Goal: Task Accomplishment & Management: Manage account settings

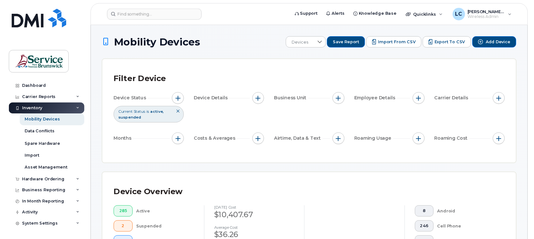
scroll to position [280, 0]
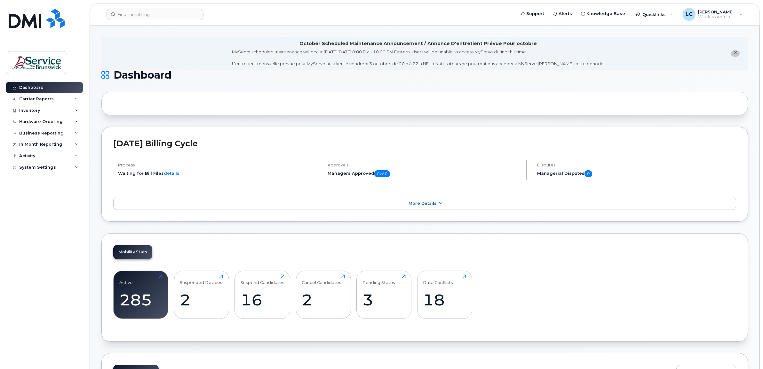
click at [574, 294] on div "Active 285 Click to view more Suspended Devices 2 Click to view more Suspend Ca…" at bounding box center [424, 297] width 623 height 65
click at [53, 110] on div "Inventory" at bounding box center [44, 111] width 77 height 12
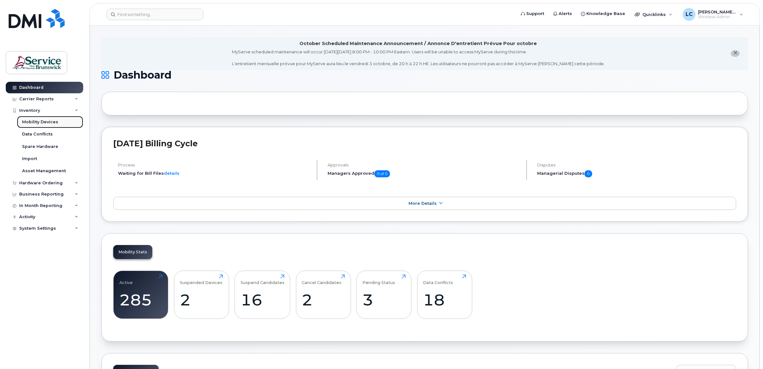
click at [50, 122] on div "Mobility Devices" at bounding box center [40, 122] width 36 height 6
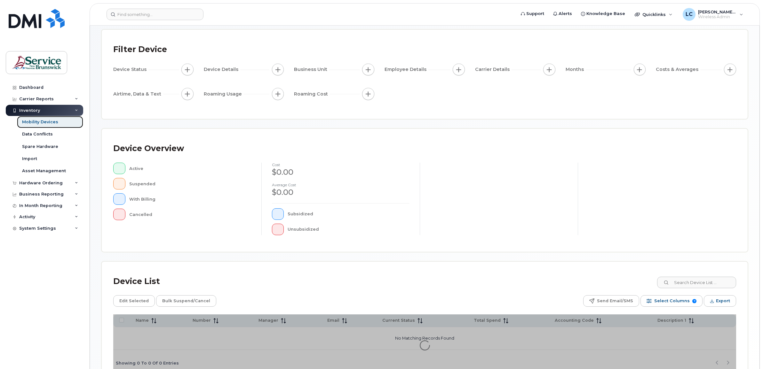
scroll to position [71, 0]
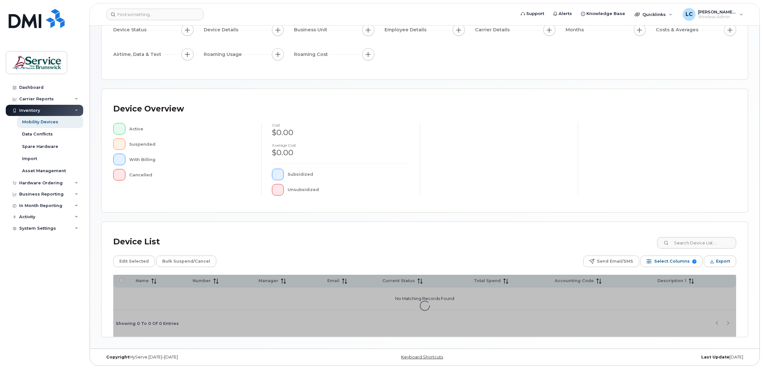
click at [566, 281] on div at bounding box center [424, 306] width 623 height 62
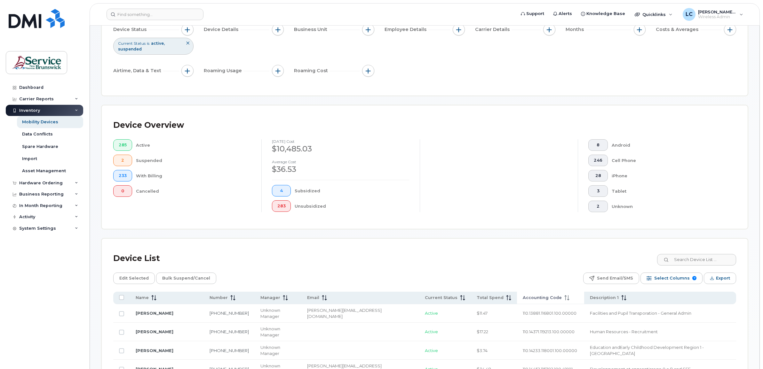
click at [523, 296] on span "Accounting Code" at bounding box center [542, 298] width 39 height 6
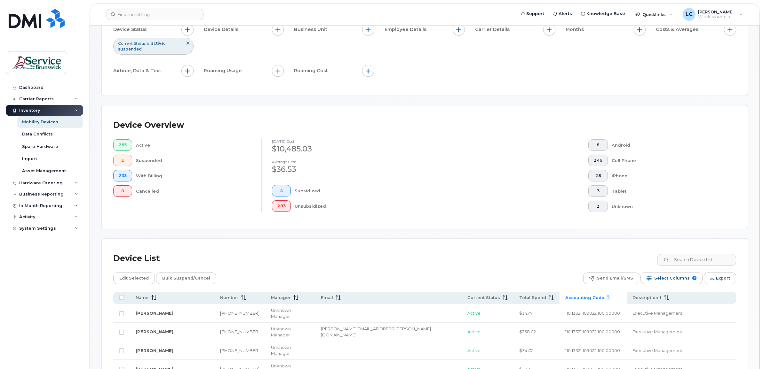
click at [541, 260] on div "Device List" at bounding box center [424, 258] width 623 height 17
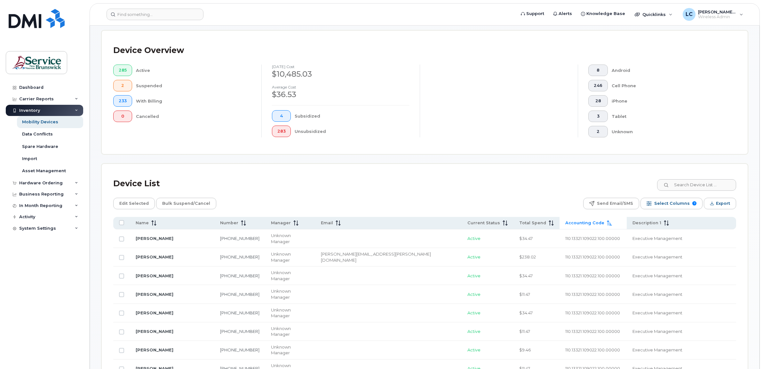
scroll to position [151, 0]
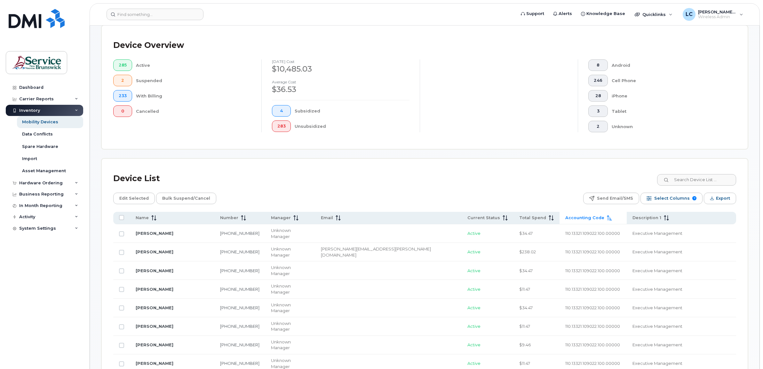
click at [565, 217] on span "Accounting Code" at bounding box center [584, 218] width 39 height 6
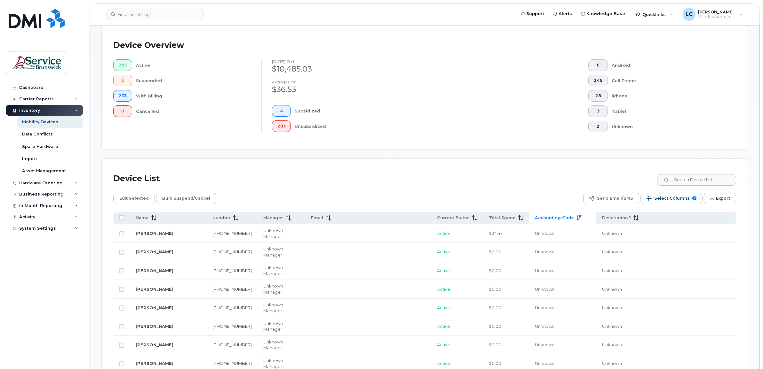
drag, startPoint x: 122, startPoint y: 243, endPoint x: 119, endPoint y: 248, distance: 5.4
click at [122, 250] on input "Row Unselected" at bounding box center [121, 252] width 5 height 5
checkbox input "true"
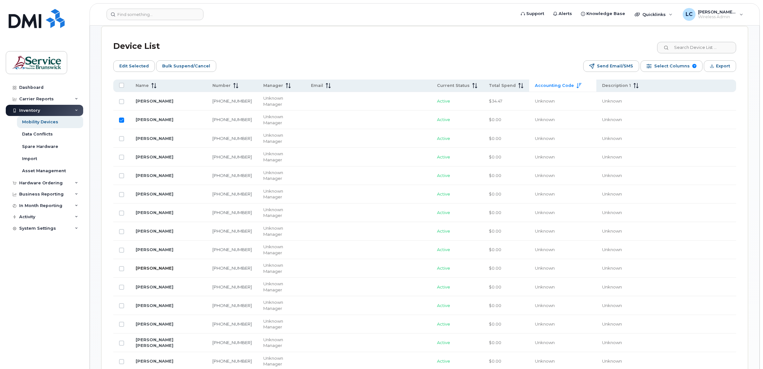
scroll to position [271, 0]
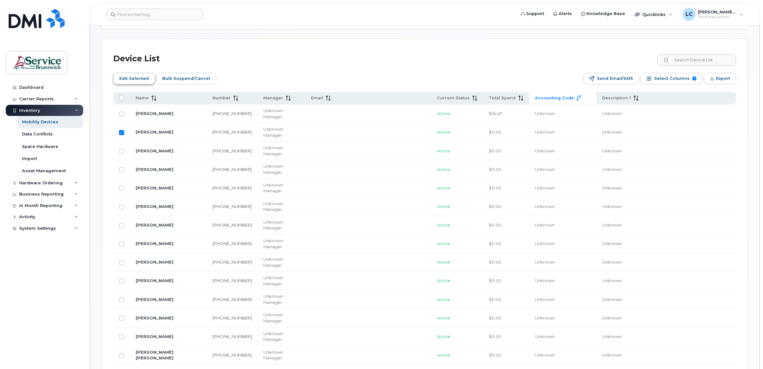
click at [137, 79] on span "Edit Selected" at bounding box center [133, 79] width 29 height 10
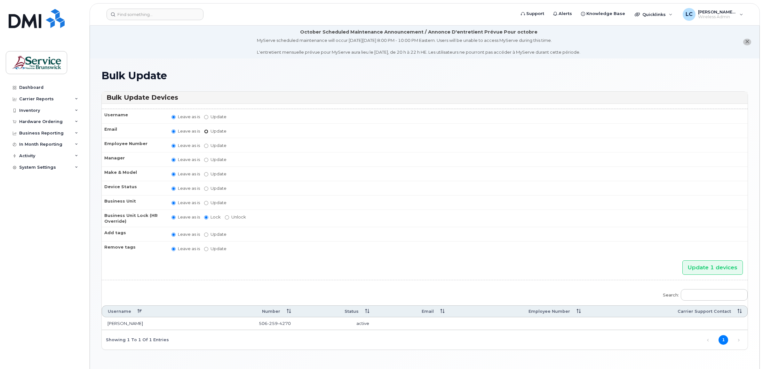
click at [206, 130] on input "Update" at bounding box center [206, 132] width 4 height 4
radio input "true"
radio input "false"
click at [257, 132] on input "Update" at bounding box center [255, 132] width 59 height 8
type input "Dale.Esson@gnb.ca"
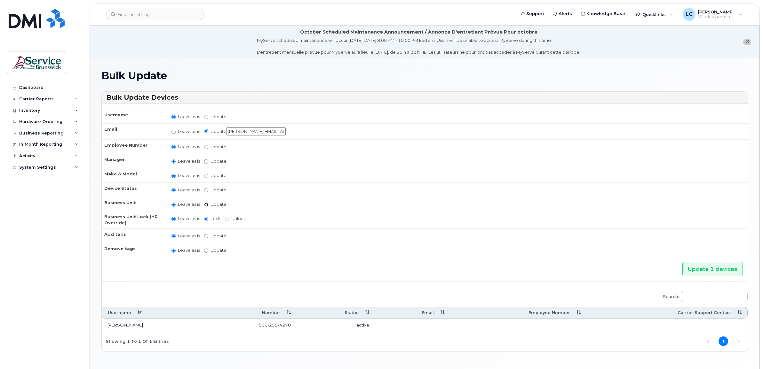
click at [206, 203] on input "Update" at bounding box center [206, 205] width 4 height 4
radio input "true"
radio input "false"
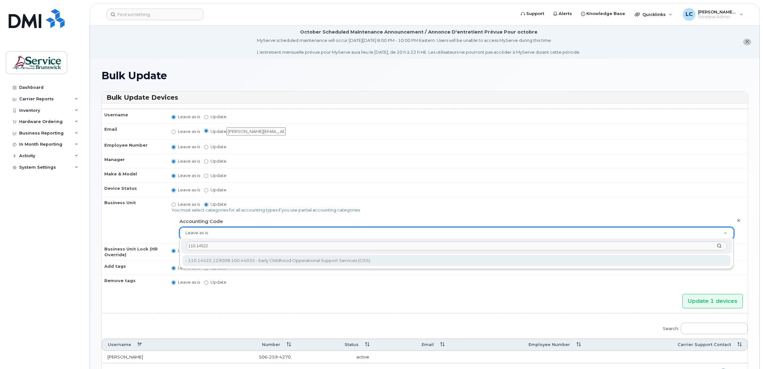
type input "110.14522"
type input "35710974"
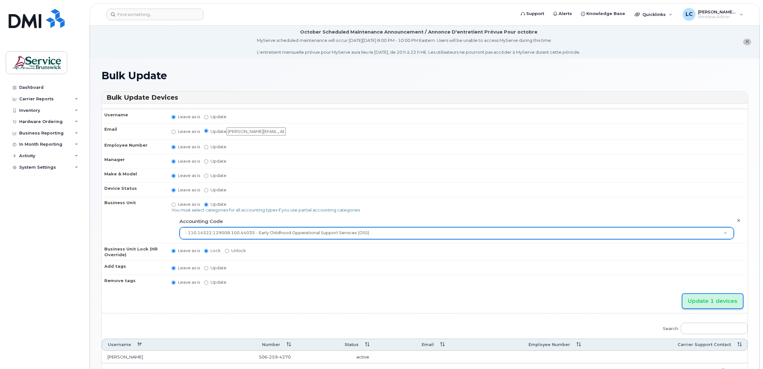
click at [695, 298] on input "Update 1 devices" at bounding box center [712, 301] width 60 height 14
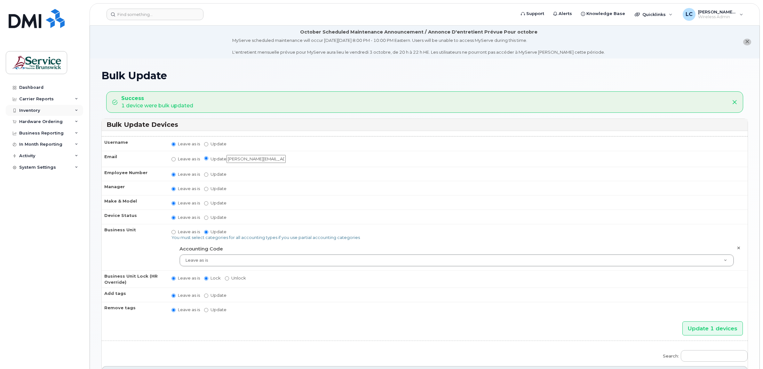
click at [48, 111] on div "Inventory" at bounding box center [44, 111] width 77 height 12
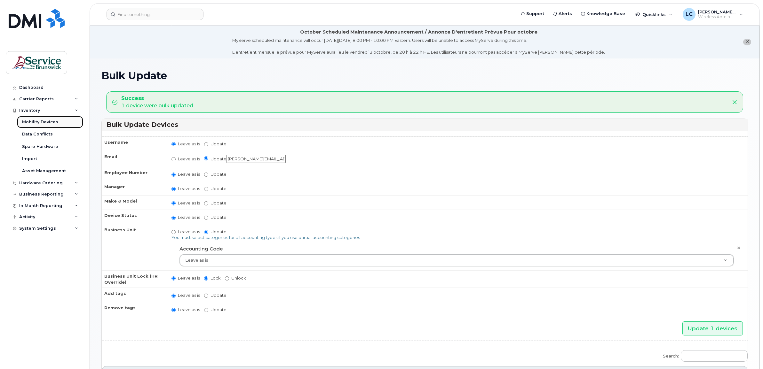
click at [49, 119] on link "Mobility Devices" at bounding box center [50, 122] width 66 height 12
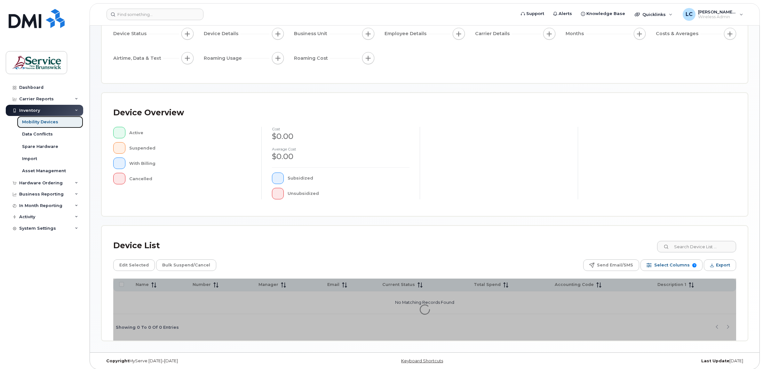
scroll to position [71, 0]
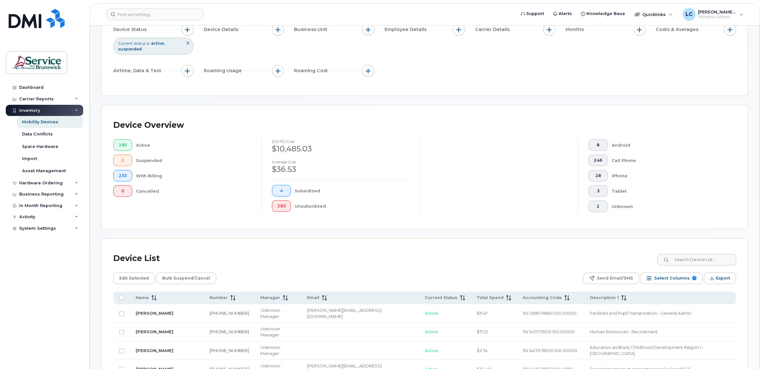
click at [567, 280] on div "Edit Selected Bulk Suspend/Cancel Send Email/SMS Select Columns 7 Filter Refres…" at bounding box center [424, 279] width 623 height 12
click at [517, 293] on th "Accounting Code" at bounding box center [550, 298] width 67 height 12
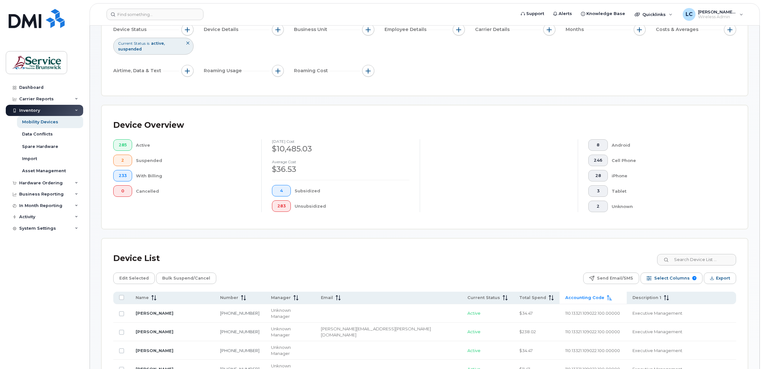
click at [565, 296] on span "Accounting Code" at bounding box center [584, 298] width 39 height 6
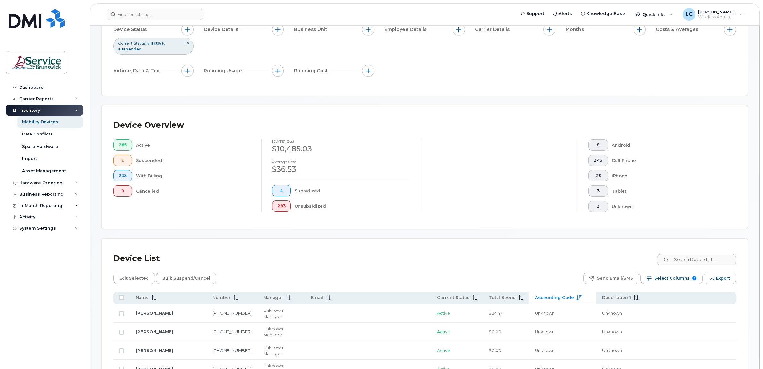
drag, startPoint x: 119, startPoint y: 323, endPoint x: 125, endPoint y: 283, distance: 40.4
click at [119, 330] on input "Row Unselected" at bounding box center [121, 332] width 5 height 5
checkbox input "true"
click at [131, 279] on span "Edit Selected" at bounding box center [133, 279] width 29 height 10
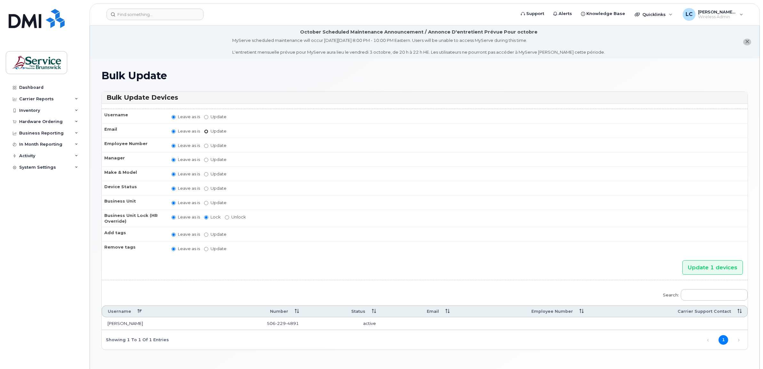
click at [206, 132] on input "Update" at bounding box center [206, 132] width 4 height 4
radio input "true"
radio input "false"
click at [235, 130] on input "Update" at bounding box center [255, 132] width 59 height 8
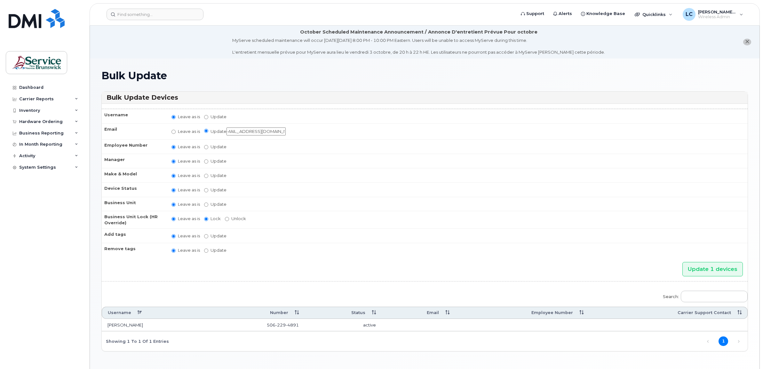
type input "veronique.berube5@gnb.ca"
click at [207, 203] on input "Update" at bounding box center [206, 205] width 4 height 4
radio input "true"
radio input "false"
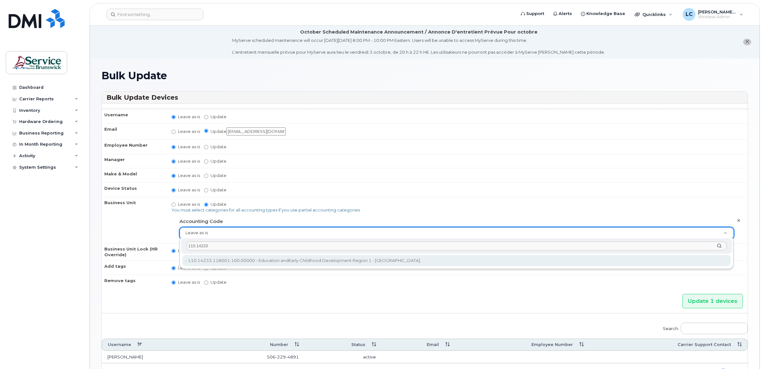
type input "110.14233"
type input "36040170"
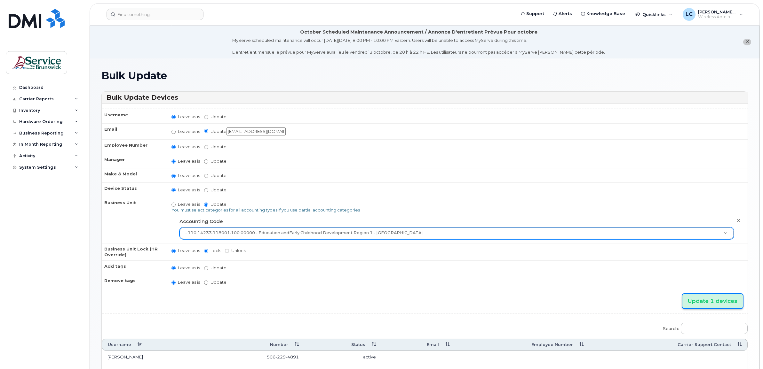
click at [701, 296] on input "Update 1 devices" at bounding box center [712, 301] width 60 height 14
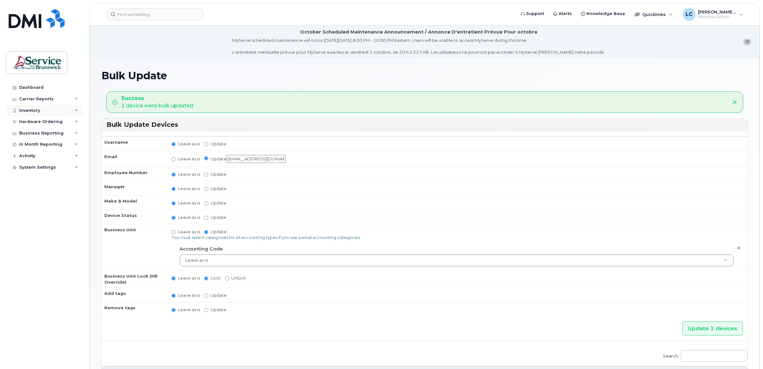
click at [69, 109] on div "Inventory" at bounding box center [44, 111] width 77 height 12
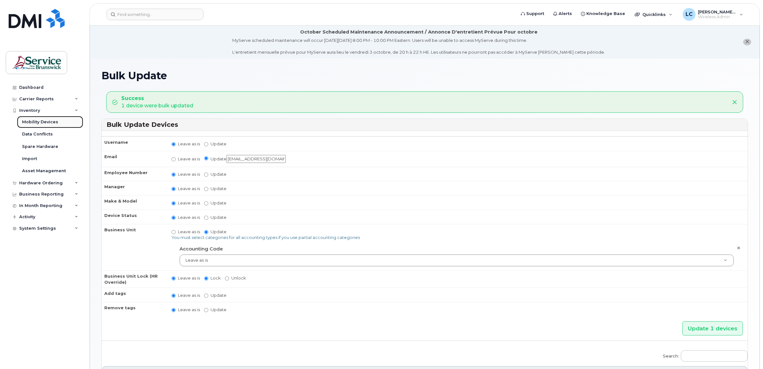
click at [59, 122] on link "Mobility Devices" at bounding box center [50, 122] width 66 height 12
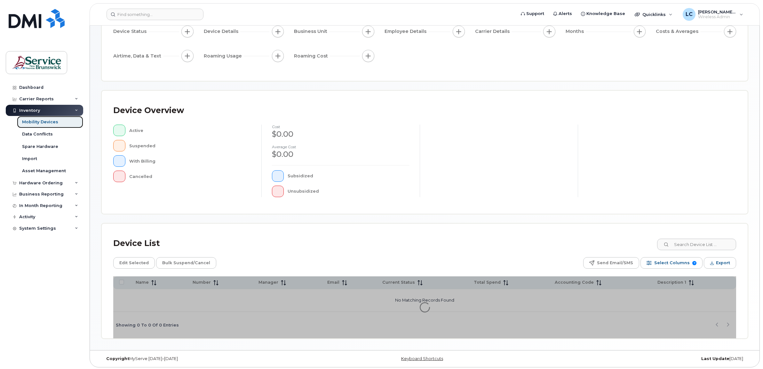
scroll to position [71, 0]
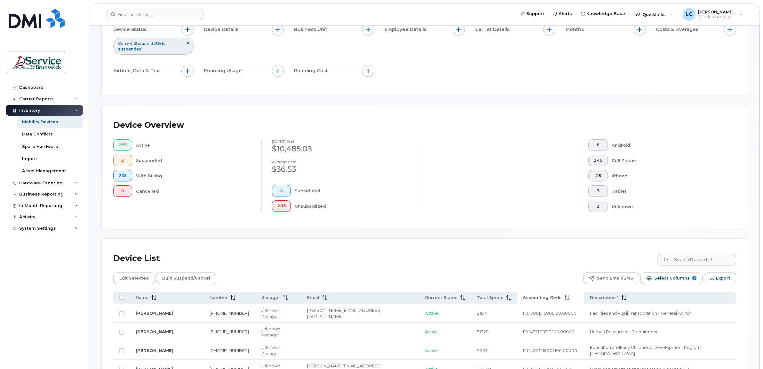
click at [523, 299] on span "Accounting Code" at bounding box center [542, 298] width 39 height 6
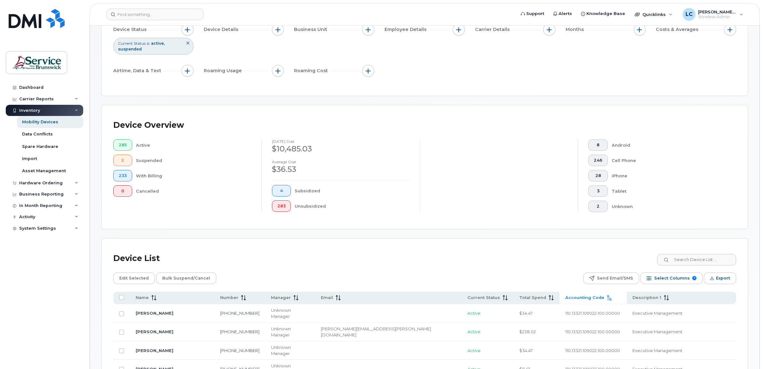
click at [565, 298] on span "Accounting Code" at bounding box center [584, 298] width 39 height 6
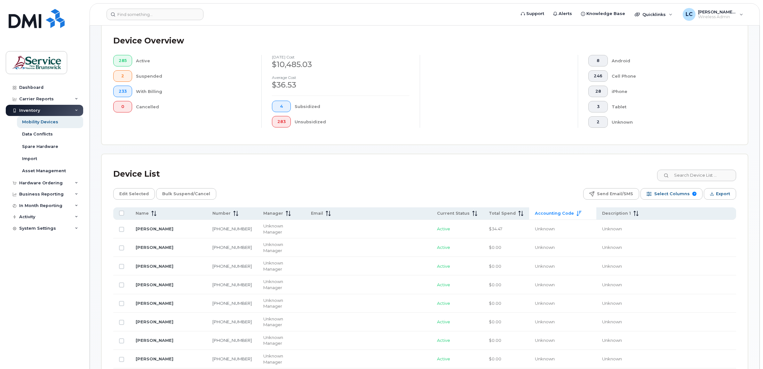
scroll to position [191, 0]
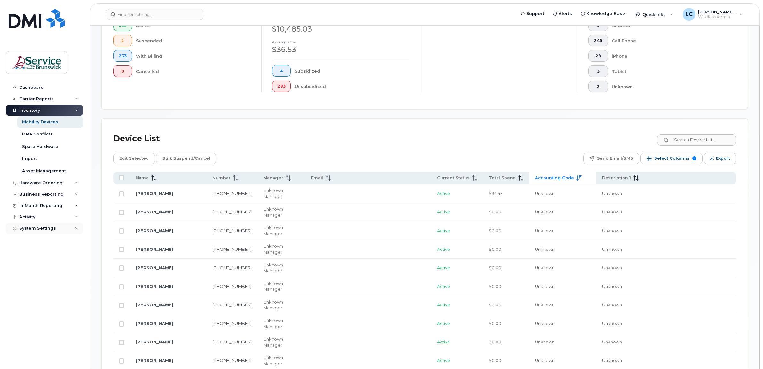
click at [43, 227] on div "System Settings" at bounding box center [37, 228] width 37 height 5
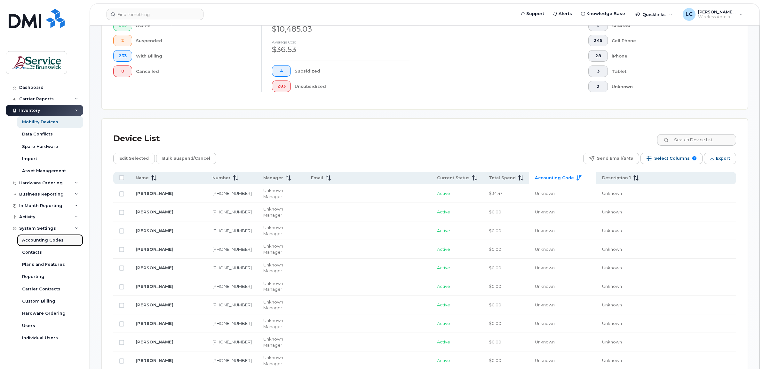
click at [39, 240] on div "Accounting Codes" at bounding box center [43, 241] width 42 height 6
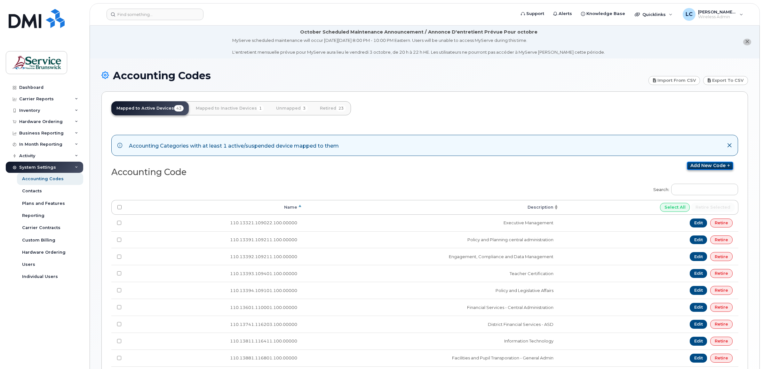
click at [697, 165] on link "Add new code" at bounding box center [710, 166] width 46 height 8
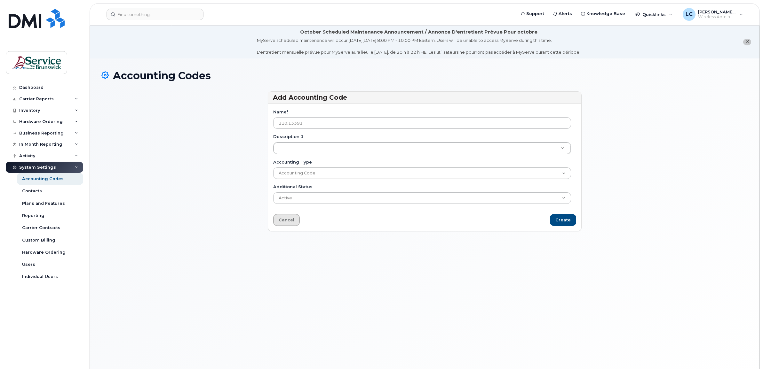
type input "110.13391"
drag, startPoint x: 283, startPoint y: 221, endPoint x: 168, endPoint y: 180, distance: 122.3
click at [284, 221] on link "Cancel" at bounding box center [286, 220] width 27 height 12
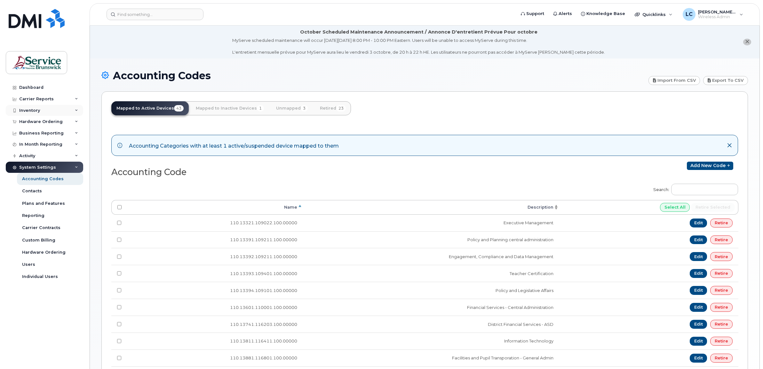
click at [48, 111] on div "Inventory" at bounding box center [44, 111] width 77 height 12
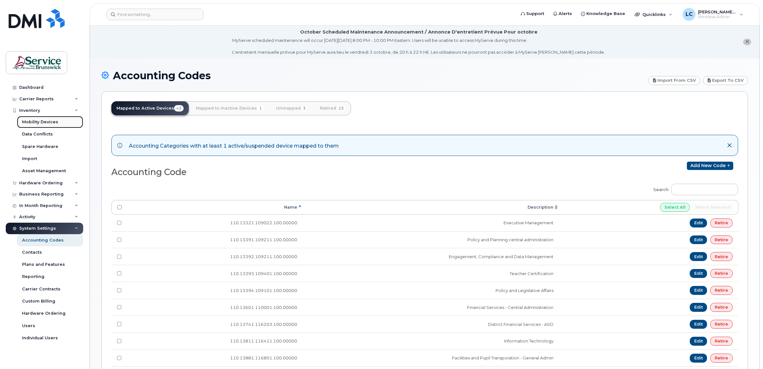
click at [38, 121] on div "Mobility Devices" at bounding box center [40, 122] width 36 height 6
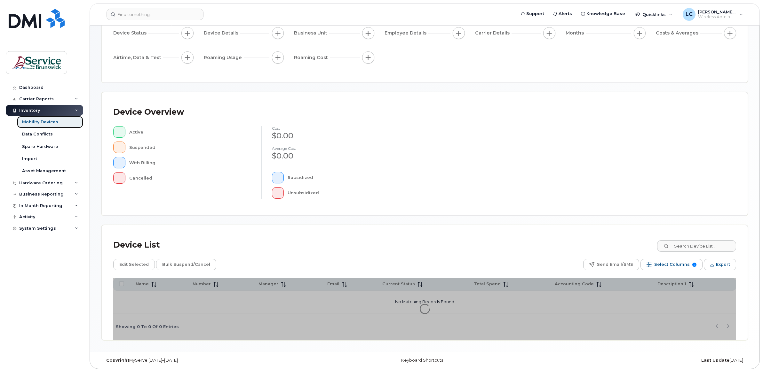
scroll to position [71, 0]
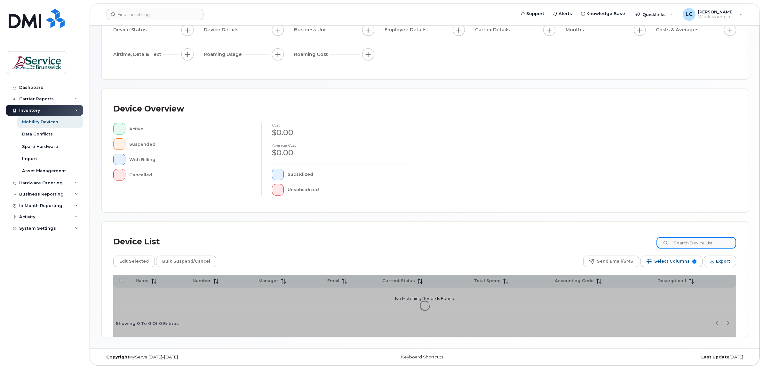
click at [688, 244] on input at bounding box center [696, 243] width 80 height 12
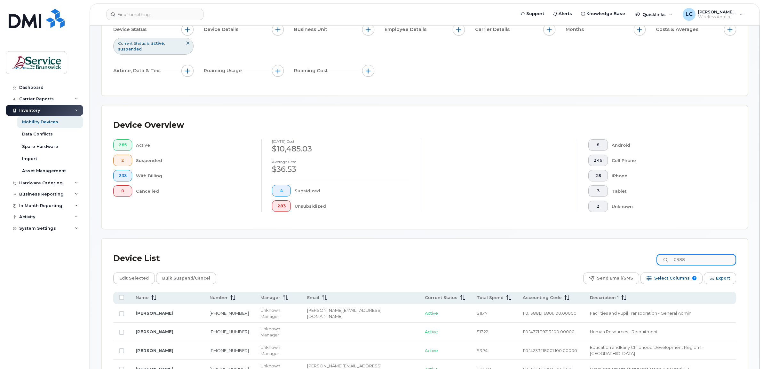
type input "0988"
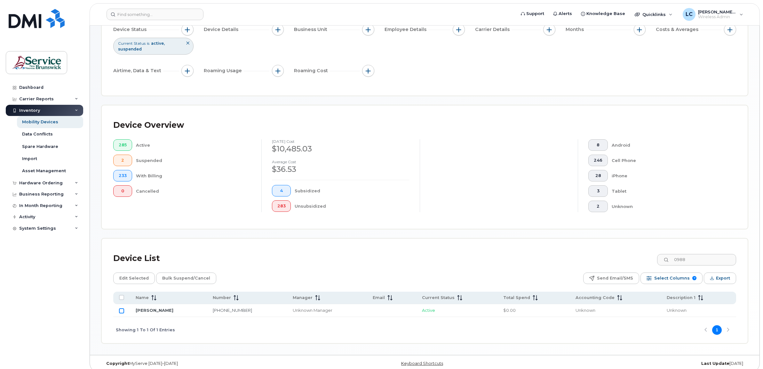
click at [122, 311] on input "Row Unselected" at bounding box center [121, 311] width 5 height 5
checkbox input "true"
drag, startPoint x: 696, startPoint y: 261, endPoint x: 667, endPoint y: 259, distance: 29.2
click at [667, 259] on input "0988" at bounding box center [696, 260] width 80 height 12
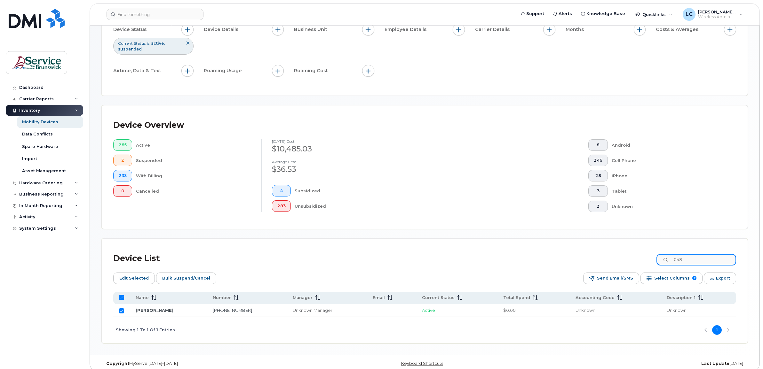
type input "0481"
checkbox input "false"
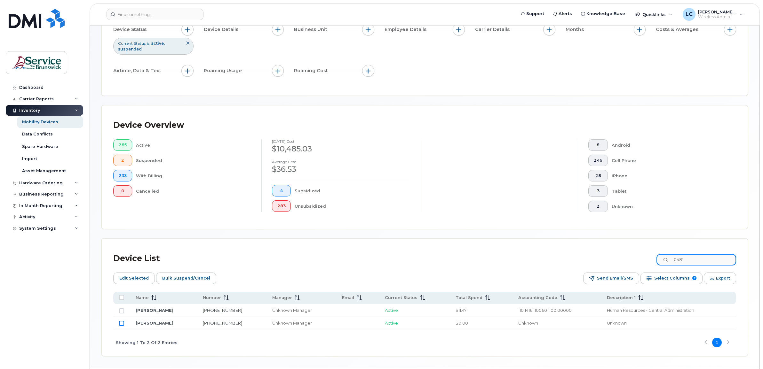
type input "0481"
click at [121, 324] on input "Row Unselected" at bounding box center [121, 323] width 5 height 5
checkbox input "true"
drag, startPoint x: 145, startPoint y: 278, endPoint x: 151, endPoint y: 274, distance: 8.1
click at [145, 278] on span "Edit Selected" at bounding box center [133, 279] width 29 height 10
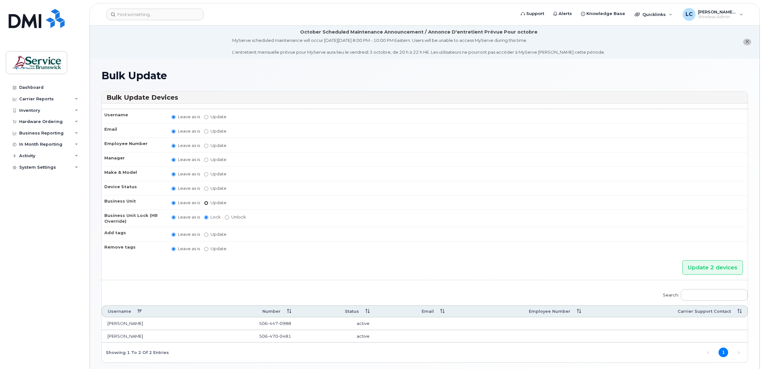
click at [206, 201] on input "Update" at bounding box center [206, 203] width 4 height 4
radio input "true"
radio input "false"
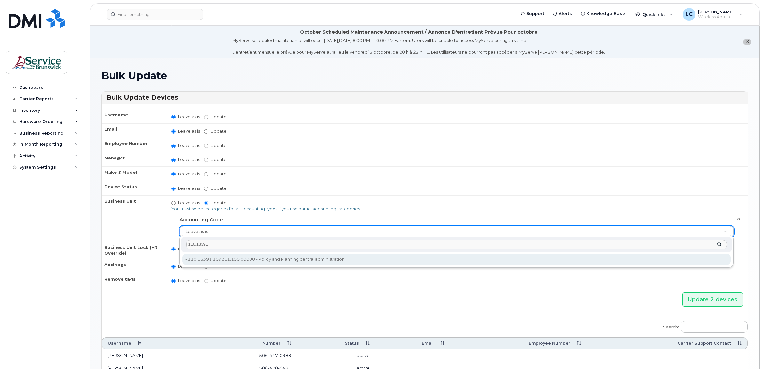
type input "110.13391"
type input "35696779"
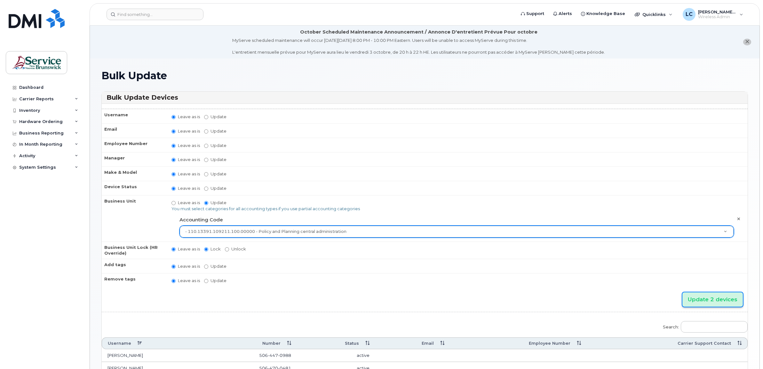
click at [697, 299] on input "Update 2 devices" at bounding box center [712, 300] width 60 height 14
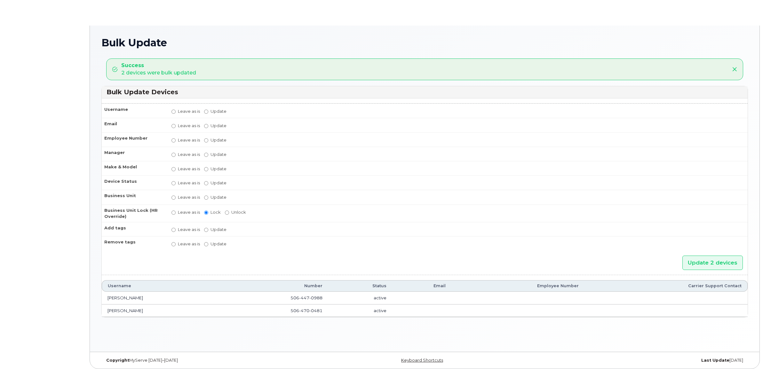
radio input "true"
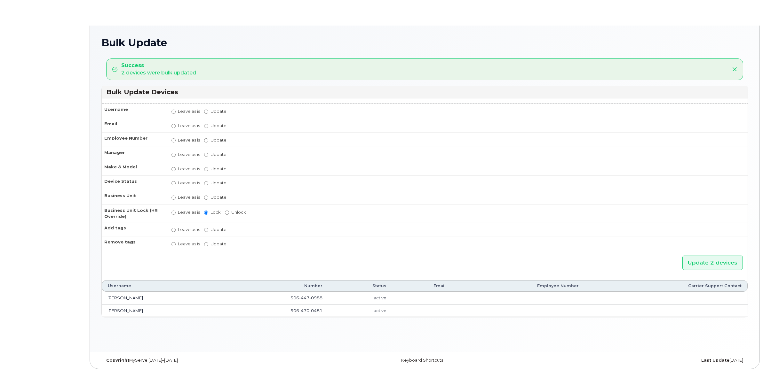
radio input "true"
type input "35696779"
radio input "true"
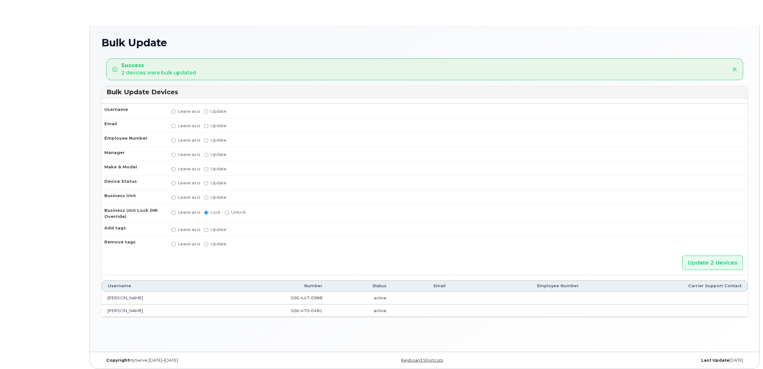
radio input "true"
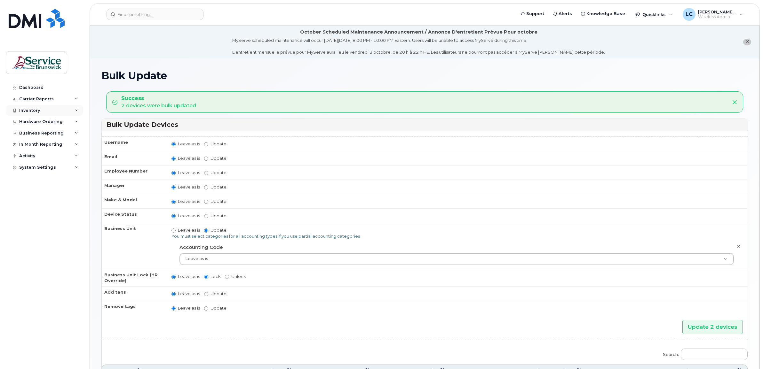
click at [55, 109] on div "Inventory" at bounding box center [44, 111] width 77 height 12
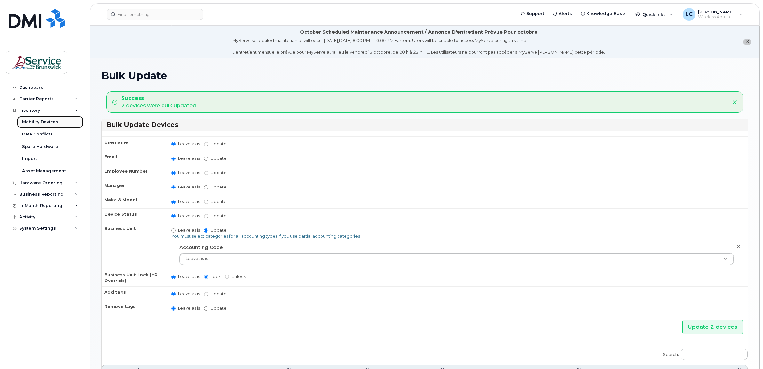
click at [52, 123] on div "Mobility Devices" at bounding box center [40, 122] width 36 height 6
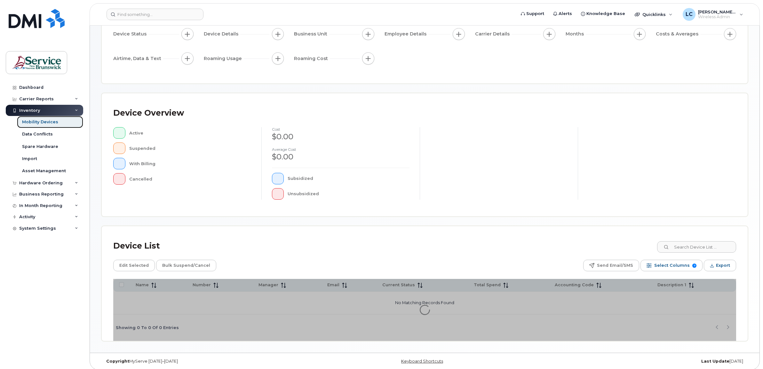
scroll to position [71, 0]
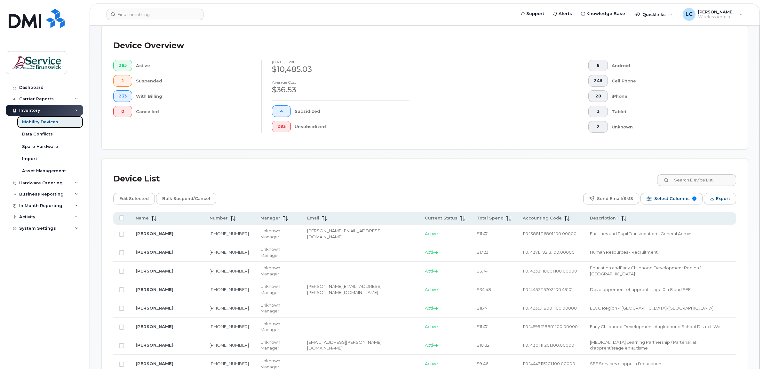
scroll to position [151, 0]
click at [523, 218] on span "Accounting Code" at bounding box center [542, 218] width 39 height 6
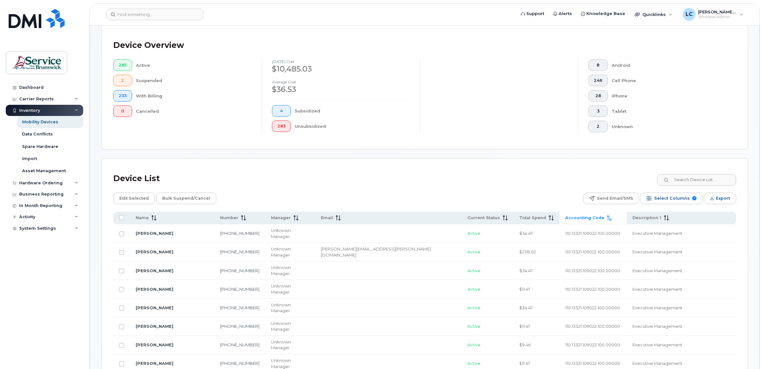
click at [565, 217] on span "Accounting Code" at bounding box center [584, 218] width 39 height 6
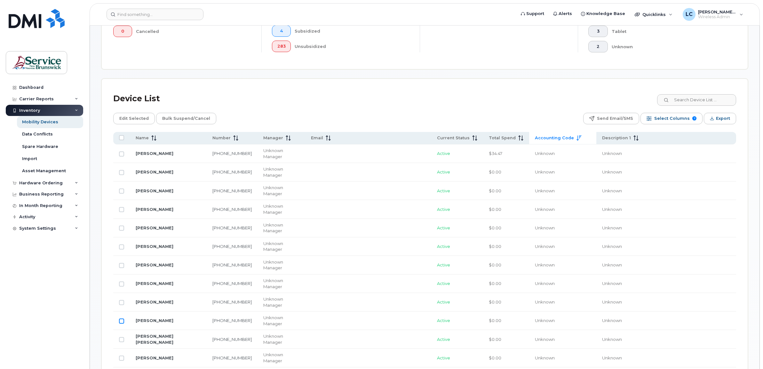
scroll to position [271, 0]
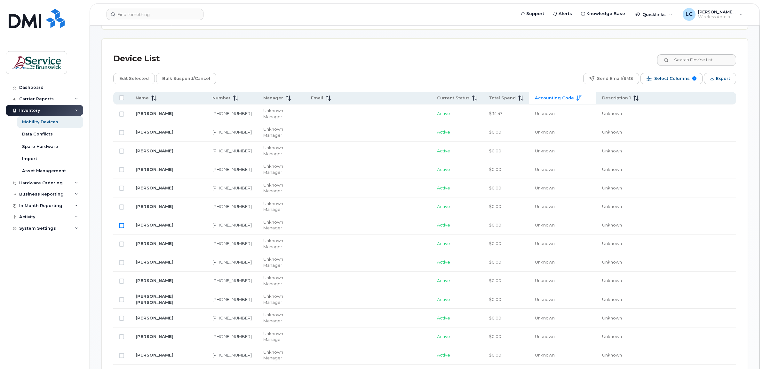
click at [121, 223] on input "Row Unselected" at bounding box center [121, 225] width 5 height 5
checkbox input "true"
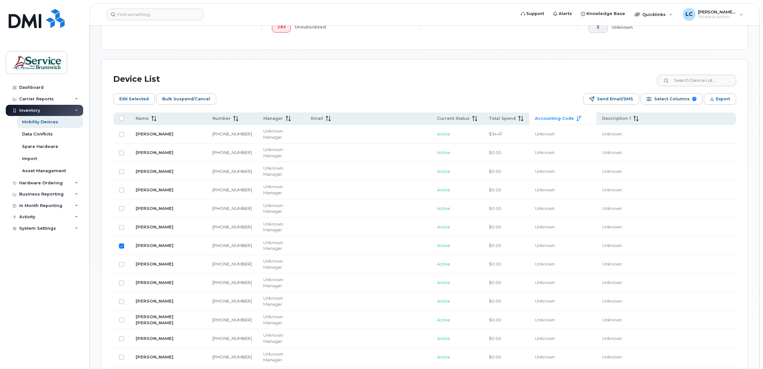
scroll to position [231, 0]
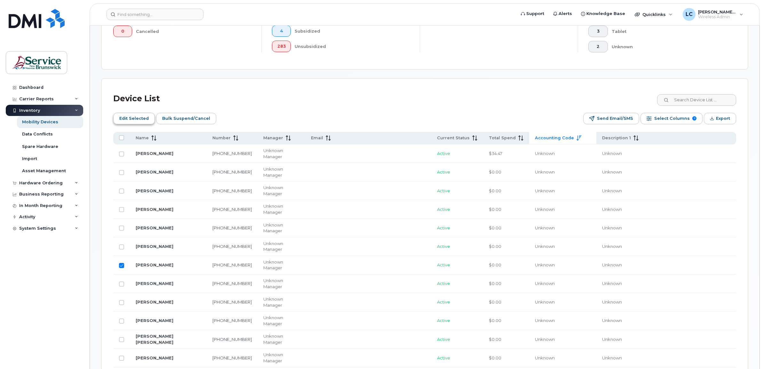
click at [135, 118] on span "Edit Selected" at bounding box center [133, 119] width 29 height 10
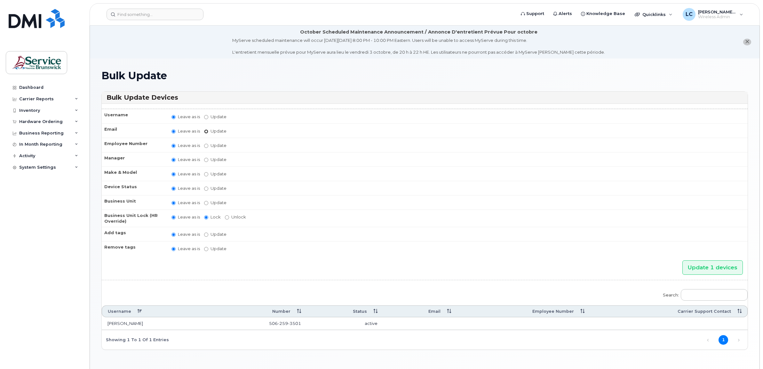
click at [206, 130] on input "Update" at bounding box center [206, 132] width 4 height 4
radio input "true"
radio input "false"
click at [245, 127] on td "Leave as is Update" at bounding box center [457, 131] width 582 height 16
click at [242, 131] on input "Update" at bounding box center [255, 132] width 59 height 8
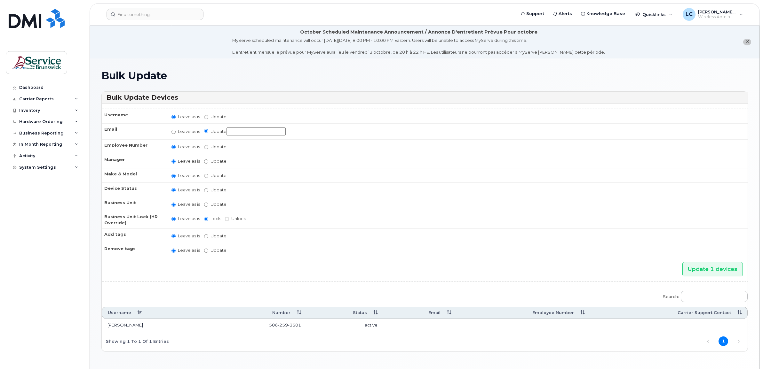
paste input "[EMAIL_ADDRESS][DOMAIN_NAME]"
type input "[EMAIL_ADDRESS][DOMAIN_NAME]"
click at [206, 203] on input "Update" at bounding box center [206, 205] width 4 height 4
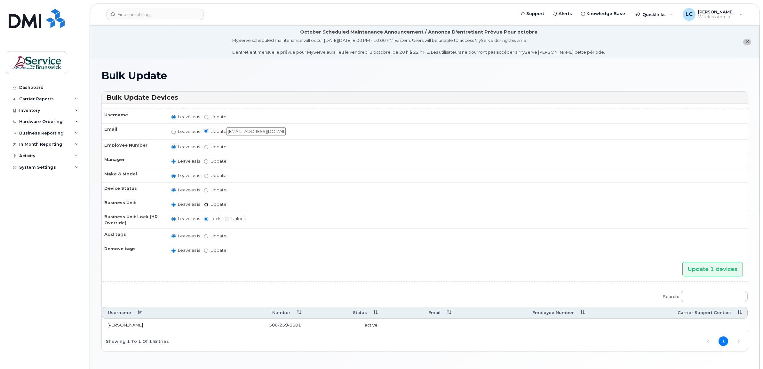
radio input "true"
radio input "false"
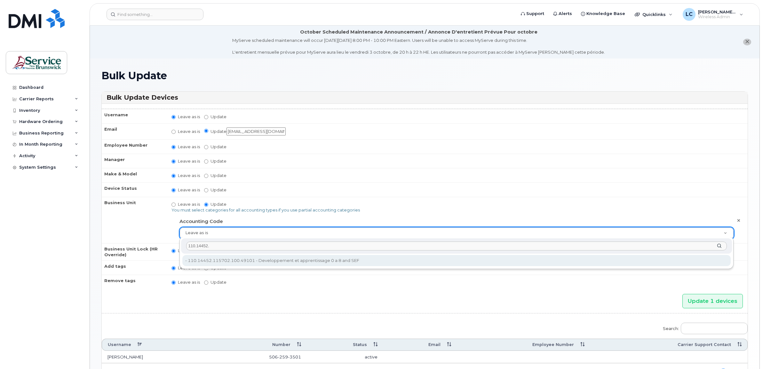
type input "110.14452."
type input "35711142"
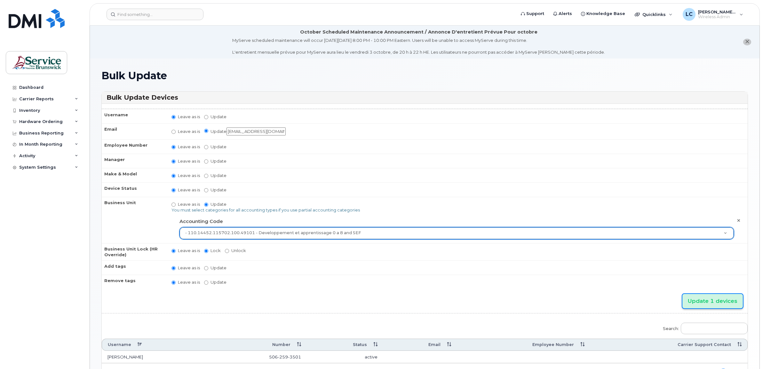
click at [688, 295] on input "Update 1 devices" at bounding box center [712, 301] width 60 height 14
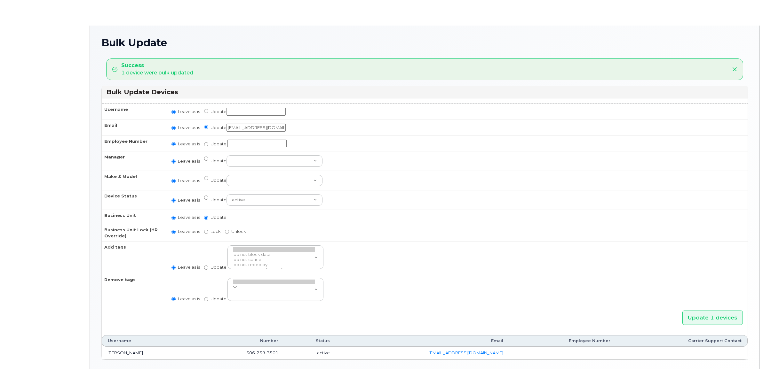
radio input "true"
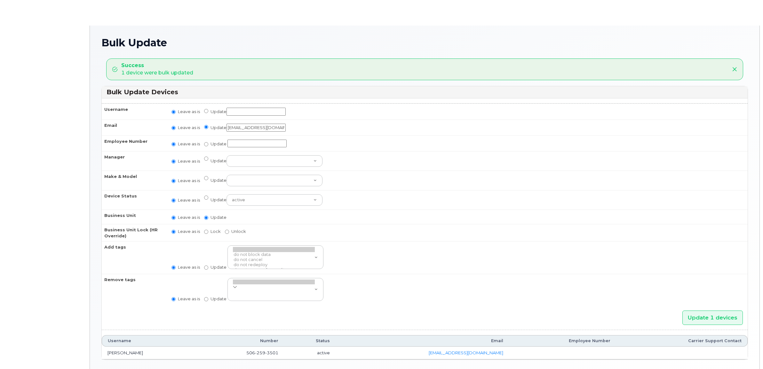
radio input "true"
type input "35711142"
radio input "true"
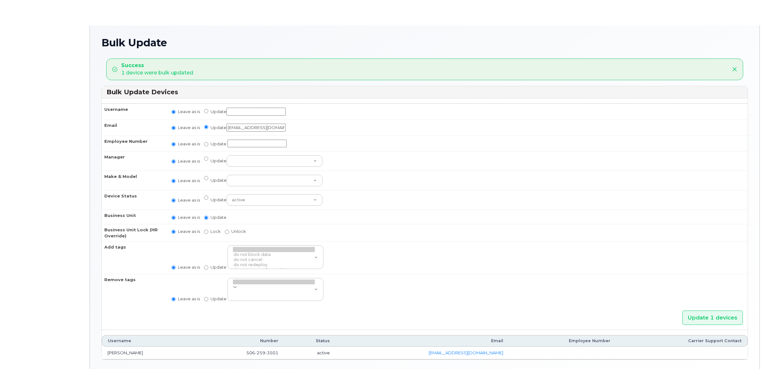
radio input "true"
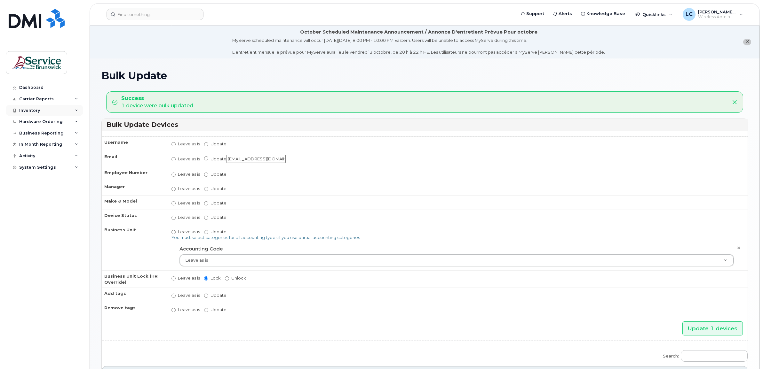
click at [69, 111] on div "Inventory" at bounding box center [44, 111] width 77 height 12
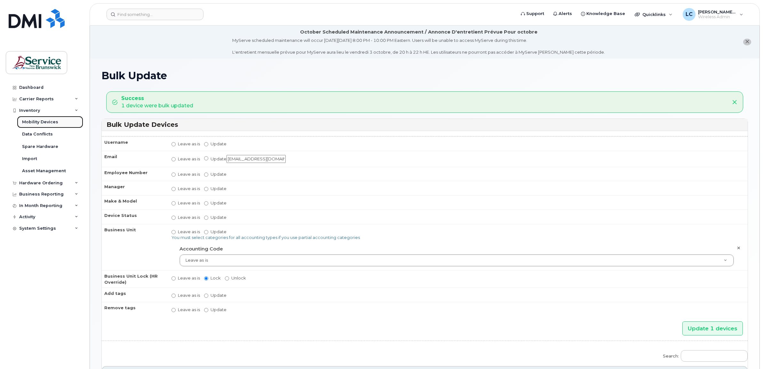
click at [65, 122] on link "Mobility Devices" at bounding box center [50, 122] width 66 height 12
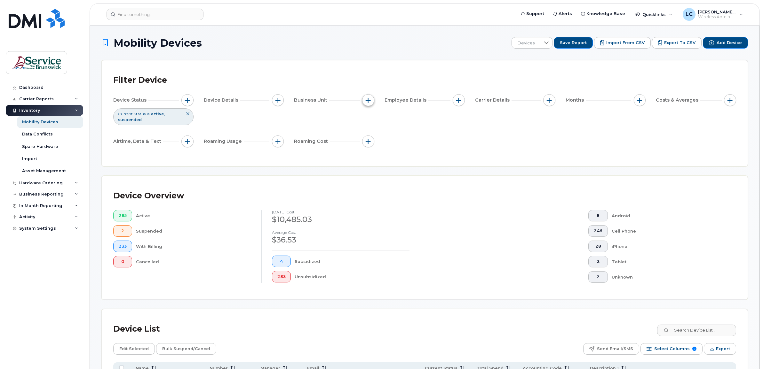
click at [368, 99] on span "button" at bounding box center [368, 100] width 5 height 5
click at [348, 116] on div "Device Status Current Status is active suspended Device Details Business Unit E…" at bounding box center [424, 122] width 623 height 56
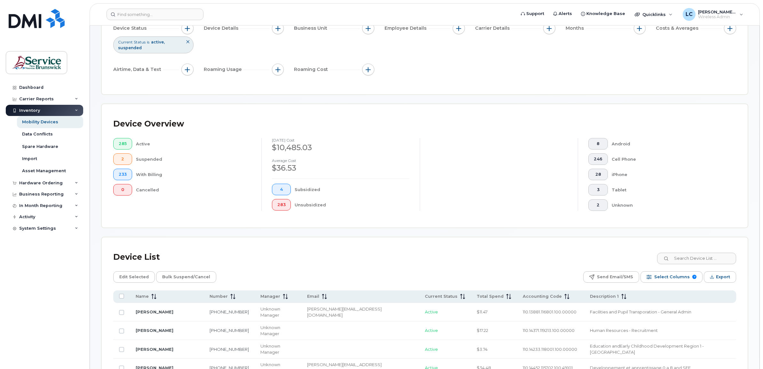
scroll to position [120, 0]
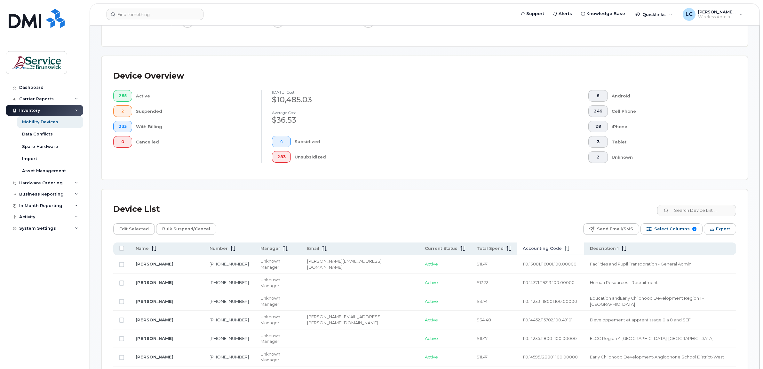
click at [523, 251] on span "Accounting Code" at bounding box center [542, 249] width 39 height 6
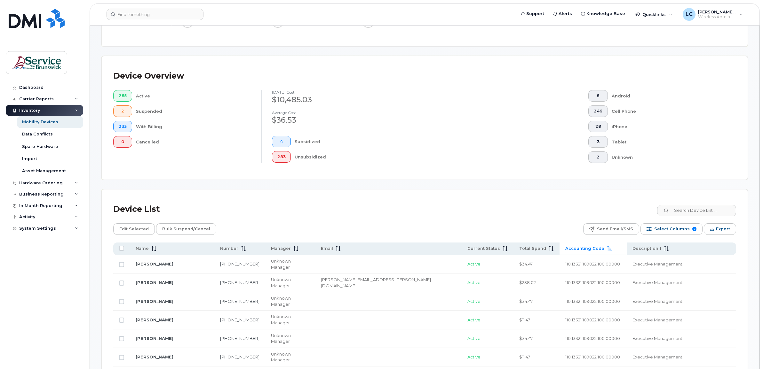
click at [565, 247] on span "Accounting Code" at bounding box center [584, 249] width 39 height 6
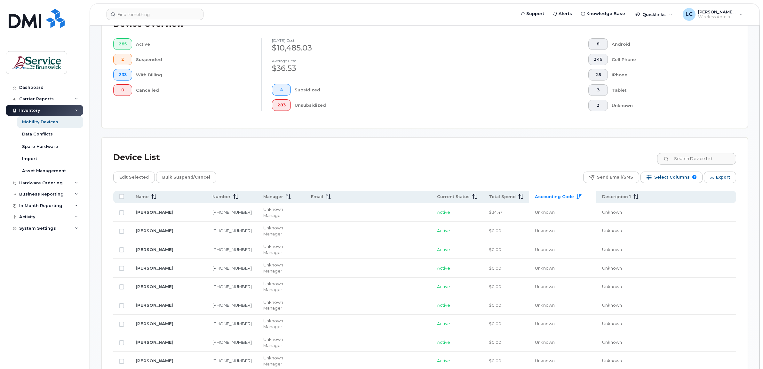
scroll to position [200, 0]
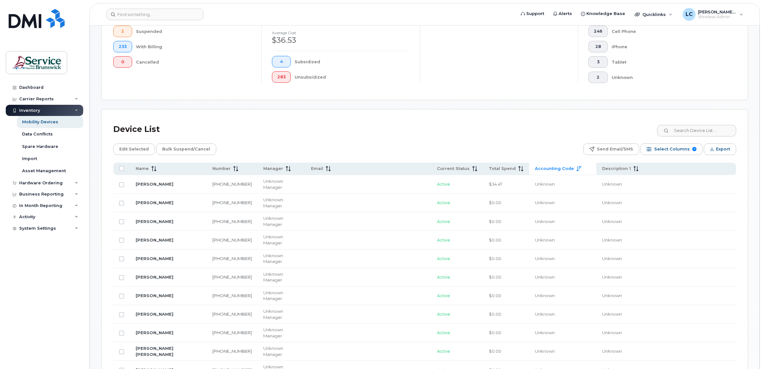
checkbox input "true"
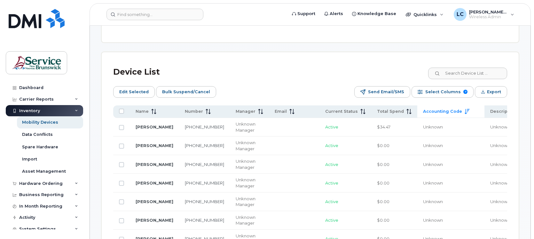
scroll to position [240, 0]
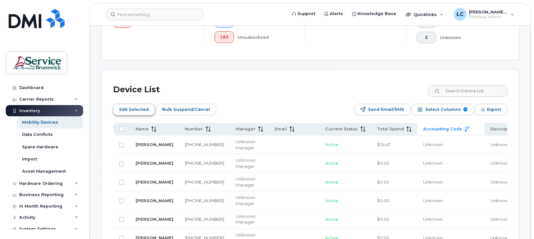
drag, startPoint x: 133, startPoint y: 111, endPoint x: 138, endPoint y: 112, distance: 5.6
click at [133, 111] on span "Edit Selected" at bounding box center [133, 110] width 29 height 10
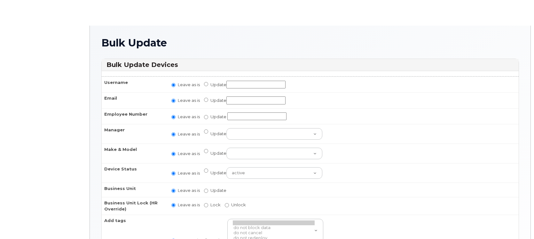
radio input "true"
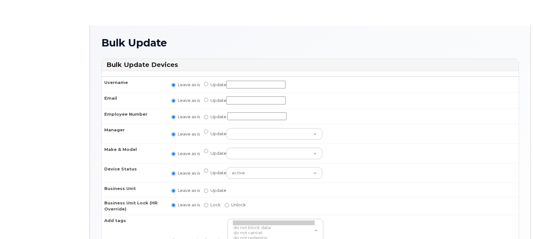
radio input "true"
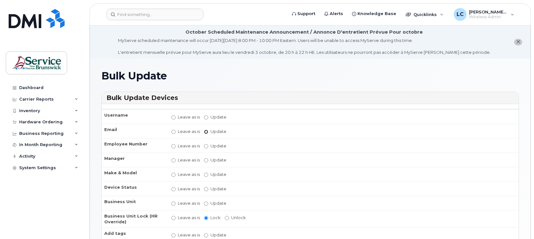
click at [207, 130] on input "Update" at bounding box center [206, 132] width 4 height 4
radio input "true"
radio input "false"
click at [252, 135] on input "Update" at bounding box center [255, 132] width 59 height 8
paste input "[PERSON_NAME][EMAIL_ADDRESS][PERSON_NAME][DOMAIN_NAME]"
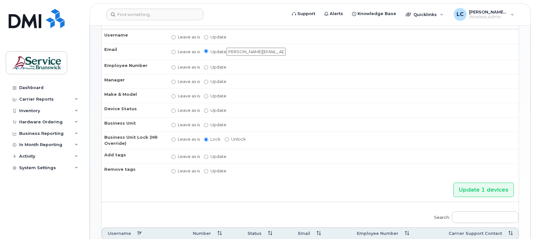
scroll to position [120, 0]
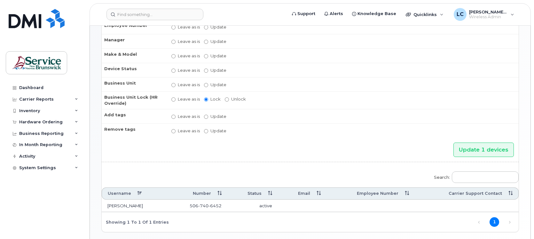
type input "[PERSON_NAME][EMAIL_ADDRESS][PERSON_NAME][DOMAIN_NAME]"
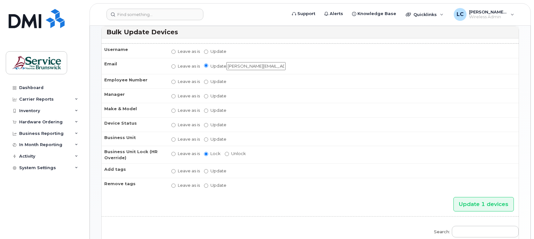
scroll to position [80, 0]
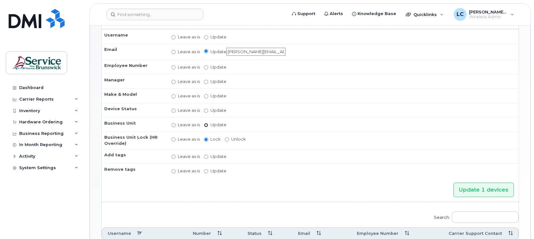
click at [207, 123] on input "Update" at bounding box center [206, 125] width 4 height 4
radio input "true"
radio input "false"
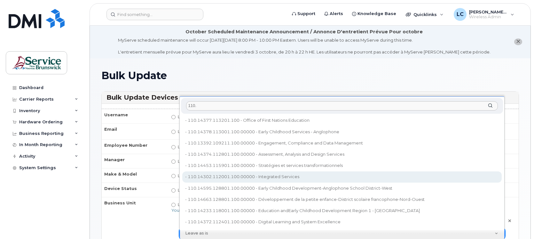
scroll to position [0, 0]
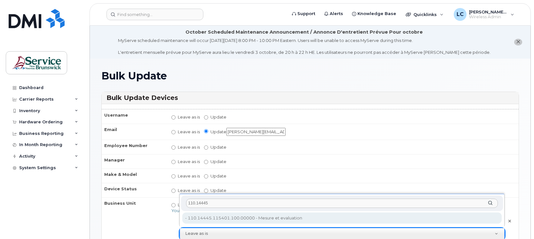
type input "110.14445"
type input "35622155"
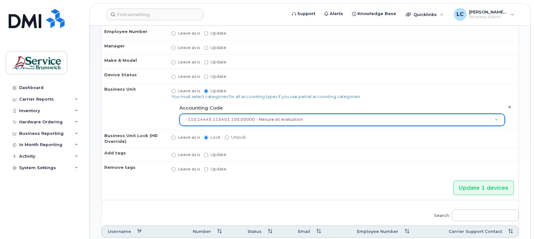
scroll to position [160, 0]
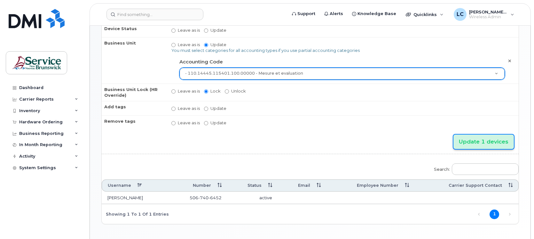
click at [493, 139] on input "Update 1 devices" at bounding box center [484, 141] width 60 height 14
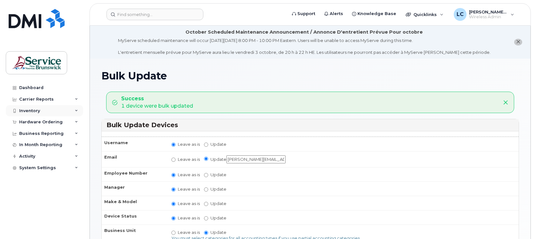
click at [79, 110] on div "Inventory" at bounding box center [44, 111] width 77 height 12
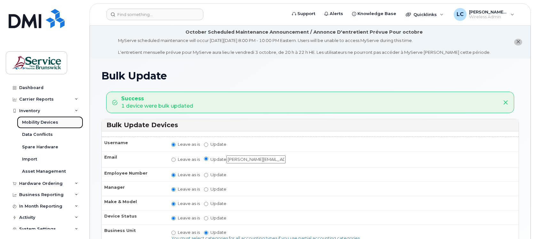
click at [61, 122] on link "Mobility Devices" at bounding box center [50, 122] width 66 height 12
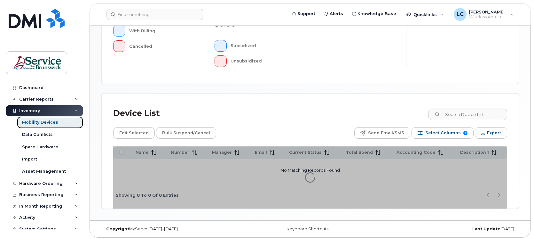
scroll to position [200, 0]
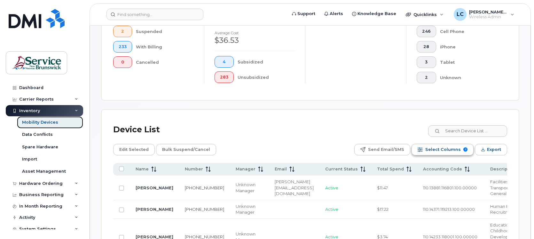
scroll to position [217, 0]
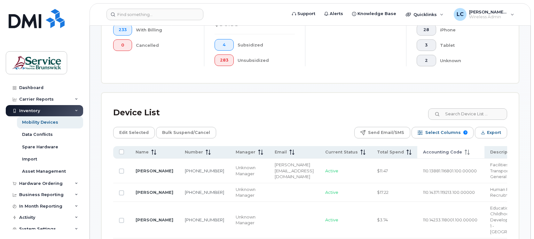
click at [436, 153] on span "Accounting Code" at bounding box center [442, 152] width 39 height 6
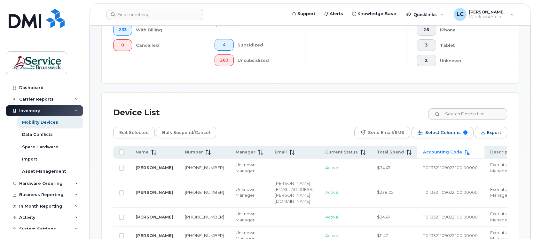
click at [436, 153] on span "Accounting Code" at bounding box center [442, 152] width 39 height 6
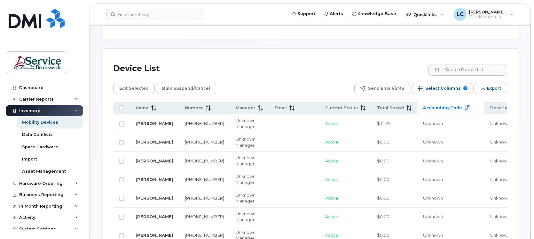
scroll to position [257, 0]
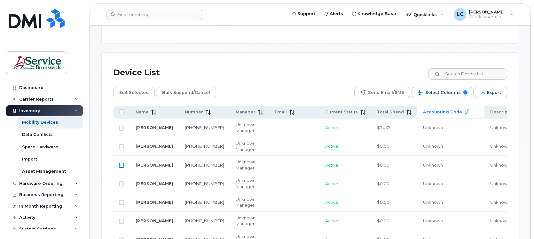
click at [120, 165] on input "Row Unselected" at bounding box center [121, 164] width 5 height 5
checkbox input "true"
click at [137, 92] on span "Edit Selected" at bounding box center [133, 93] width 29 height 10
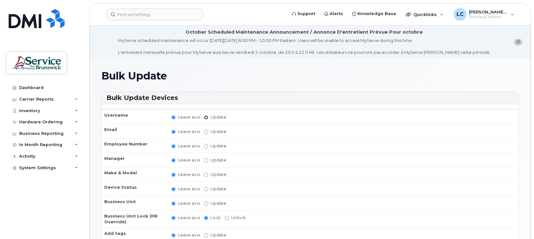
click at [207, 116] on input "Update" at bounding box center [206, 117] width 4 height 4
radio input "true"
radio input "false"
click at [245, 114] on input "Update" at bounding box center [255, 117] width 59 height 8
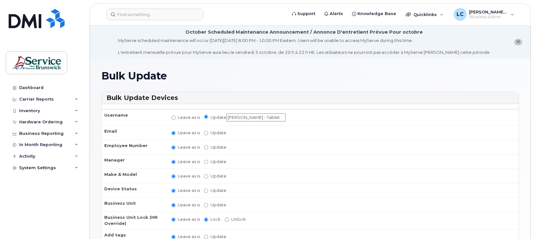
type input "[PERSON_NAME] - Tablet"
click at [206, 131] on input "Update" at bounding box center [206, 133] width 4 height 4
radio input "true"
radio input "false"
click at [250, 131] on input "Update" at bounding box center [255, 133] width 59 height 8
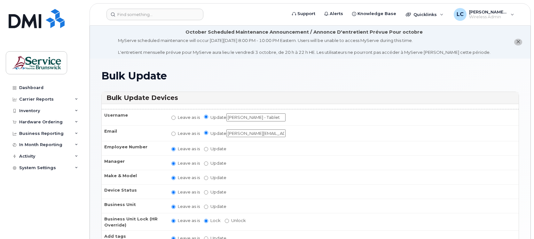
type input "[PERSON_NAME][EMAIL_ADDRESS][PERSON_NAME][DOMAIN_NAME]"
click at [203, 202] on td "Leave as is Update You must select categories for all accounting types if you u…" at bounding box center [342, 205] width 353 height 14
click at [207, 205] on input "Update" at bounding box center [206, 206] width 4 height 4
radio input "true"
radio input "false"
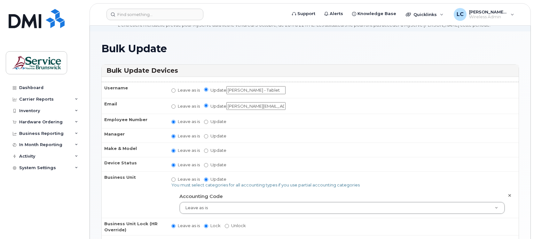
scroll to position [40, 0]
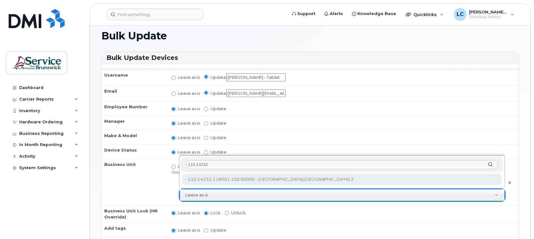
type input "110.14232"
type input "35711019"
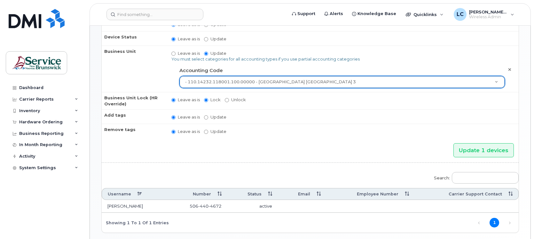
scroll to position [160, 0]
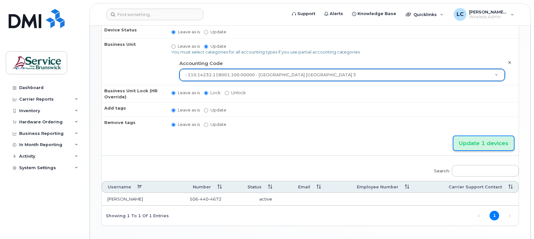
click at [480, 136] on input "Update 1 devices" at bounding box center [484, 143] width 60 height 14
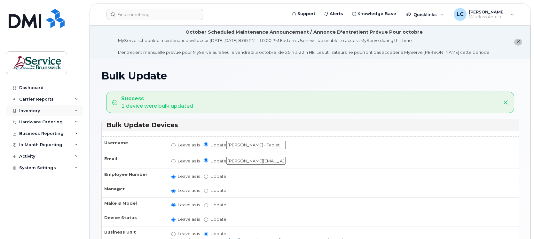
click at [43, 113] on div "Inventory" at bounding box center [44, 111] width 77 height 12
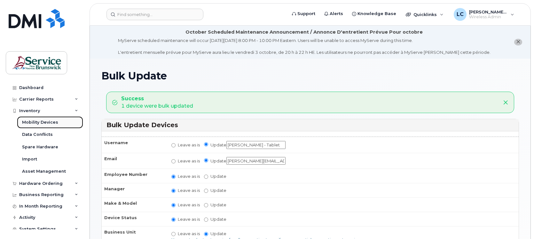
click at [46, 124] on div "Mobility Devices" at bounding box center [40, 122] width 36 height 6
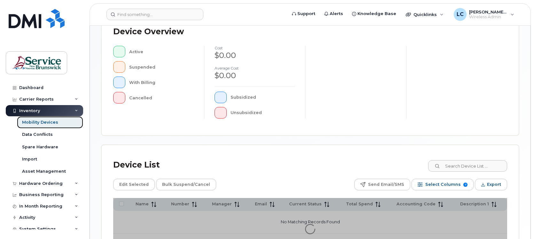
scroll to position [200, 0]
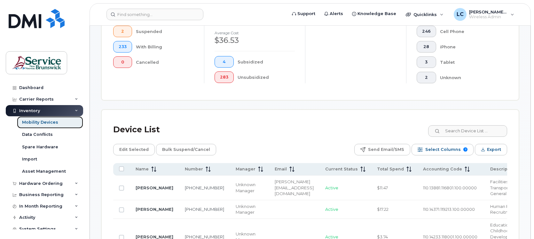
scroll to position [217, 0]
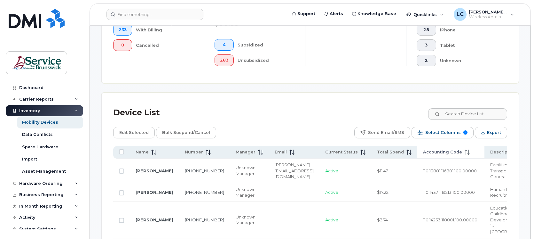
click at [423, 152] on span "Accounting Code" at bounding box center [442, 152] width 39 height 6
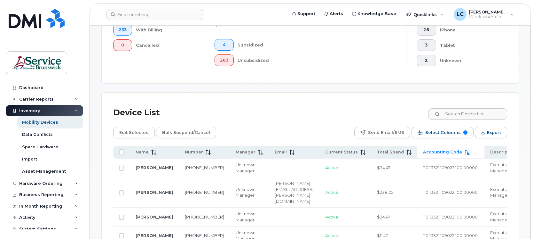
click at [425, 152] on span "Accounting Code" at bounding box center [442, 152] width 39 height 6
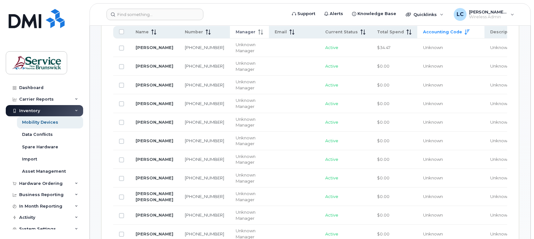
scroll to position [377, 0]
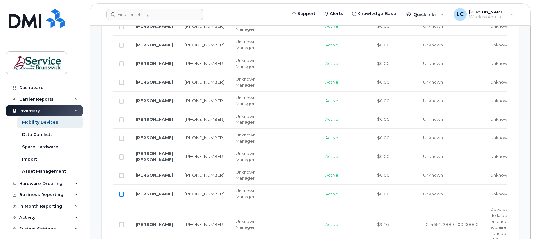
click at [122, 196] on input "Row Unselected" at bounding box center [121, 193] width 5 height 5
checkbox input "true"
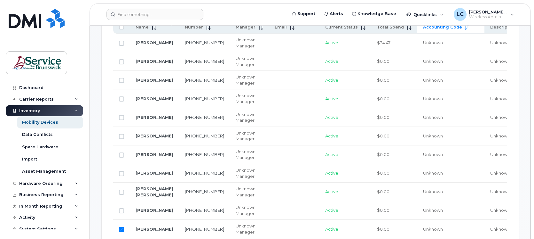
scroll to position [297, 0]
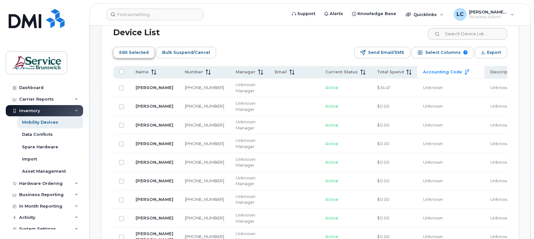
click at [127, 52] on span "Edit Selected" at bounding box center [133, 53] width 29 height 10
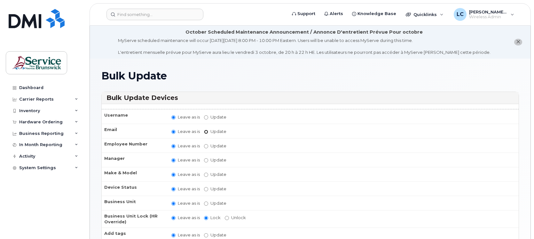
click at [205, 130] on input "Update" at bounding box center [206, 132] width 4 height 4
radio input "true"
radio input "false"
click at [234, 130] on input "Update" at bounding box center [255, 132] width 59 height 8
paste input "[EMAIL_ADDRESS][PERSON_NAME][DOMAIN_NAME]"
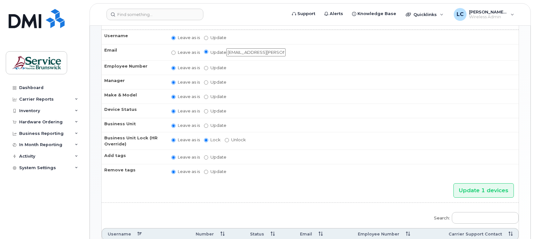
scroll to position [80, 0]
type input "[EMAIL_ADDRESS][PERSON_NAME][DOMAIN_NAME]"
click at [206, 123] on input "Update" at bounding box center [206, 125] width 4 height 4
radio input "true"
radio input "false"
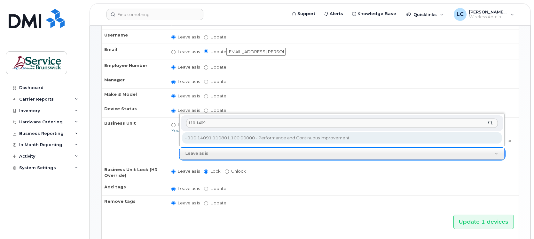
type input "110.1409"
type input "35696849"
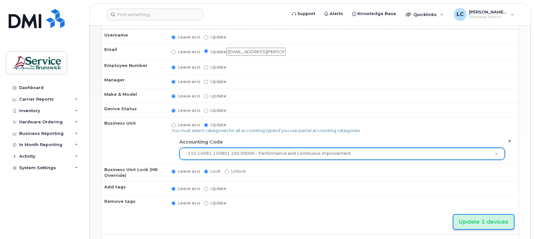
click at [466, 218] on input "Update 1 devices" at bounding box center [484, 221] width 60 height 14
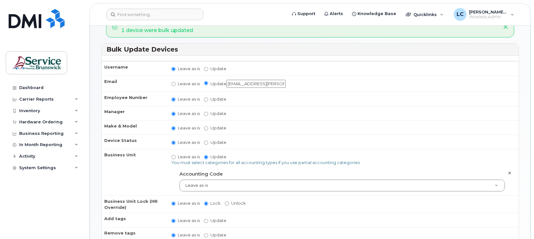
scroll to position [80, 0]
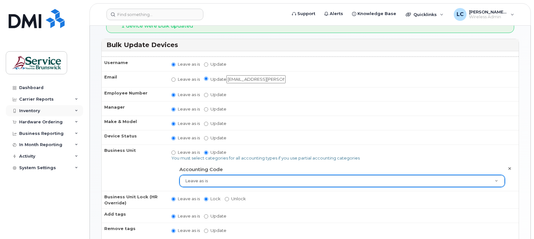
click at [45, 109] on div "Inventory" at bounding box center [44, 111] width 77 height 12
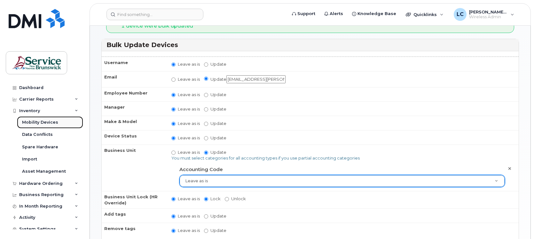
click at [45, 120] on div "Mobility Devices" at bounding box center [40, 122] width 36 height 6
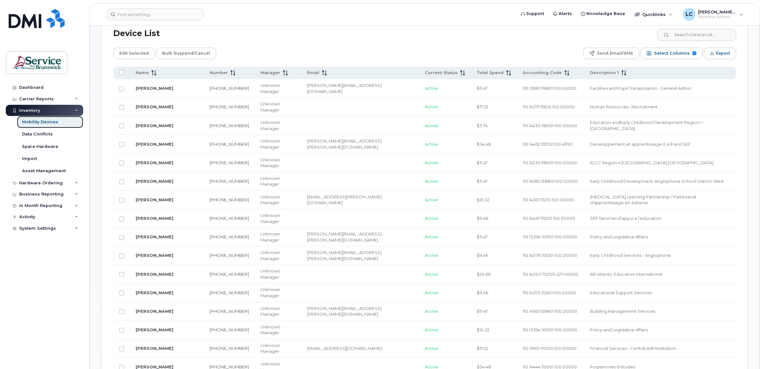
scroll to position [280, 0]
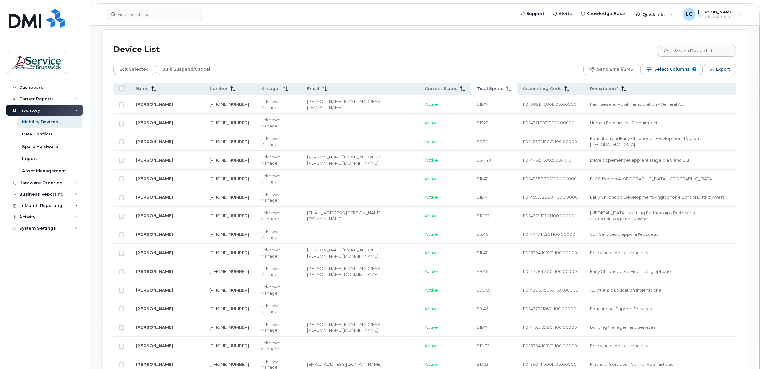
click at [517, 85] on th "Accounting Code" at bounding box center [550, 89] width 67 height 12
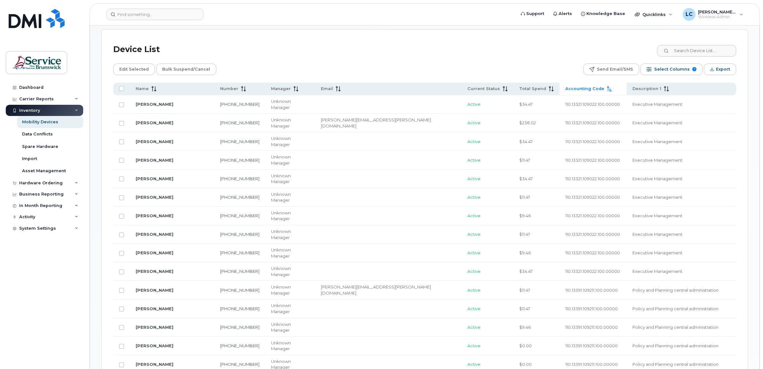
click at [534, 90] on span "Accounting Code" at bounding box center [584, 89] width 39 height 6
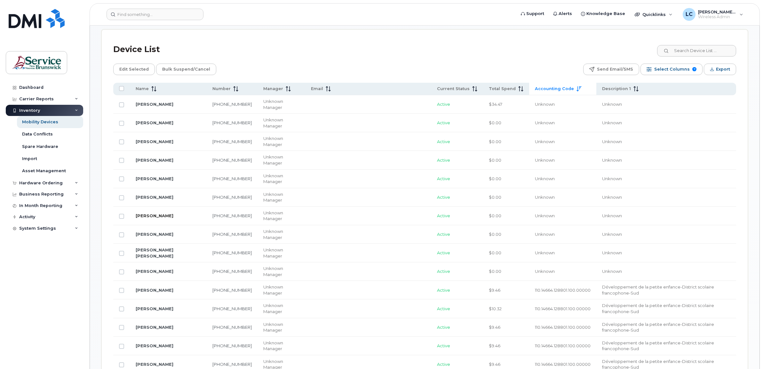
drag, startPoint x: 122, startPoint y: 216, endPoint x: 140, endPoint y: 177, distance: 42.8
click at [121, 238] on input "Row Unselected" at bounding box center [121, 272] width 5 height 5
checkbox input "true"
click at [125, 67] on span "Edit Selected" at bounding box center [133, 70] width 29 height 10
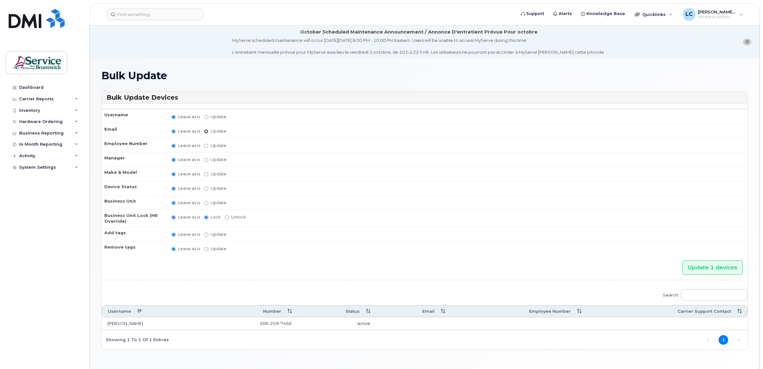
click at [207, 130] on input "Update" at bounding box center [206, 132] width 4 height 4
radio input "true"
radio input "false"
click at [235, 129] on input "Update" at bounding box center [255, 132] width 59 height 8
paste input "Loremipsu d sitame consecte adip el 2se doeiu te inci u laboreetdol magnaal eni…"
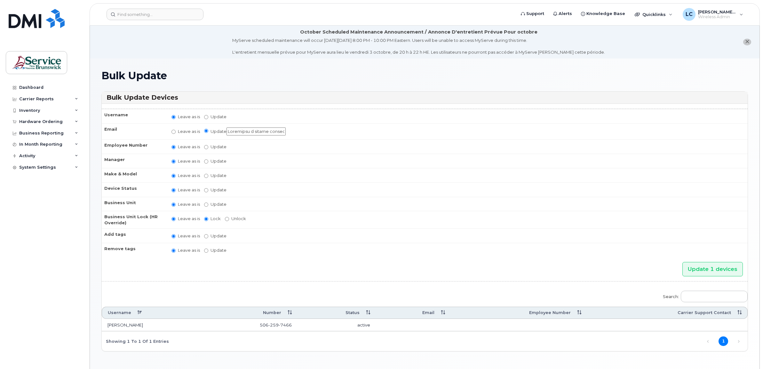
scroll to position [0, 3761]
type input "Loremipsu d sitame consecte adip el 2se doeiu te inci u laboreetdol magnaal eni…"
click at [208, 203] on input "Update" at bounding box center [206, 205] width 4 height 4
radio input "true"
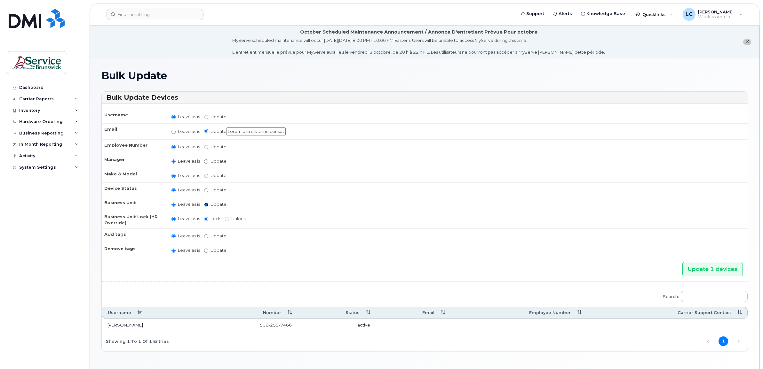
radio input "false"
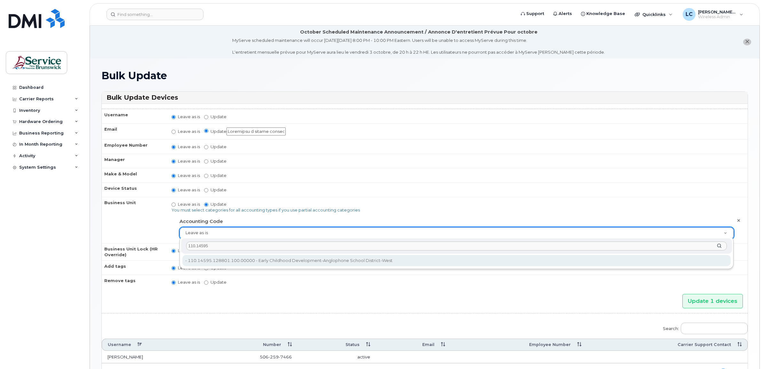
type input "110.14595"
type input "36040167"
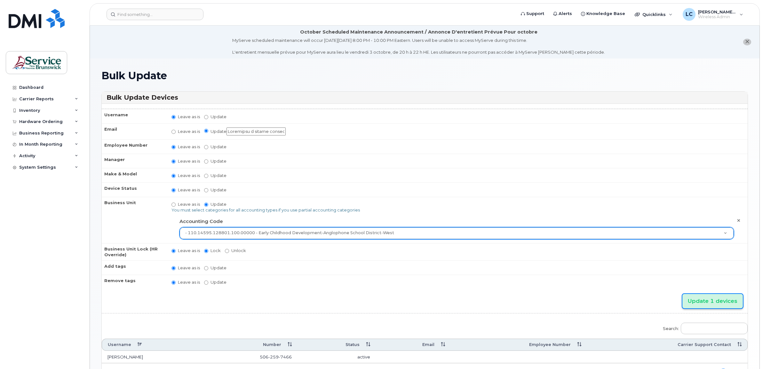
click at [706, 298] on input "Update 1 devices" at bounding box center [712, 301] width 60 height 14
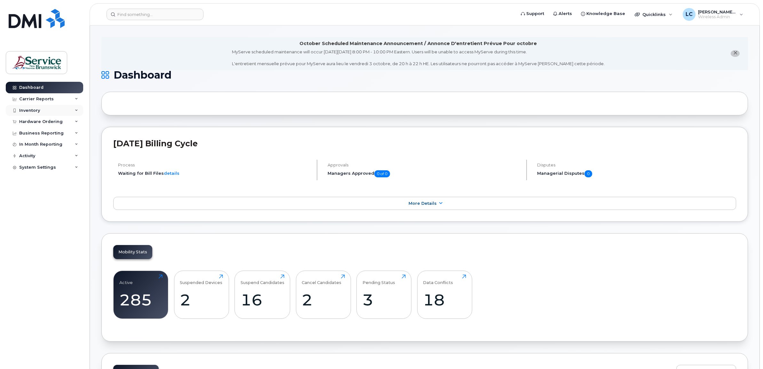
click at [29, 113] on div "Inventory" at bounding box center [29, 110] width 21 height 5
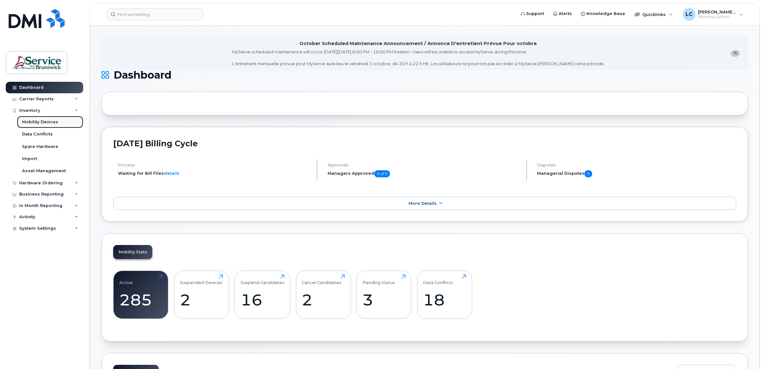
click at [35, 121] on div "Mobility Devices" at bounding box center [40, 122] width 36 height 6
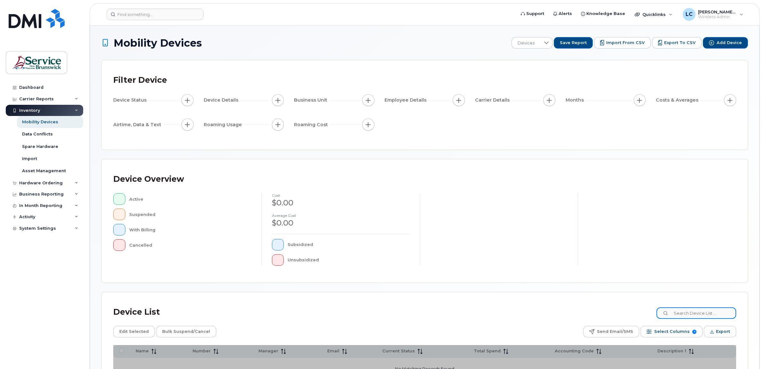
click at [696, 314] on input at bounding box center [696, 314] width 80 height 12
type input "7466"
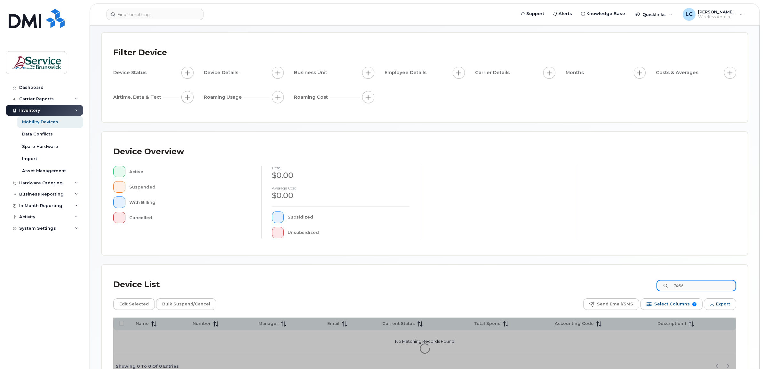
scroll to position [71, 0]
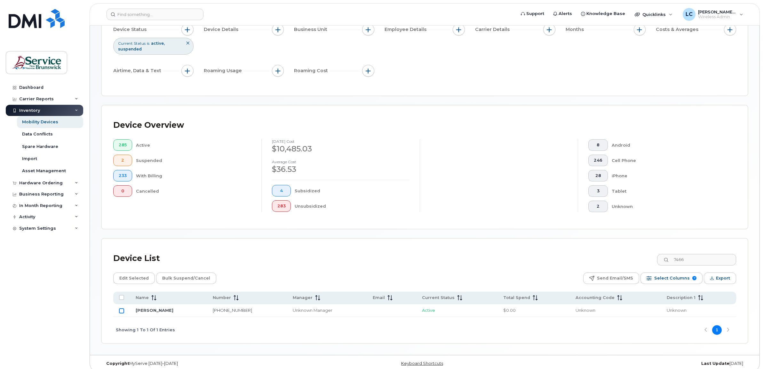
click at [121, 312] on input "Row Unselected" at bounding box center [121, 311] width 5 height 5
checkbox input "true"
click at [135, 275] on span "Edit Selected" at bounding box center [133, 279] width 29 height 10
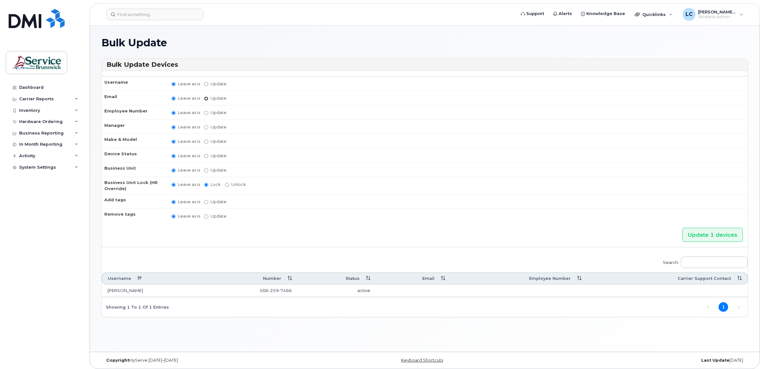
click at [205, 98] on input "Update" at bounding box center [206, 99] width 4 height 4
radio input "true"
radio input "false"
click at [246, 98] on input "Update" at bounding box center [255, 99] width 59 height 8
paste input "Loremipsu d sitame consecte adip el 3se doeiu te inci u laboreetdol magnaal eni…"
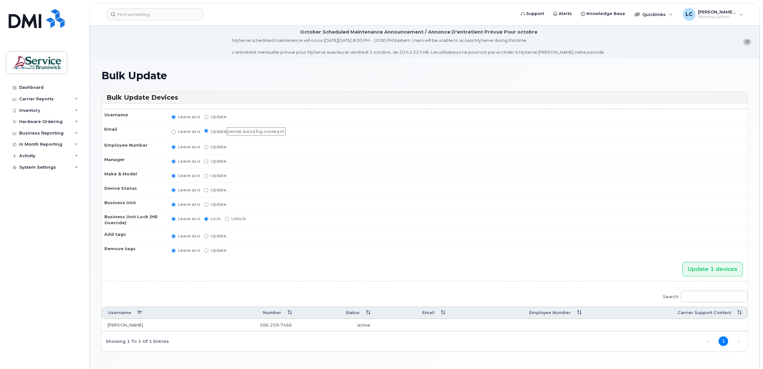
scroll to position [0, 2954]
type input "Loremipsu d sitame consecte adip el 3se doeiu te inci u laboreetdol magnaal eni…"
click at [173, 131] on input "Leave as is" at bounding box center [173, 132] width 4 height 4
radio input "true"
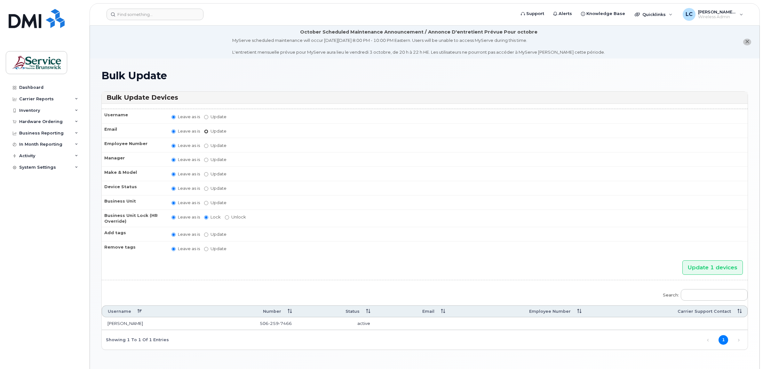
click at [206, 130] on input "Update" at bounding box center [206, 132] width 4 height 4
radio input "true"
radio input "false"
drag, startPoint x: 229, startPoint y: 129, endPoint x: 410, endPoint y: 145, distance: 182.0
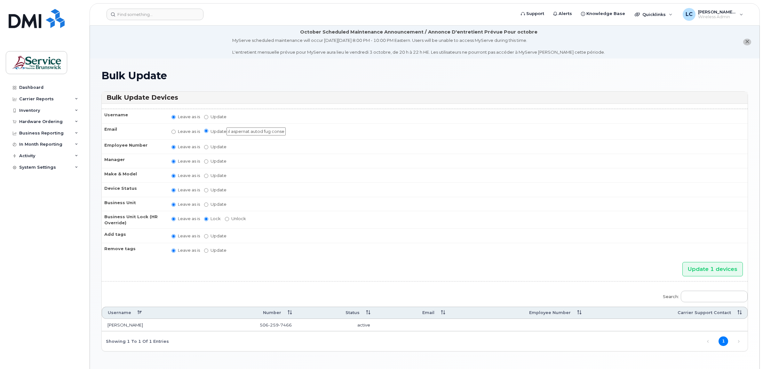
click at [410, 145] on tbody "Username Leave as is Update Email Leave as is Update Employee Number Leave as i…" at bounding box center [425, 183] width 646 height 148
click at [237, 129] on input "Update" at bounding box center [255, 132] width 59 height 8
type input "[PERSON_NAME][EMAIL_ADDRESS][PERSON_NAME][DOMAIN_NAME]"
click at [207, 203] on input "Update" at bounding box center [206, 205] width 4 height 4
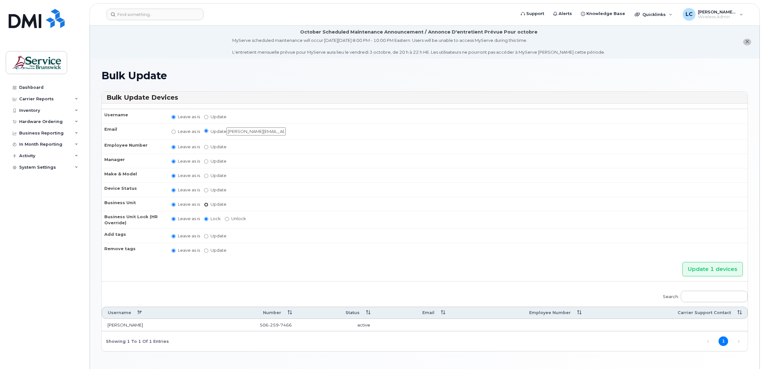
radio input "true"
radio input "false"
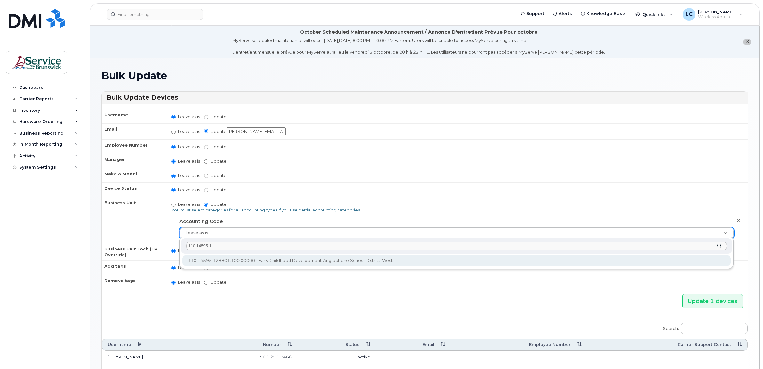
type input "110.14595.1"
type input "36040167"
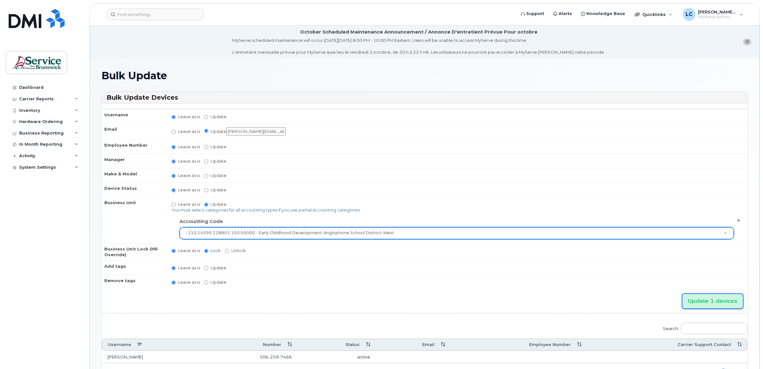
click at [715, 301] on input "Update 1 devices" at bounding box center [712, 301] width 60 height 14
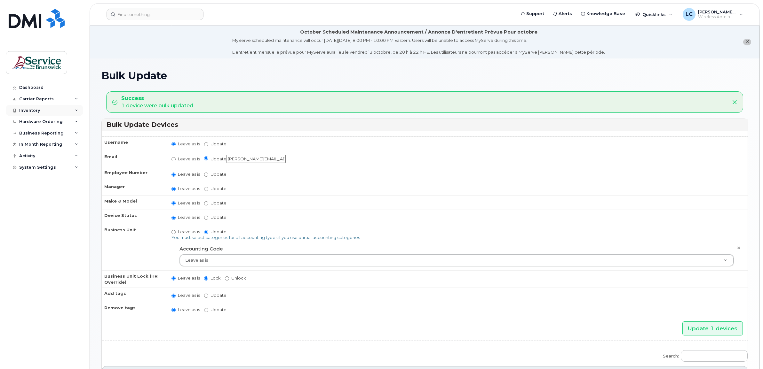
click at [42, 109] on div "Inventory" at bounding box center [44, 111] width 77 height 12
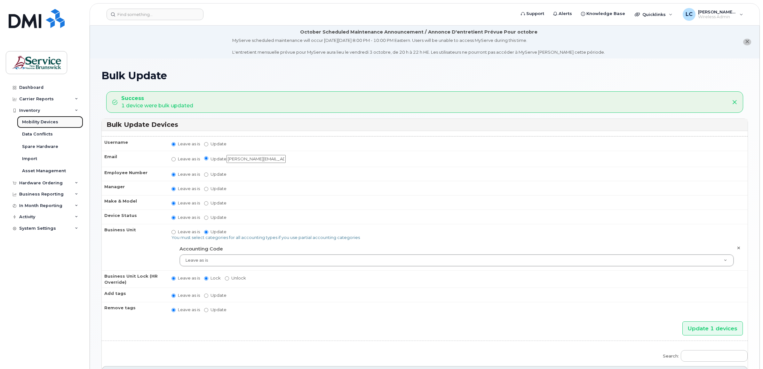
click at [44, 122] on div "Mobility Devices" at bounding box center [40, 122] width 36 height 6
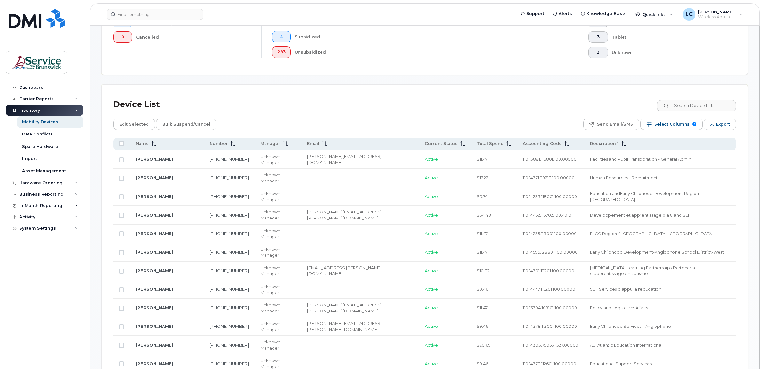
scroll to position [240, 0]
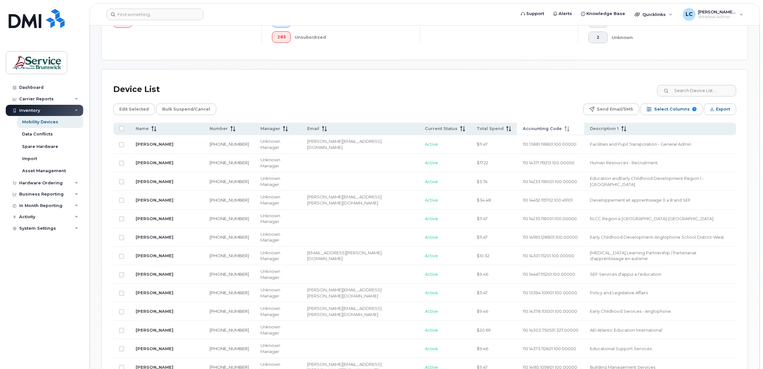
click at [523, 128] on span "Accounting Code" at bounding box center [542, 129] width 39 height 6
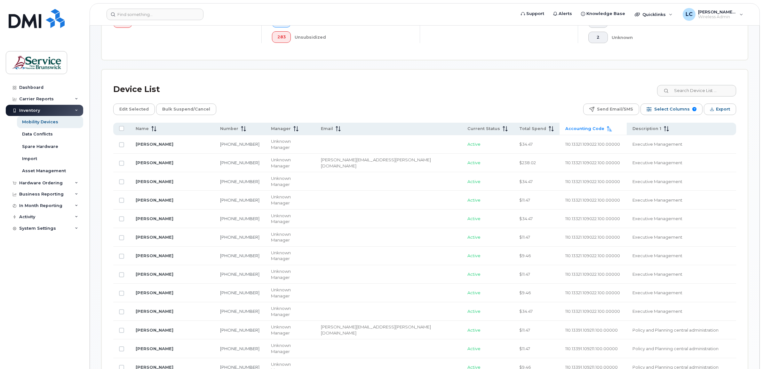
click at [565, 127] on span "Accounting Code" at bounding box center [584, 129] width 39 height 6
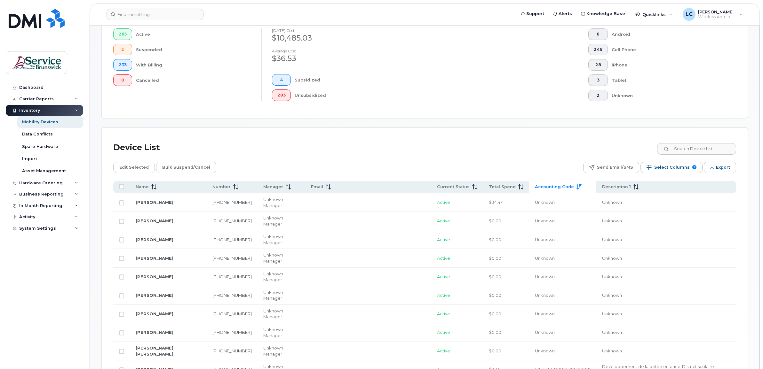
scroll to position [200, 0]
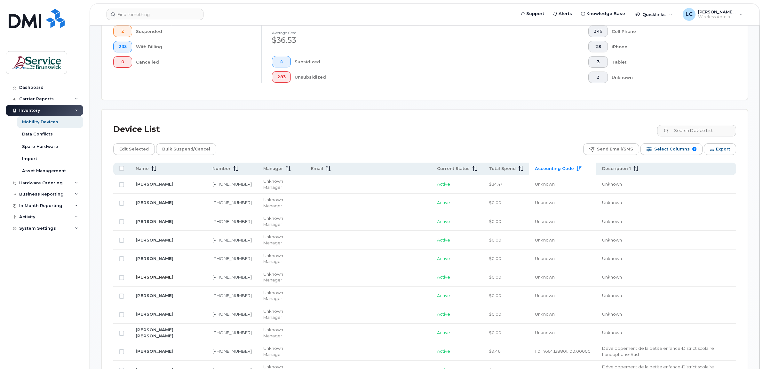
drag, startPoint x: 121, startPoint y: 283, endPoint x: 147, endPoint y: 243, distance: 48.4
click at [121, 331] on input "Row Unselected" at bounding box center [121, 333] width 5 height 5
checkbox input "true"
click at [141, 148] on span "Edit Selected" at bounding box center [133, 150] width 29 height 10
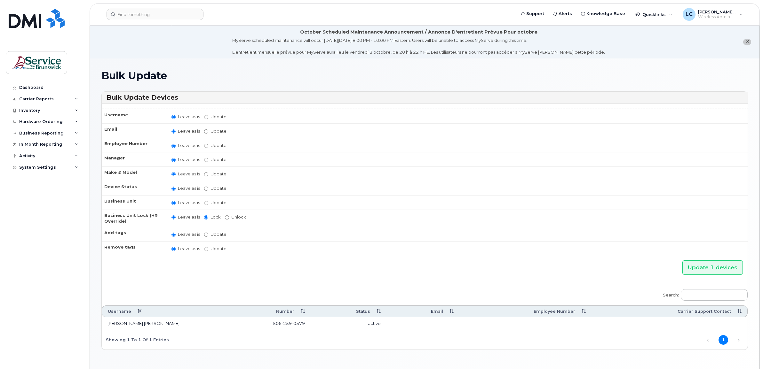
drag, startPoint x: 202, startPoint y: 130, endPoint x: 208, endPoint y: 130, distance: 5.8
click at [202, 130] on td "Leave as is Update" at bounding box center [457, 130] width 582 height 14
click at [207, 130] on input "Update" at bounding box center [206, 132] width 4 height 4
radio input "true"
radio input "false"
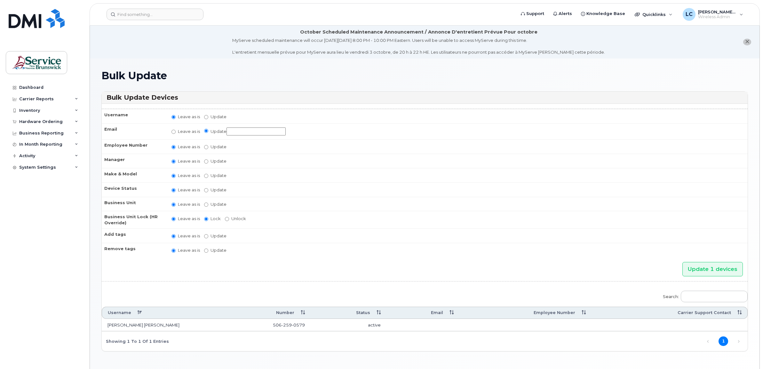
click at [241, 132] on input "Update" at bounding box center [255, 132] width 59 height 8
paste input "Following a recent plumbing leak on 3rd level we have a remediation company tha…"
type input "Following a recent plumbing leak on 3rd level we have a remediation company tha…"
click at [238, 131] on input "Update" at bounding box center [255, 132] width 59 height 8
paste input "janice.gauvin.leger@gnb.ca"
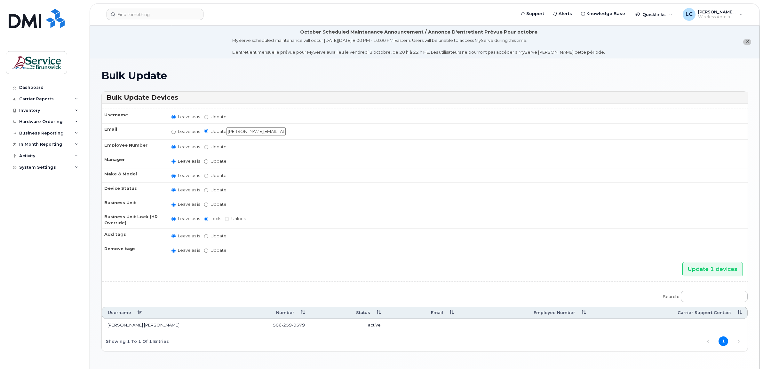
scroll to position [0, 4]
type input "janice.gauvin.leger@gnb.ca"
click at [259, 141] on td "Leave as is Update" at bounding box center [457, 146] width 582 height 14
click at [207, 203] on input "Update" at bounding box center [206, 205] width 4 height 4
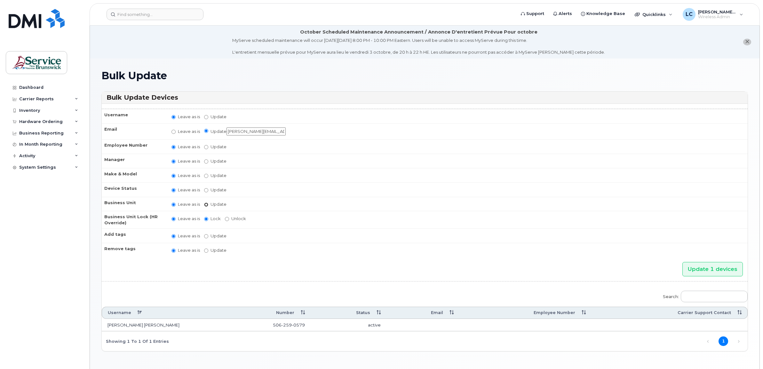
radio input "true"
radio input "false"
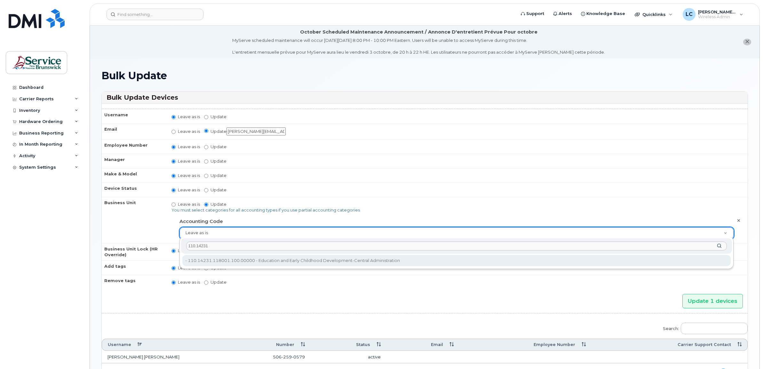
type input "110.14231"
type input "36040239"
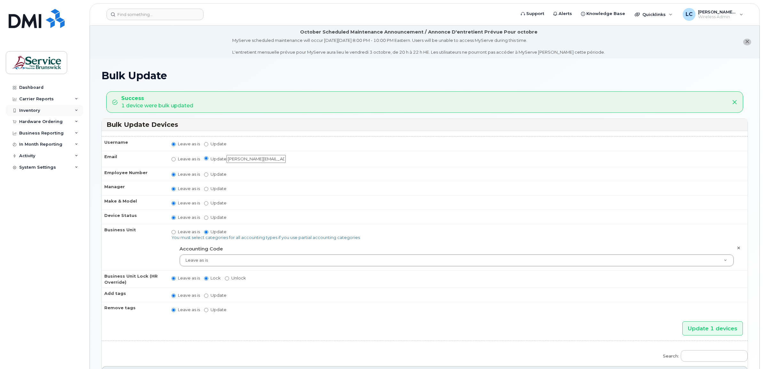
click at [52, 111] on div "Inventory" at bounding box center [44, 111] width 77 height 12
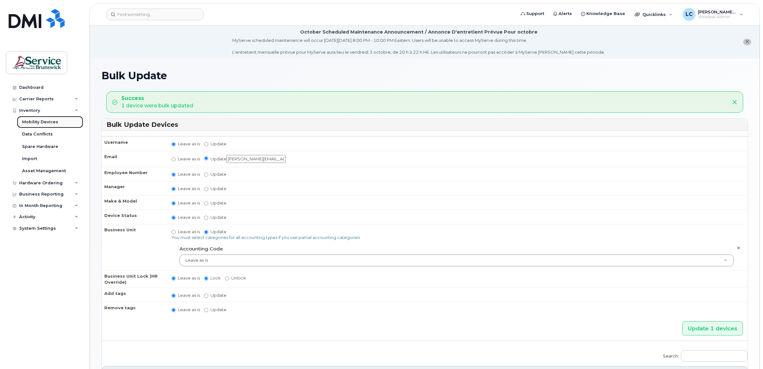
click at [55, 125] on link "Mobility Devices" at bounding box center [50, 122] width 66 height 12
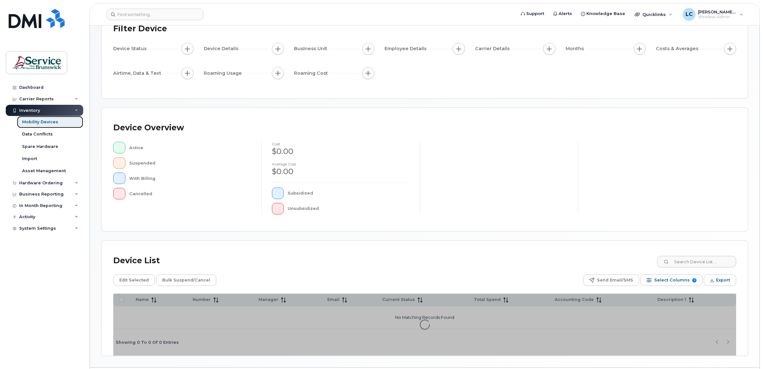
scroll to position [71, 0]
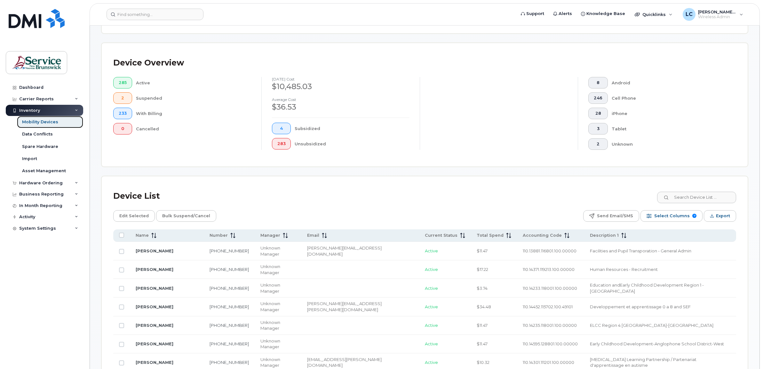
scroll to position [151, 0]
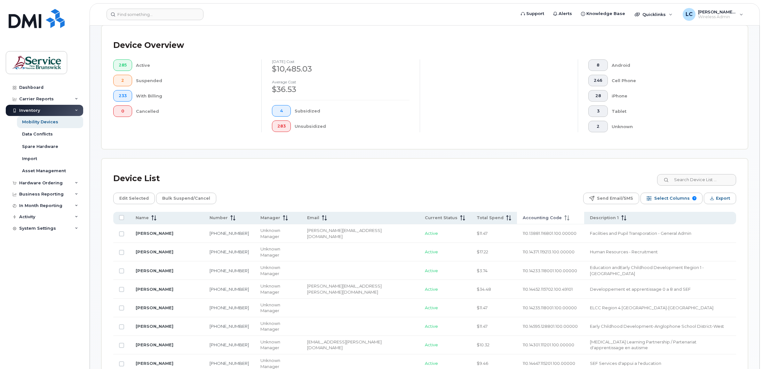
click at [523, 215] on span "Accounting Code" at bounding box center [542, 218] width 39 height 6
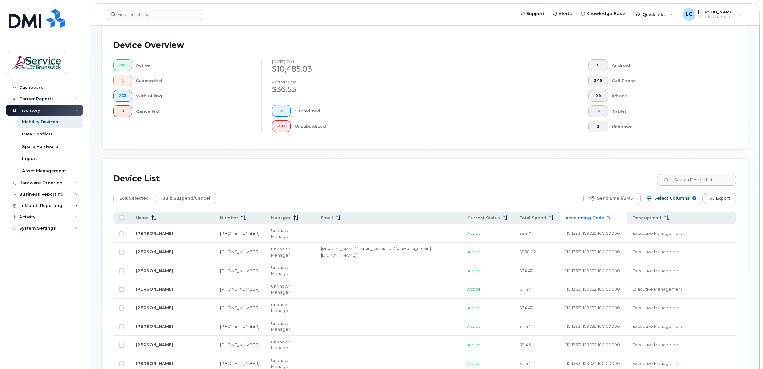
click at [559, 215] on th "Accounting Code" at bounding box center [592, 218] width 67 height 12
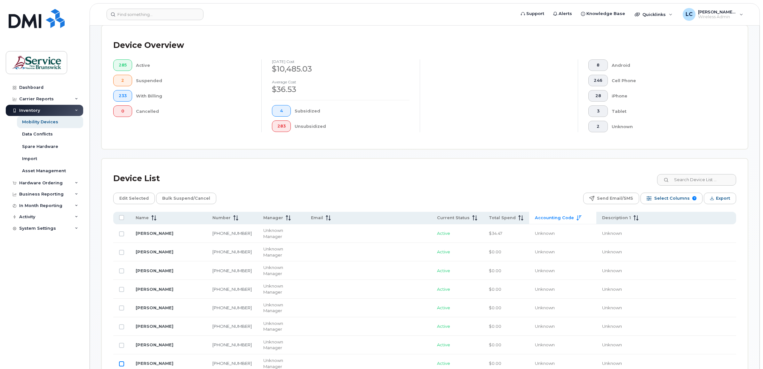
click at [122, 362] on input "Row Unselected" at bounding box center [121, 364] width 5 height 5
checkbox input "true"
click at [133, 199] on span "Edit Selected" at bounding box center [133, 199] width 29 height 10
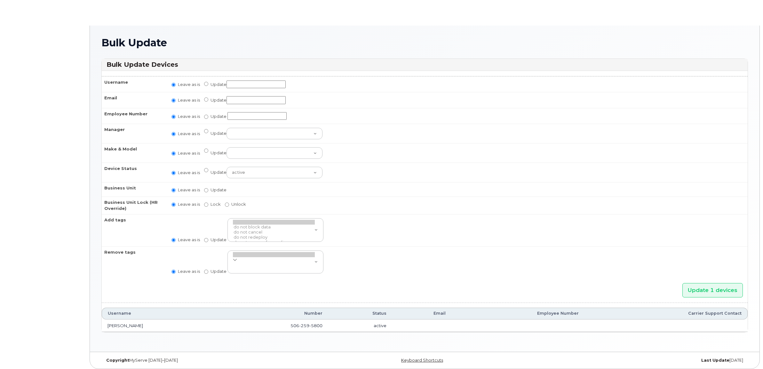
radio input "true"
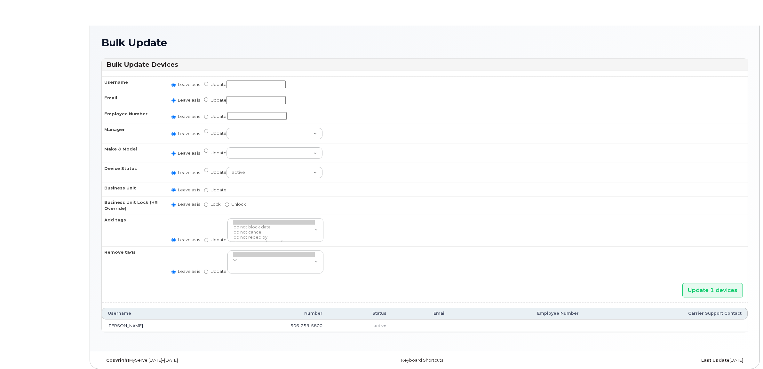
radio input "true"
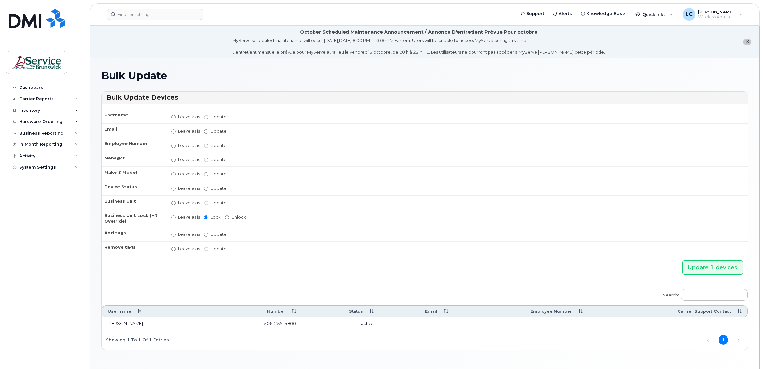
click at [202, 117] on td "Leave as is Update" at bounding box center [457, 116] width 582 height 14
click at [207, 115] on input "Update" at bounding box center [206, 117] width 4 height 4
radio input "true"
radio input "false"
click at [234, 117] on input "Update" at bounding box center [255, 117] width 59 height 8
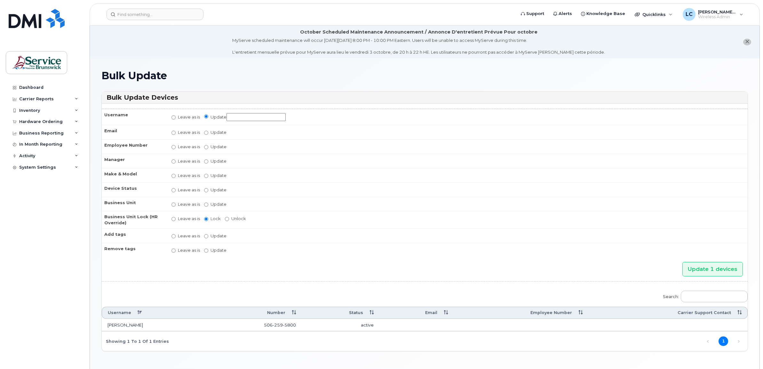
paste input "GIFT OKOSUN"
type input "GIFT OKOSUN"
click at [207, 133] on input "Update" at bounding box center [206, 133] width 4 height 4
radio input "true"
radio input "false"
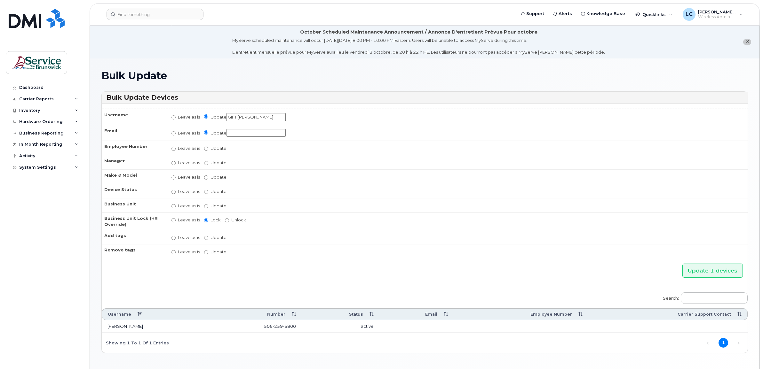
click at [246, 133] on input "Update" at bounding box center [255, 133] width 59 height 8
type input "Gift.Okosun@gnb.ca"
click at [206, 204] on input "Update" at bounding box center [206, 206] width 4 height 4
radio input "true"
radio input "false"
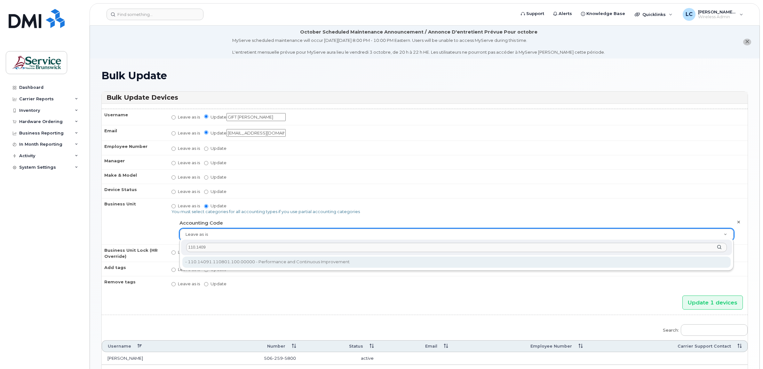
type input "110.1409"
type input "35696849"
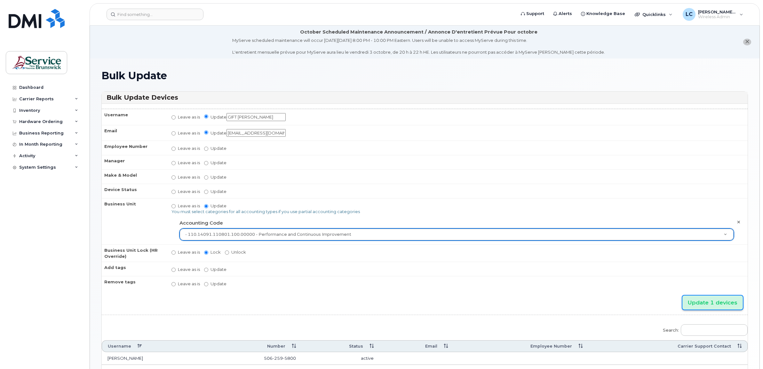
click at [707, 298] on input "Update 1 devices" at bounding box center [712, 303] width 60 height 14
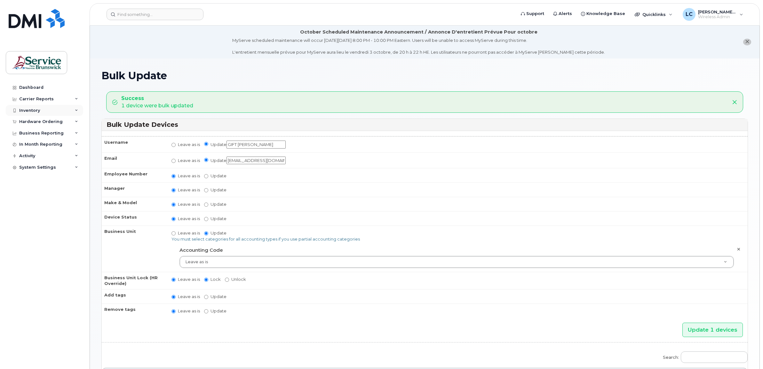
click at [53, 111] on div "Inventory" at bounding box center [44, 111] width 77 height 12
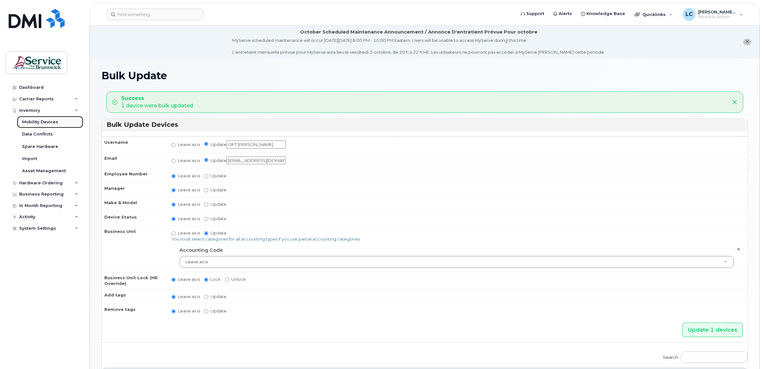
click at [55, 122] on div "Mobility Devices" at bounding box center [40, 122] width 36 height 6
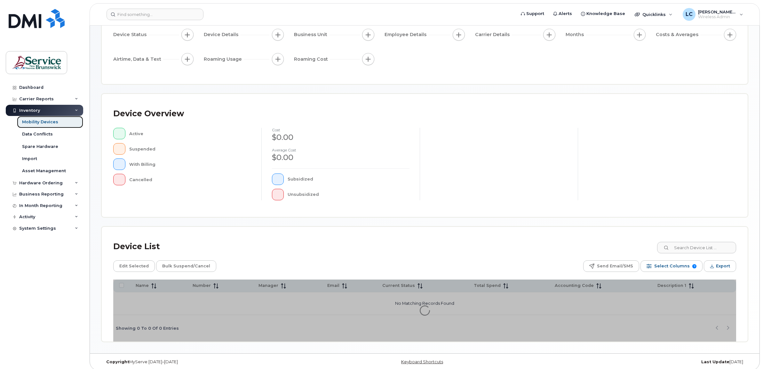
scroll to position [71, 0]
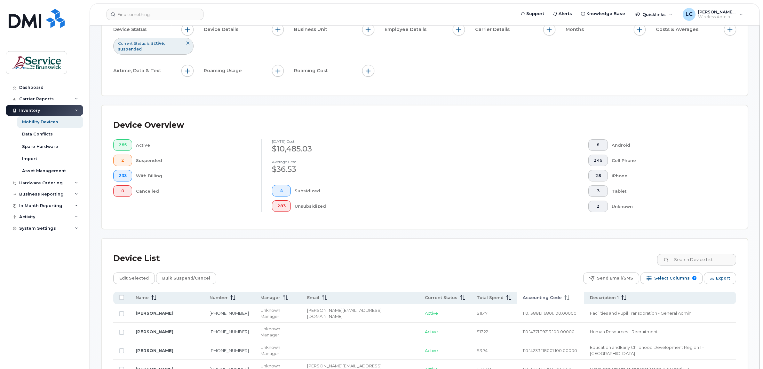
click at [523, 298] on span "Accounting Code" at bounding box center [542, 298] width 39 height 6
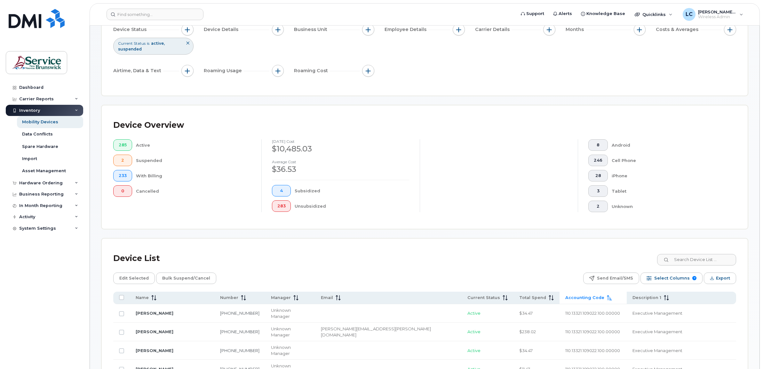
click at [565, 296] on span "Accounting Code" at bounding box center [584, 298] width 39 height 6
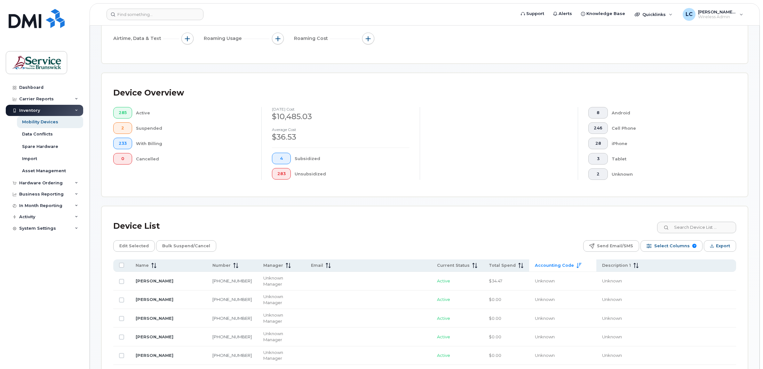
scroll to position [191, 0]
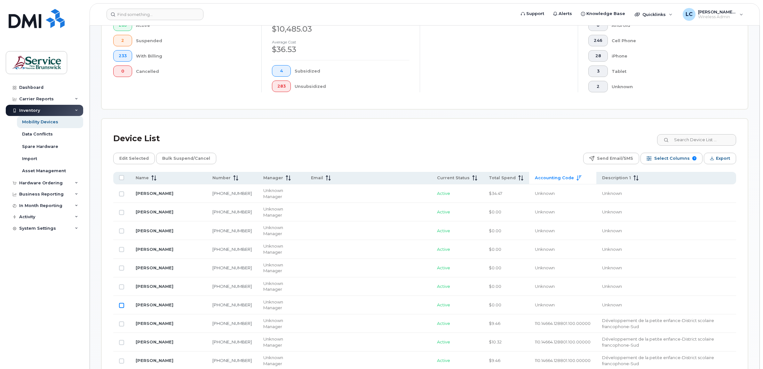
click at [122, 303] on input "Row Unselected" at bounding box center [121, 305] width 5 height 5
checkbox input "true"
click at [128, 159] on span "Edit Selected" at bounding box center [133, 159] width 29 height 10
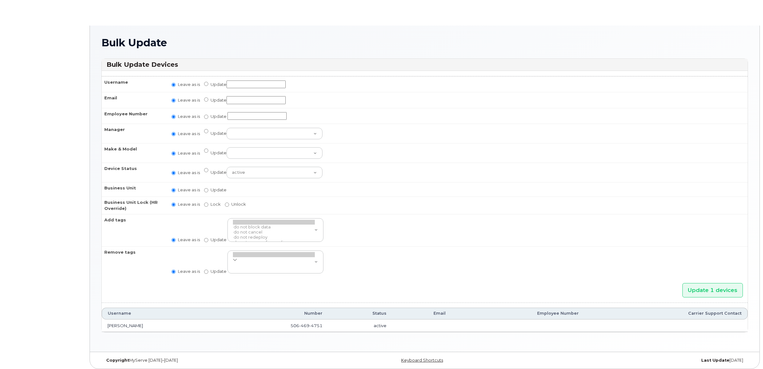
radio input "true"
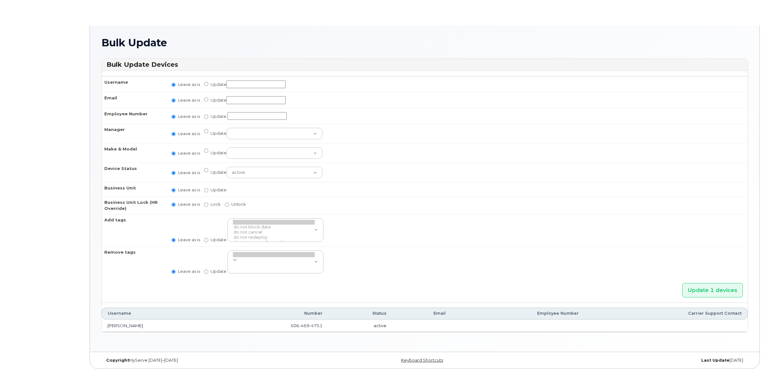
radio input "true"
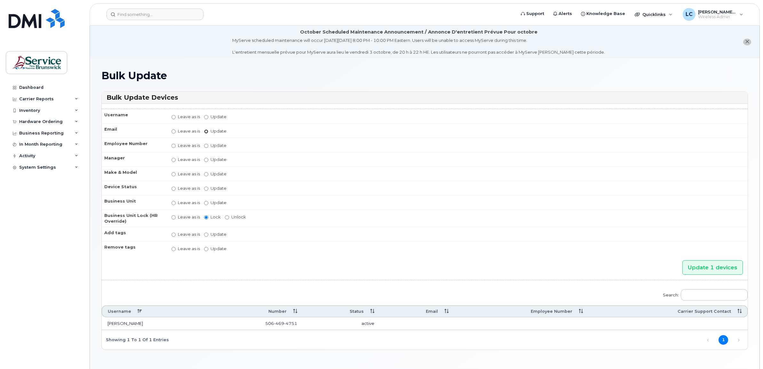
click at [205, 130] on input "Update" at bounding box center [206, 132] width 4 height 4
radio input "true"
radio input "false"
click at [237, 130] on input "Update" at bounding box center [255, 132] width 59 height 8
paste input "catherine.breault@gnb.ca"
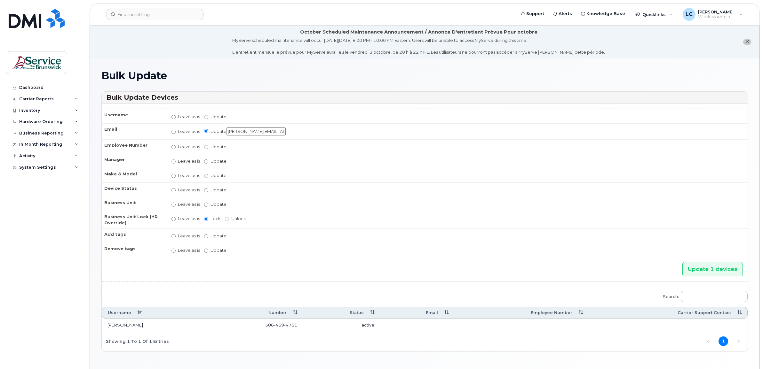
scroll to position [0, 1]
type input "catherine.breault@gnb.ca"
click at [205, 203] on input "Update" at bounding box center [206, 205] width 4 height 4
radio input "true"
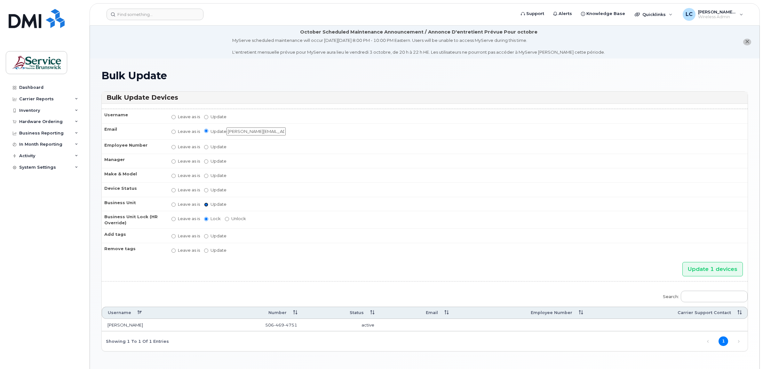
radio input "false"
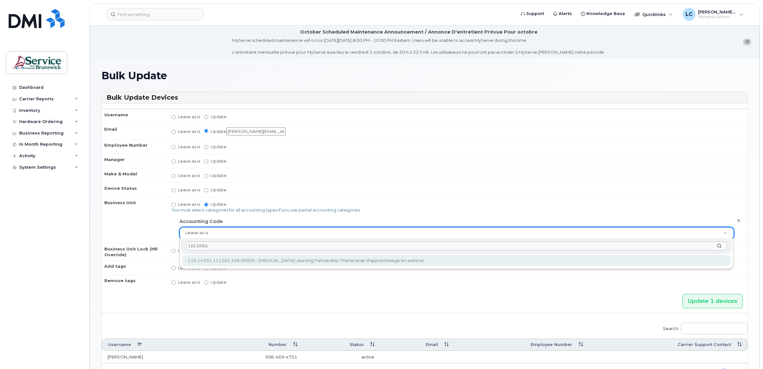
type input "110.14301"
type input "35488873"
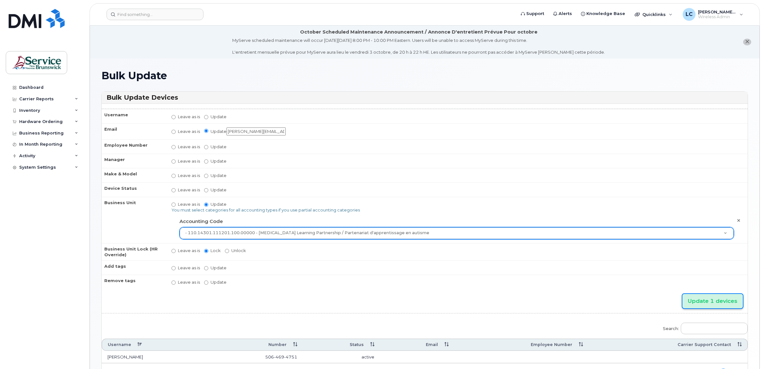
click at [700, 298] on input "Update 1 devices" at bounding box center [712, 301] width 60 height 14
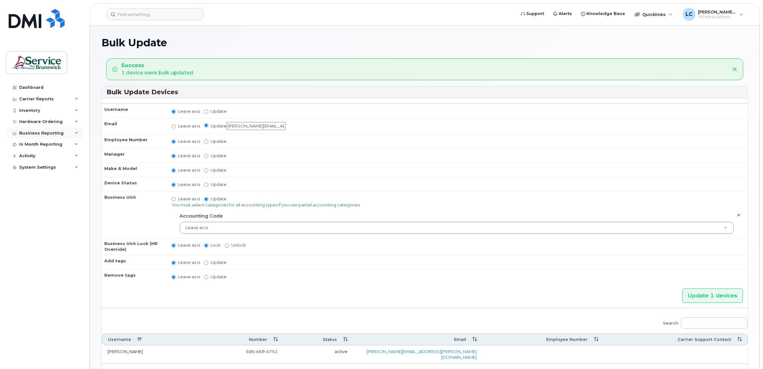
click at [53, 133] on div "Business Reporting" at bounding box center [41, 133] width 44 height 5
click at [46, 110] on div "Inventory" at bounding box center [44, 111] width 77 height 12
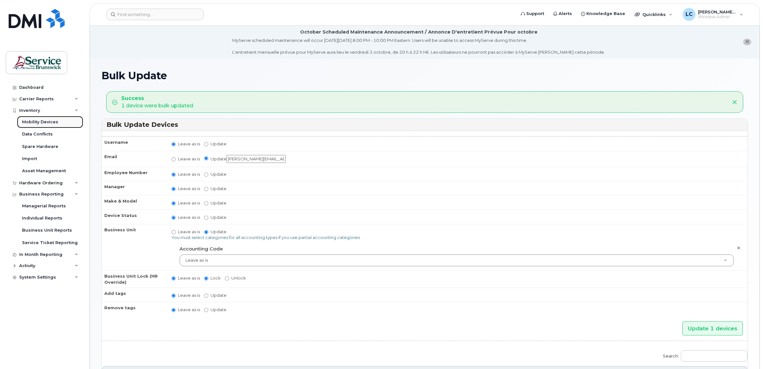
click at [43, 122] on div "Mobility Devices" at bounding box center [40, 122] width 36 height 6
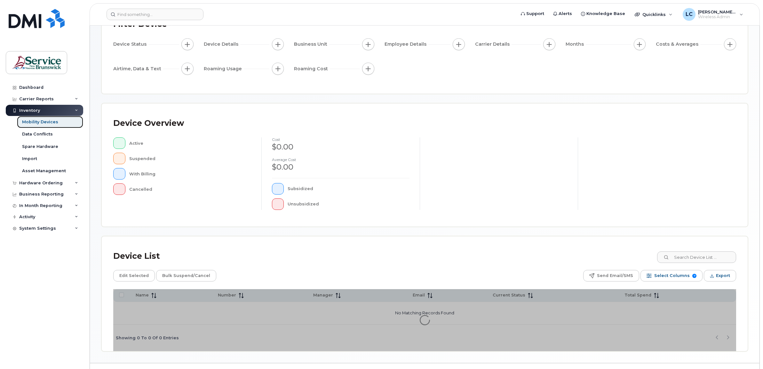
scroll to position [71, 0]
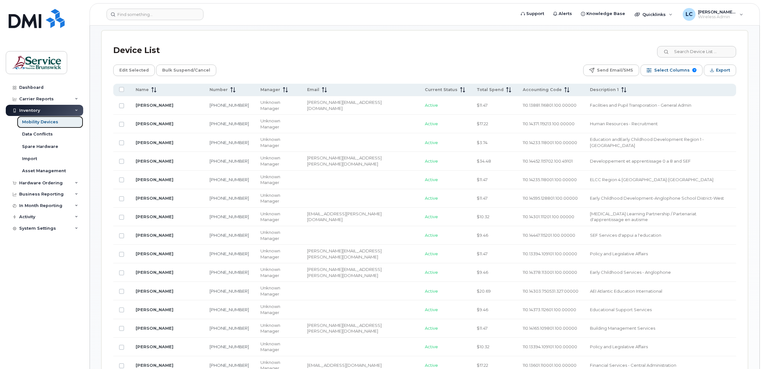
scroll to position [271, 0]
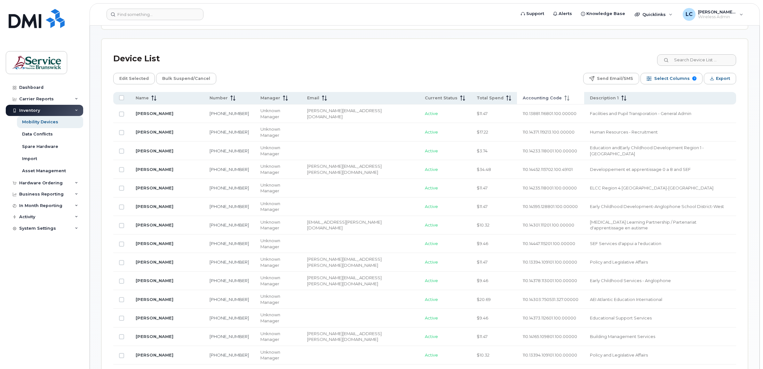
click at [523, 98] on span "Accounting Code" at bounding box center [542, 98] width 39 height 6
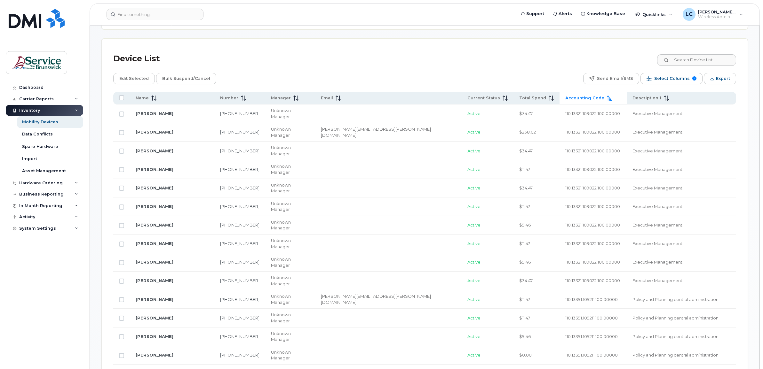
click at [565, 96] on span "Accounting Code" at bounding box center [584, 98] width 39 height 6
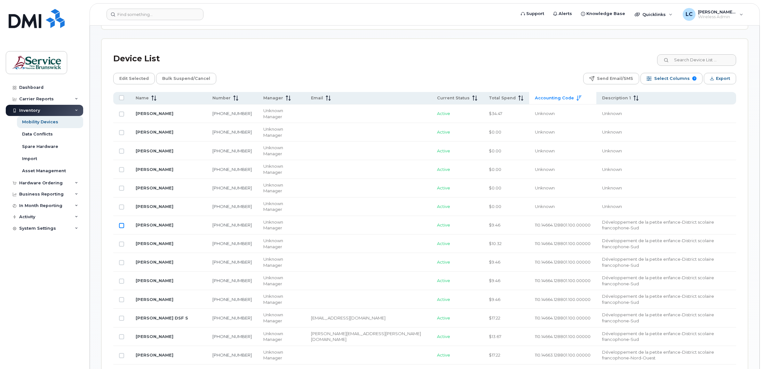
click at [122, 223] on input "Row Unselected" at bounding box center [121, 225] width 5 height 5
click at [122, 216] on td at bounding box center [121, 225] width 17 height 19
click at [119, 223] on input "Row Selected" at bounding box center [121, 225] width 5 height 5
checkbox input "false"
click at [122, 205] on input "Row Unselected" at bounding box center [121, 207] width 5 height 5
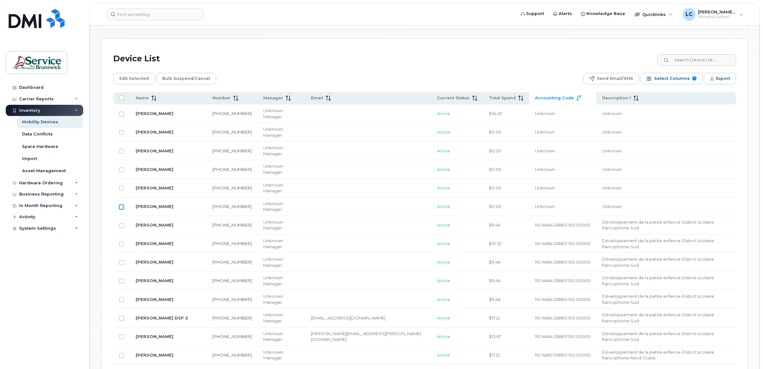
checkbox input "true"
click at [138, 80] on span "Edit Selected" at bounding box center [133, 79] width 29 height 10
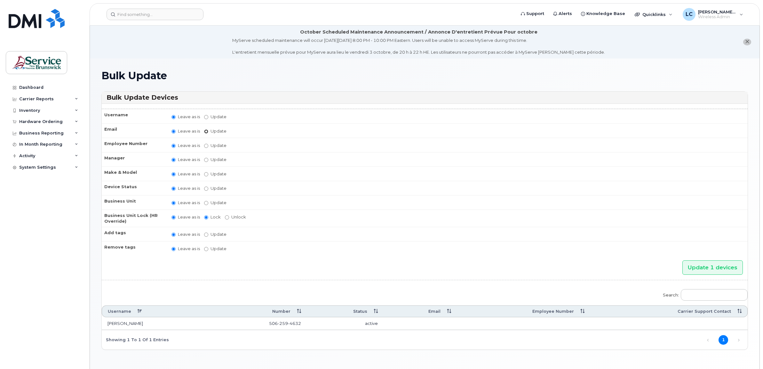
click at [206, 131] on input "Update" at bounding box center [206, 132] width 4 height 4
radio input "true"
radio input "false"
click at [244, 132] on input "Update" at bounding box center [255, 132] width 59 height 8
paste input "[PERSON_NAME][EMAIL_ADDRESS][DOMAIN_NAME]"
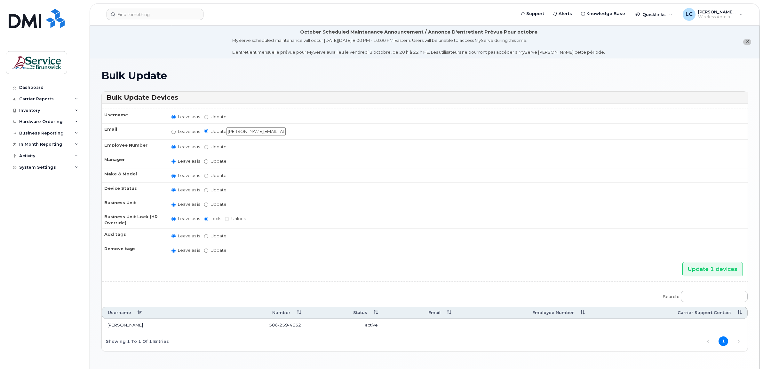
scroll to position [0, 4]
type input "[PERSON_NAME][EMAIL_ADDRESS][DOMAIN_NAME]"
click at [207, 203] on input "Update" at bounding box center [206, 205] width 4 height 4
radio input "true"
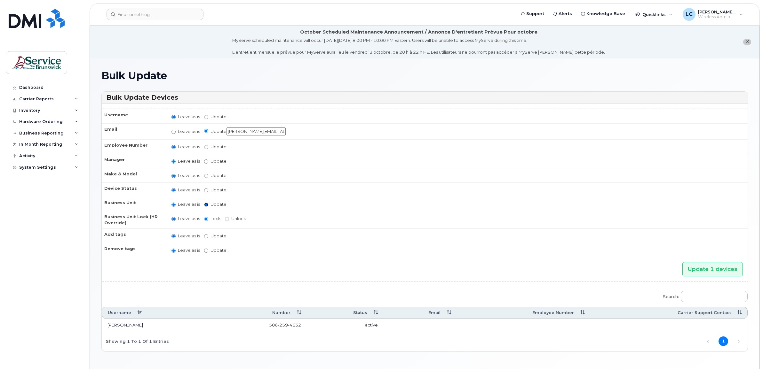
radio input "false"
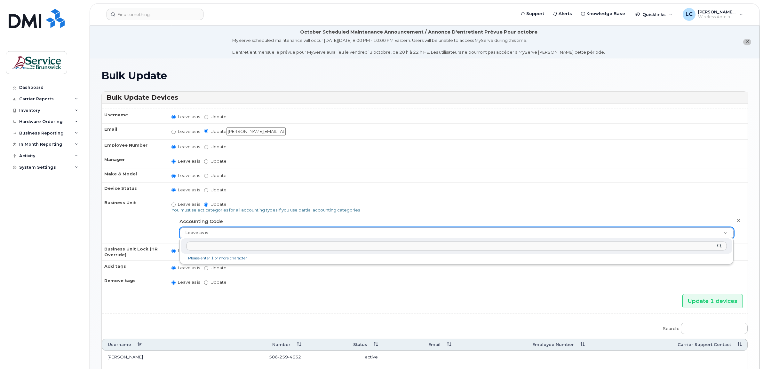
drag, startPoint x: 238, startPoint y: 229, endPoint x: 234, endPoint y: 232, distance: 4.8
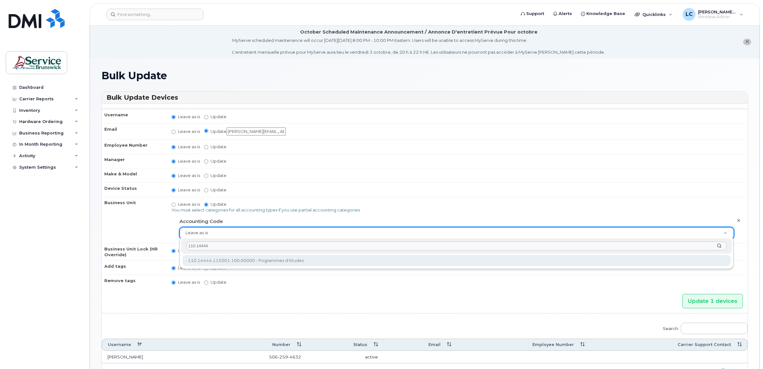
type input "110.14444"
type input "36040229"
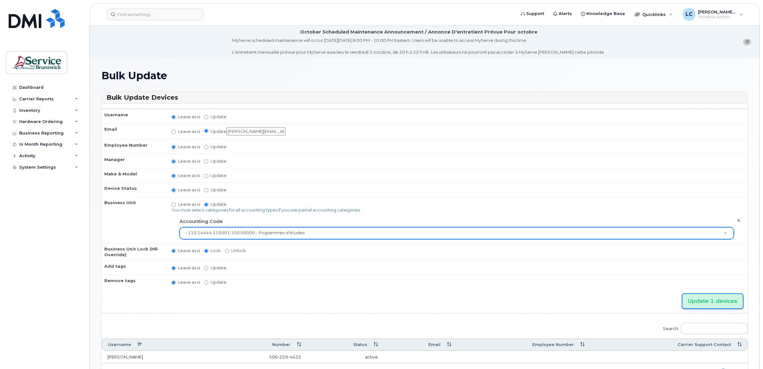
click at [717, 302] on input "Update 1 devices" at bounding box center [712, 301] width 60 height 14
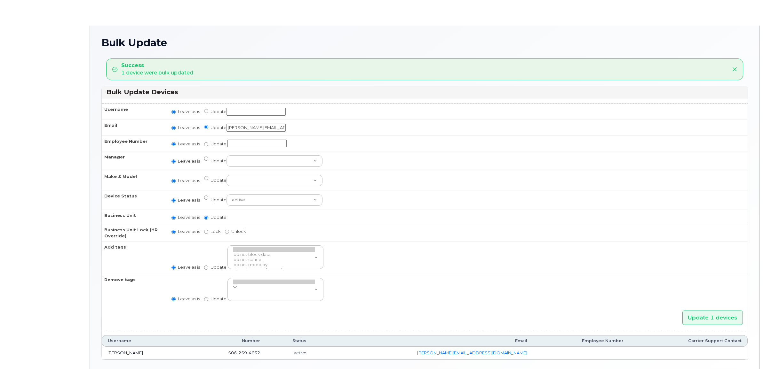
radio input "true"
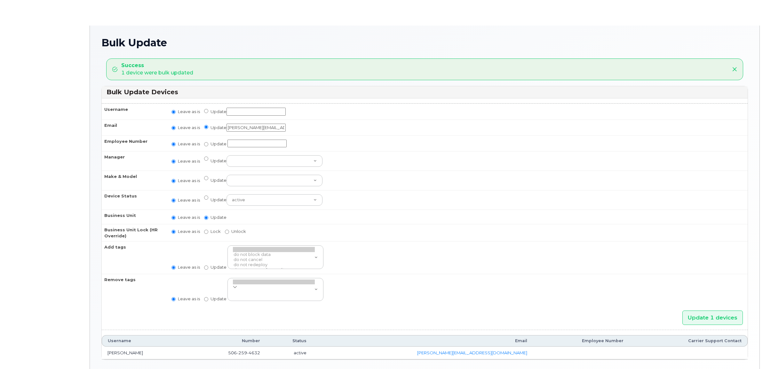
radio input "true"
type input "36040229"
radio input "true"
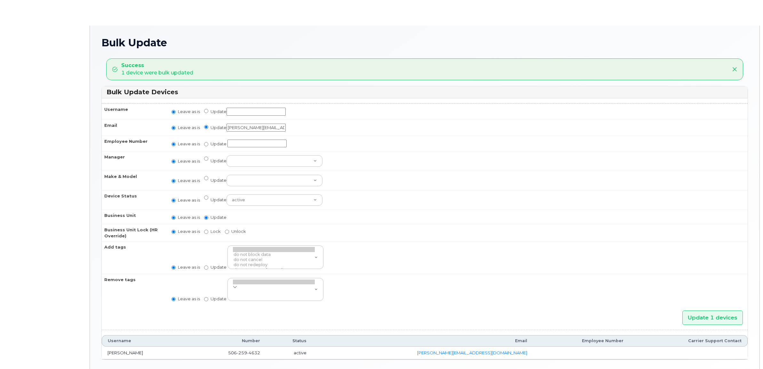
radio input "true"
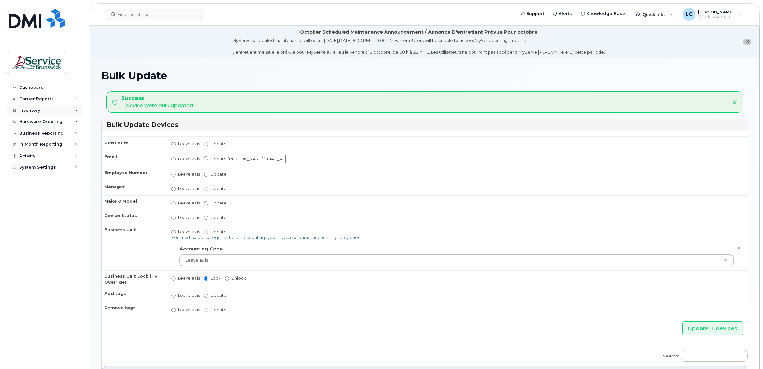
click at [43, 109] on div "Inventory" at bounding box center [44, 111] width 77 height 12
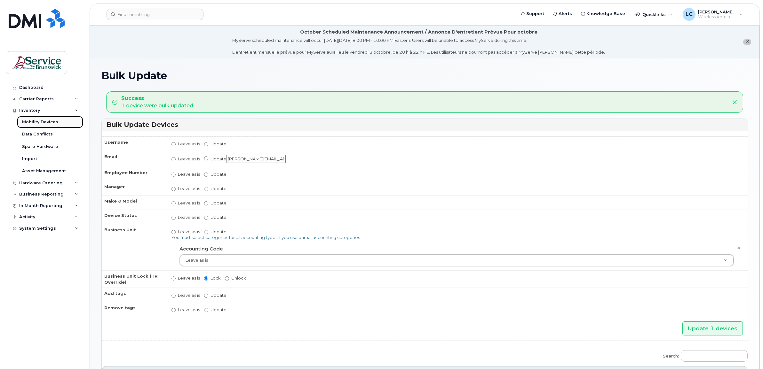
click at [46, 122] on div "Mobility Devices" at bounding box center [40, 122] width 36 height 6
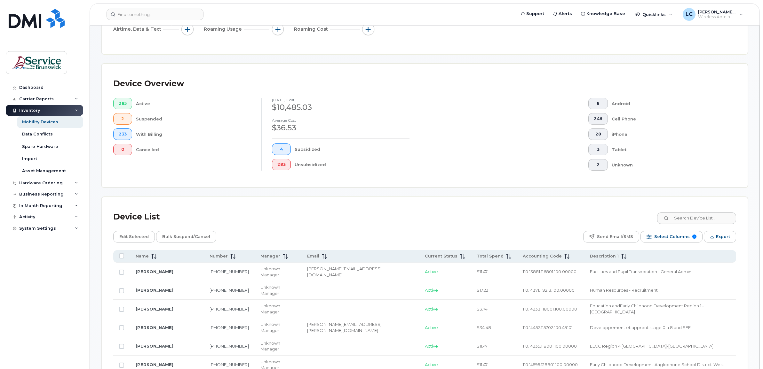
scroll to position [160, 0]
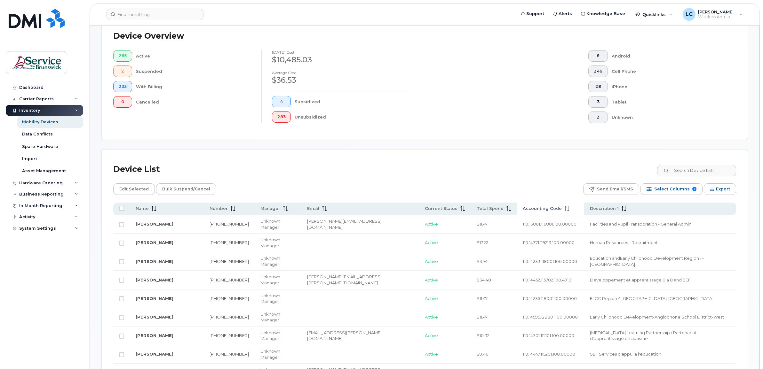
click at [523, 208] on span "Accounting Code" at bounding box center [542, 209] width 39 height 6
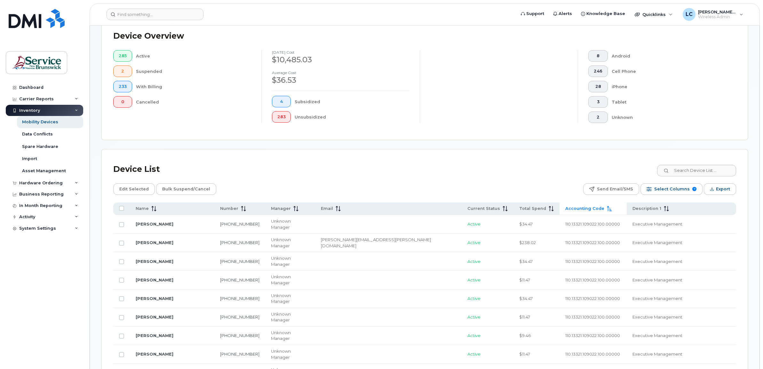
click at [565, 208] on span "Accounting Code" at bounding box center [584, 209] width 39 height 6
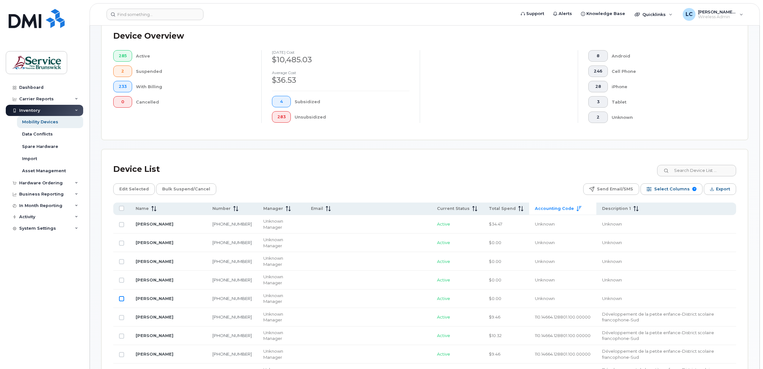
click at [121, 296] on input "Row Unselected" at bounding box center [121, 298] width 5 height 5
checkbox input "true"
click at [133, 187] on span "Edit Selected" at bounding box center [133, 190] width 29 height 10
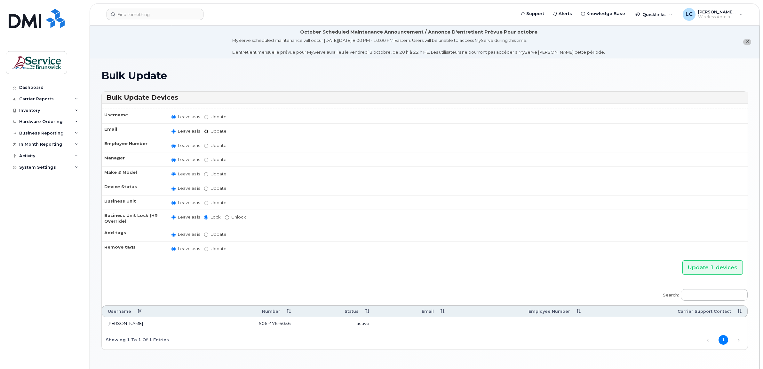
click at [206, 132] on input "Update" at bounding box center [206, 132] width 4 height 4
radio input "true"
radio input "false"
click at [238, 130] on input "Update" at bounding box center [255, 132] width 59 height 8
paste input "[PERSON_NAME][EMAIL_ADDRESS][PERSON_NAME][DOMAIN_NAME]"
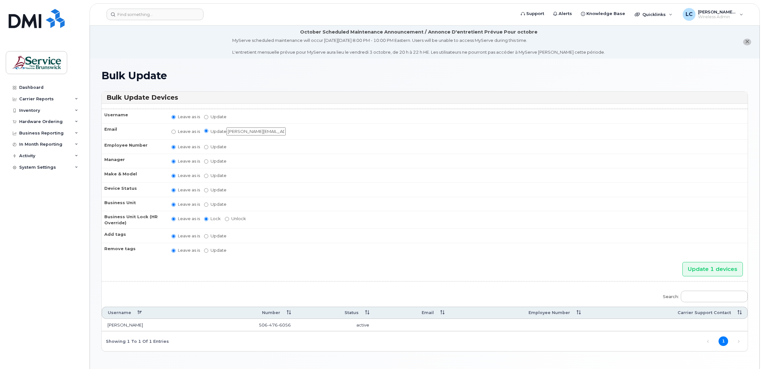
type input "[PERSON_NAME][EMAIL_ADDRESS][PERSON_NAME][DOMAIN_NAME]"
click at [205, 203] on input "Update" at bounding box center [206, 205] width 4 height 4
radio input "true"
radio input "false"
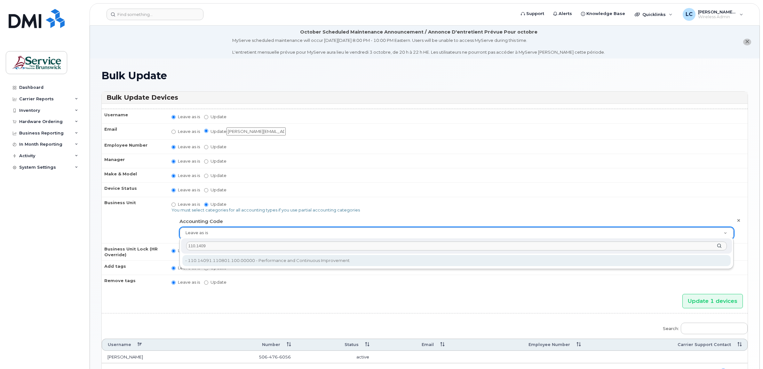
type input "110.1409"
type input "35696849"
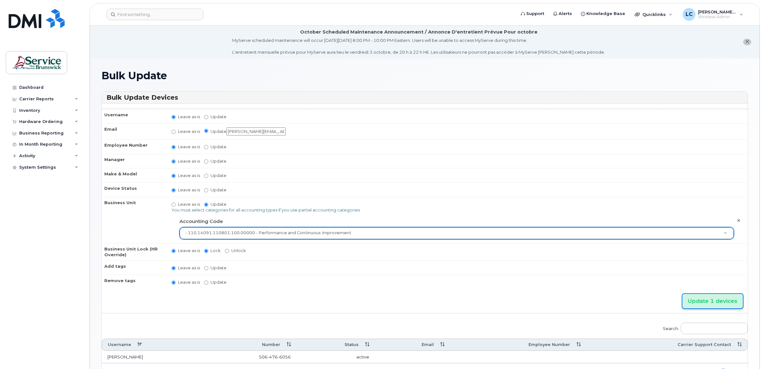
click at [718, 297] on input "Update 1 devices" at bounding box center [712, 301] width 60 height 14
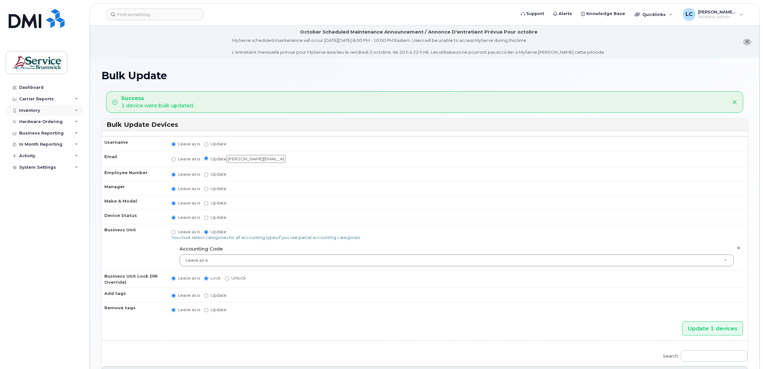
click at [42, 109] on div "Inventory" at bounding box center [44, 111] width 77 height 12
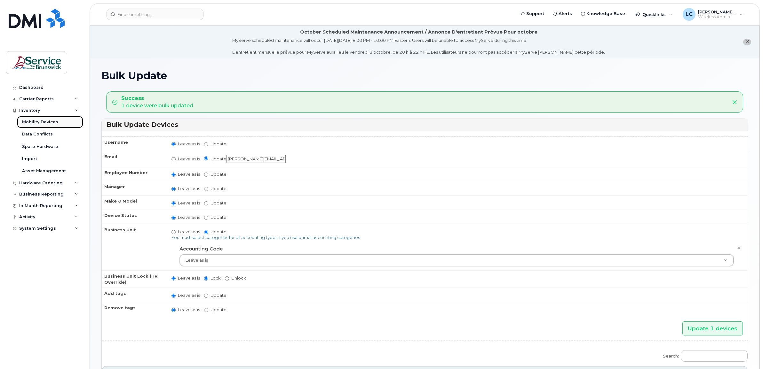
click at [50, 122] on div "Mobility Devices" at bounding box center [40, 122] width 36 height 6
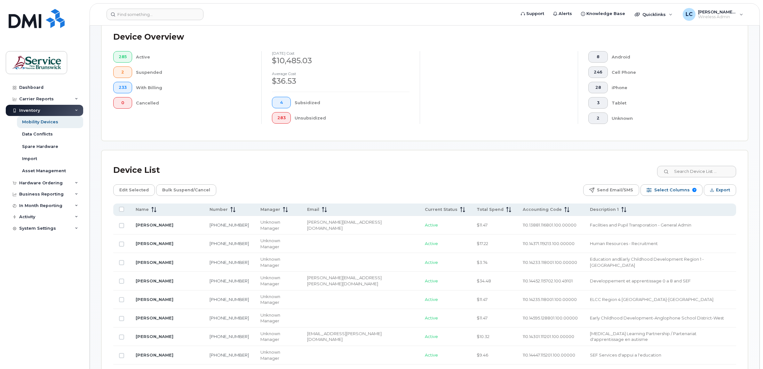
scroll to position [160, 0]
click at [523, 208] on span "Accounting Code" at bounding box center [542, 209] width 39 height 6
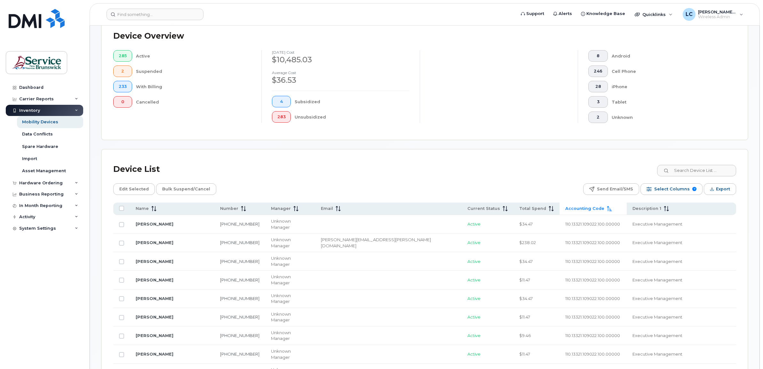
click at [565, 209] on span "Accounting Code" at bounding box center [584, 209] width 39 height 6
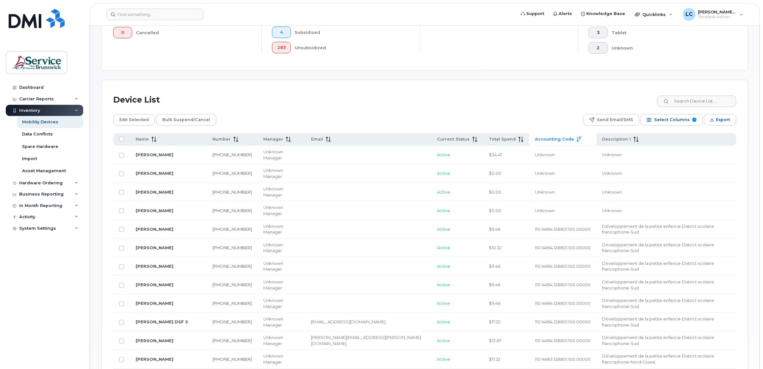
scroll to position [240, 0]
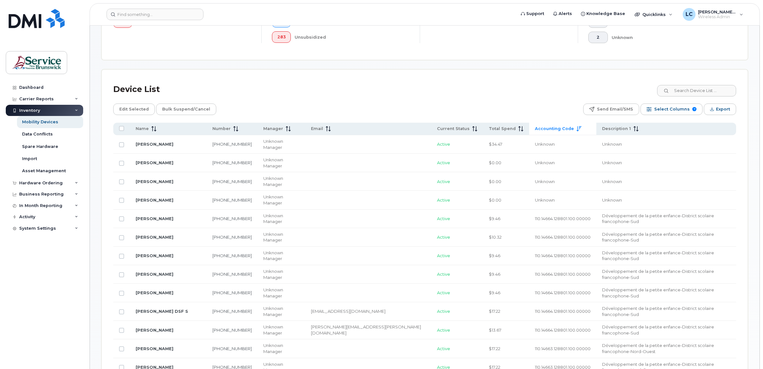
click at [133, 303] on td "[PERSON_NAME] DSF S" at bounding box center [168, 312] width 77 height 19
click at [131, 210] on td "Michelle Couture" at bounding box center [168, 219] width 77 height 19
click at [121, 198] on input "Row Unselected" at bounding box center [121, 200] width 5 height 5
checkbox input "true"
click at [134, 109] on span "Edit Selected" at bounding box center [133, 110] width 29 height 10
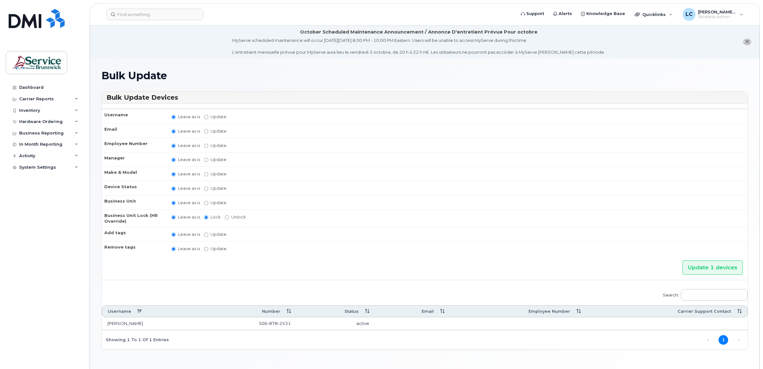
click at [209, 129] on label "Update" at bounding box center [215, 131] width 22 height 6
click at [208, 130] on input "Update" at bounding box center [206, 132] width 4 height 4
radio input "true"
radio input "false"
click at [234, 130] on input "Update" at bounding box center [255, 132] width 59 height 8
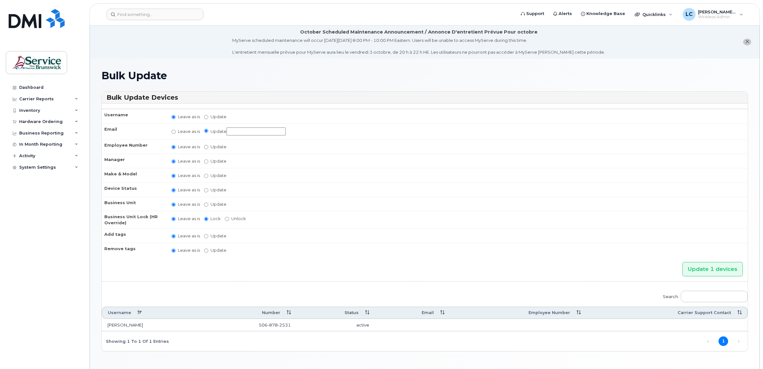
paste input "gillesm.leblanc@gnb.ca"
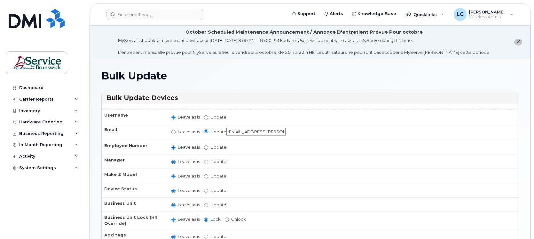
type input "gillesm.leblanc@gnb.ca"
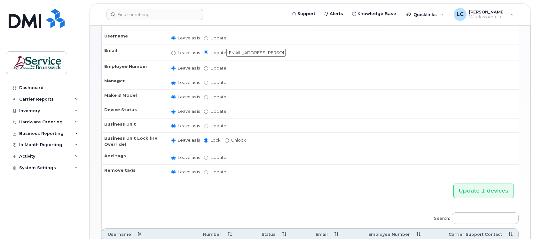
scroll to position [80, 0]
click at [205, 123] on input "Update" at bounding box center [206, 125] width 4 height 4
radio input "true"
radio input "false"
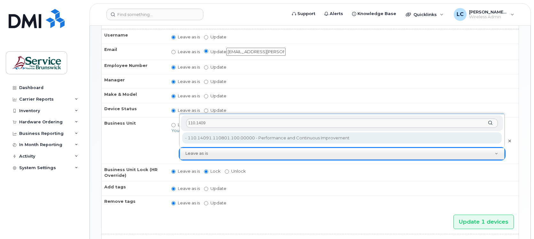
type input "110.1409"
type input "35696849"
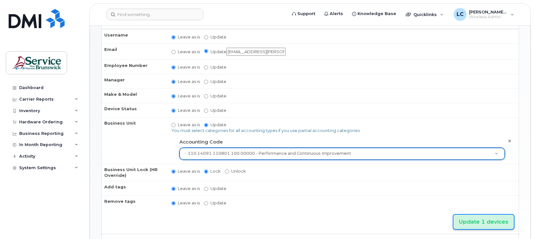
click at [472, 217] on input "Update 1 devices" at bounding box center [484, 221] width 60 height 14
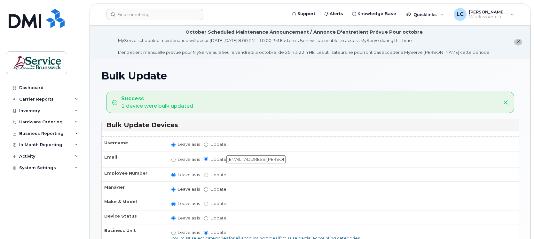
scroll to position [40, 0]
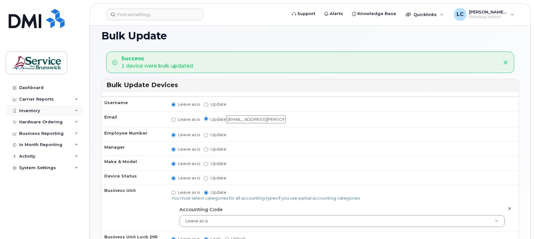
click at [29, 108] on div "Inventory" at bounding box center [29, 110] width 21 height 5
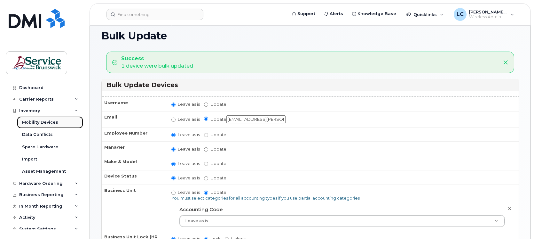
click at [40, 122] on div "Mobility Devices" at bounding box center [40, 122] width 36 height 6
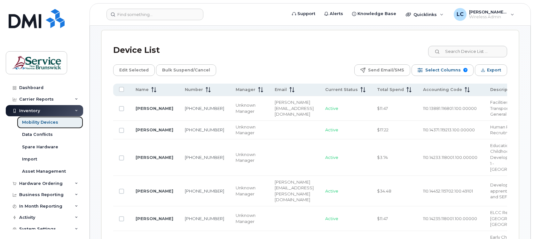
scroll to position [280, 0]
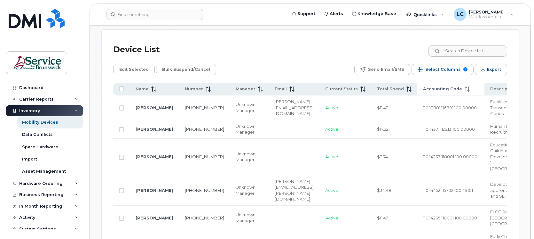
click at [435, 87] on span "Accounting Code" at bounding box center [442, 89] width 39 height 6
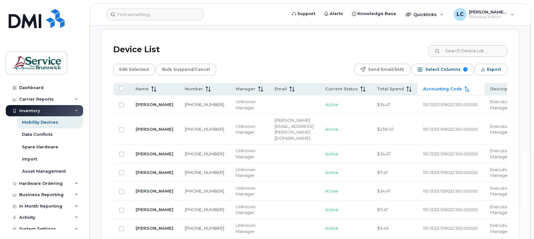
click at [426, 86] on th "Accounting Code" at bounding box center [450, 89] width 67 height 12
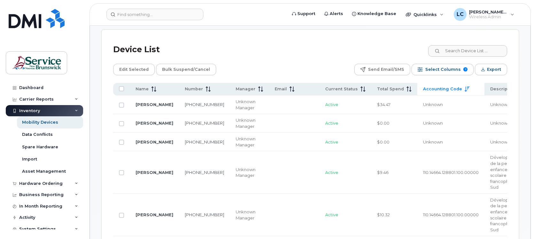
click at [120, 140] on div at bounding box center [121, 141] width 5 height 5
click at [121, 142] on input "Row Unselected" at bounding box center [121, 141] width 5 height 5
checkbox input "true"
click at [133, 68] on span "Edit Selected" at bounding box center [133, 70] width 29 height 10
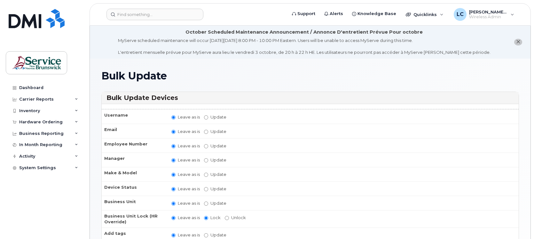
click at [210, 131] on label "Update" at bounding box center [215, 131] width 22 height 6
click at [208, 131] on input "Update" at bounding box center [206, 132] width 4 height 4
radio input "true"
radio input "false"
click at [241, 130] on input "Update" at bounding box center [255, 132] width 59 height 8
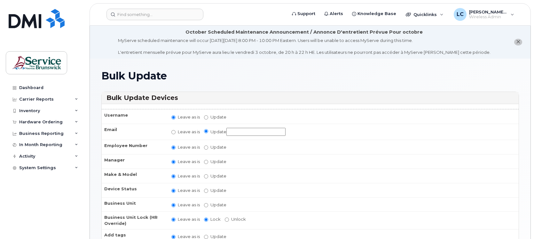
paste input "[EMAIL_ADDRESS][PERSON_NAME][DOMAIN_NAME]"
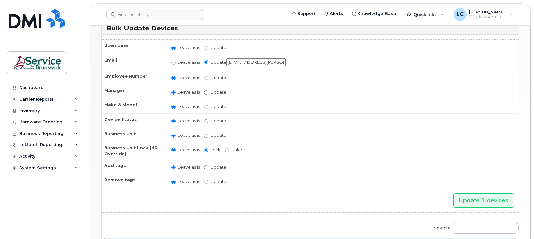
scroll to position [80, 0]
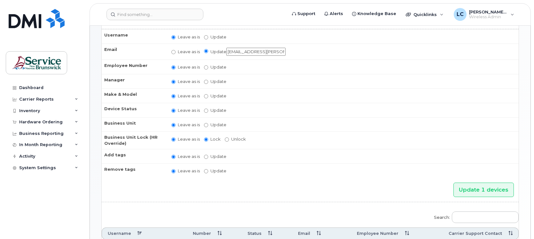
type input "[EMAIL_ADDRESS][PERSON_NAME][DOMAIN_NAME]"
click at [205, 123] on input "Update" at bounding box center [206, 125] width 4 height 4
radio input "true"
radio input "false"
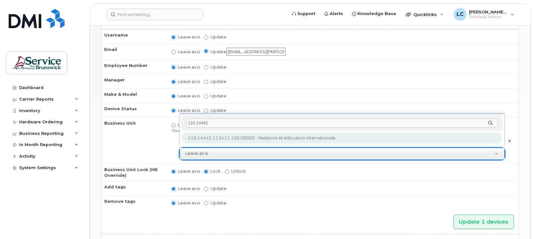
type input "110.14442"
type input "35194617"
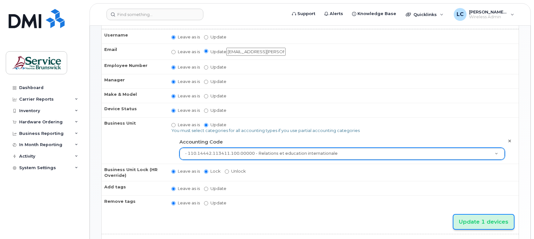
click at [475, 217] on input "Update 1 devices" at bounding box center [484, 221] width 60 height 14
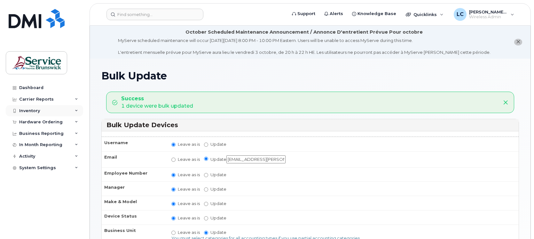
click at [48, 111] on div "Inventory" at bounding box center [44, 111] width 77 height 12
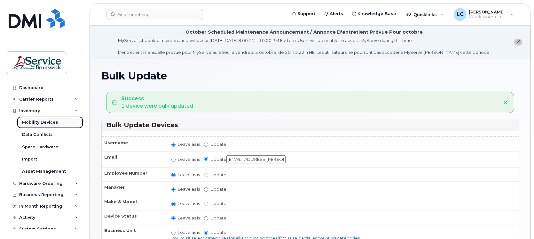
click at [49, 122] on div "Mobility Devices" at bounding box center [40, 122] width 36 height 6
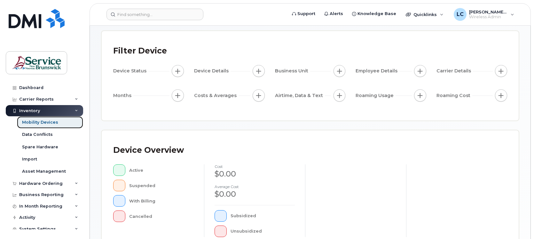
scroll to position [120, 0]
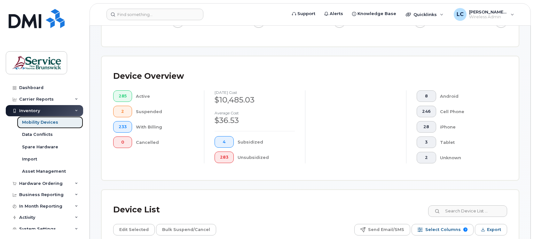
scroll to position [217, 0]
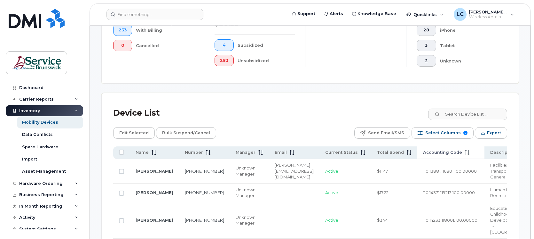
click at [423, 153] on span "Accounting Code" at bounding box center [442, 152] width 39 height 6
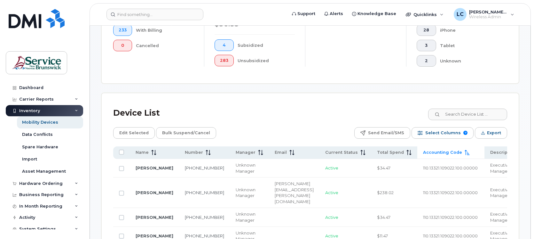
click at [425, 153] on span "Accounting Code" at bounding box center [442, 152] width 39 height 6
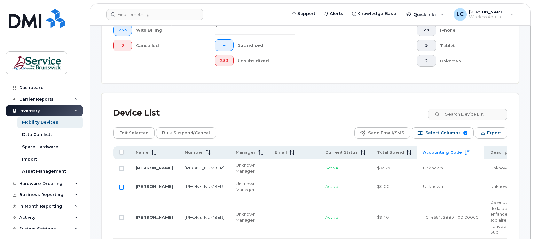
click at [120, 188] on input "Row Unselected" at bounding box center [121, 186] width 5 height 5
checkbox input "true"
click at [128, 132] on span "Edit Selected" at bounding box center [133, 133] width 29 height 10
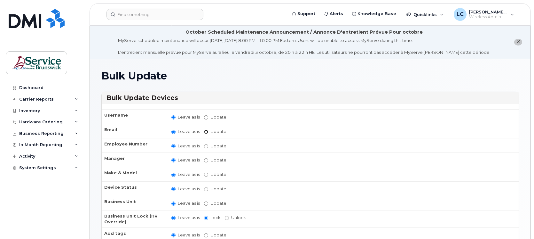
click at [205, 131] on input "Update" at bounding box center [206, 132] width 4 height 4
radio input "true"
radio input "false"
click at [239, 131] on input "Update" at bounding box center [255, 132] width 59 height 8
paste input "[PERSON_NAME][EMAIL_ADDRESS][PERSON_NAME][DOMAIN_NAME]"
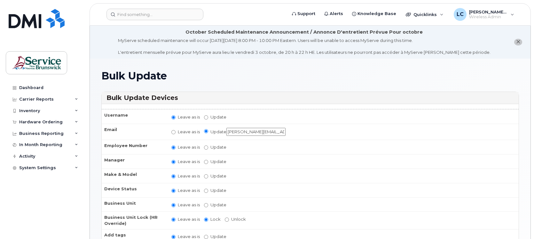
type input "[PERSON_NAME][EMAIL_ADDRESS][PERSON_NAME][DOMAIN_NAME]"
click at [206, 203] on input "Update" at bounding box center [206, 205] width 4 height 4
radio input "true"
radio input "false"
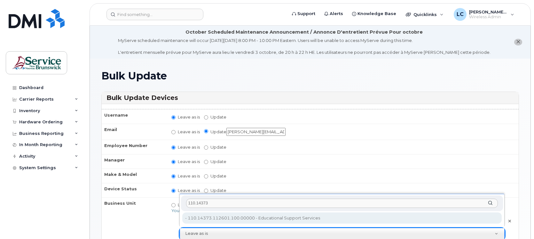
type input "110.14373"
type input "35708949"
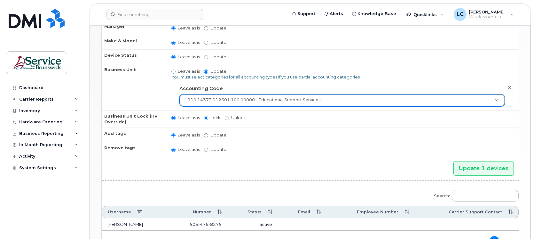
scroll to position [160, 0]
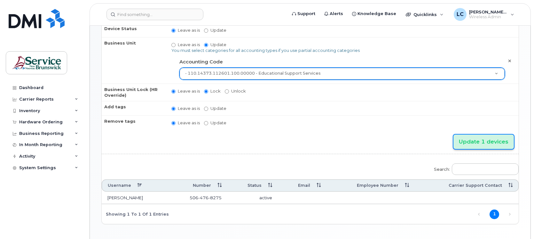
click at [494, 144] on input "Update 1 devices" at bounding box center [484, 141] width 60 height 14
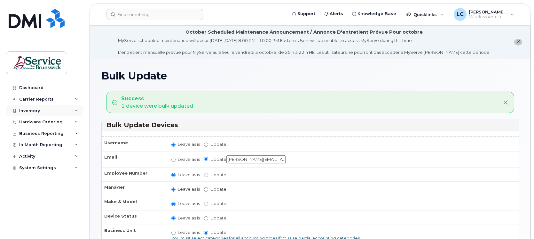
click at [43, 109] on div "Inventory" at bounding box center [44, 111] width 77 height 12
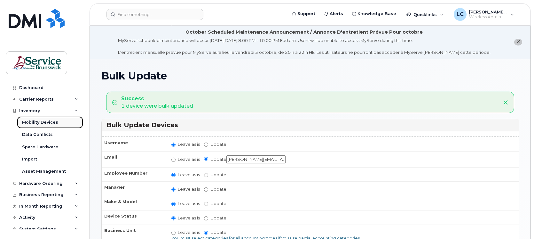
click at [50, 122] on div "Mobility Devices" at bounding box center [40, 122] width 36 height 6
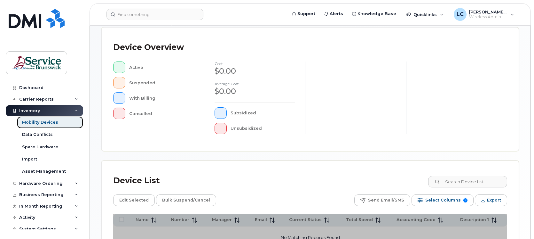
scroll to position [200, 0]
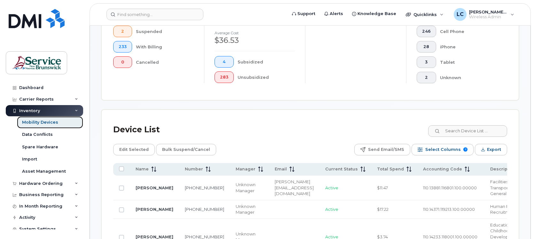
scroll to position [217, 0]
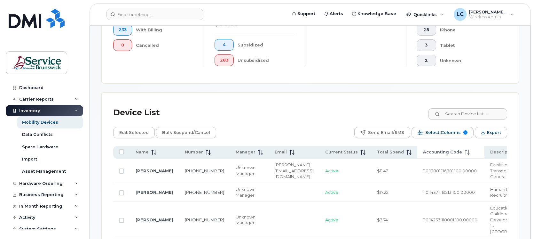
click at [425, 151] on span "Accounting Code" at bounding box center [442, 152] width 39 height 6
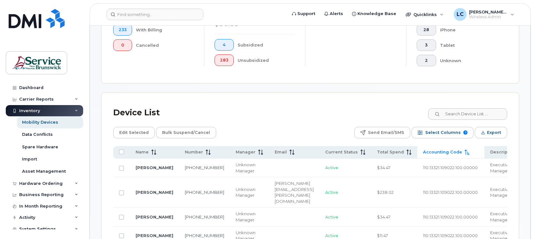
click at [426, 150] on span "Accounting Code" at bounding box center [442, 152] width 39 height 6
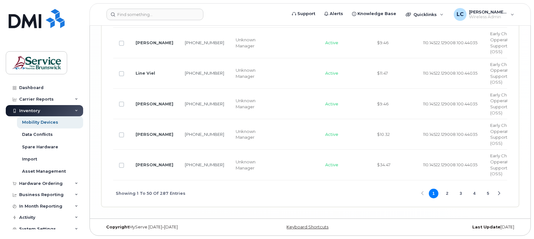
scroll to position [2064, 0]
click at [474, 193] on button "4" at bounding box center [475, 193] width 10 height 10
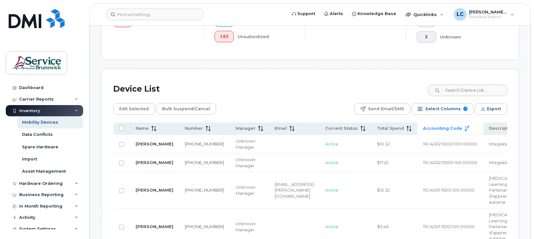
scroll to position [161, 0]
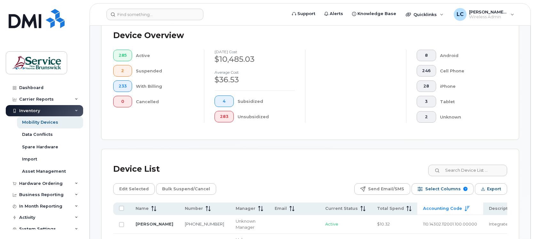
click at [435, 208] on span "Accounting Code" at bounding box center [442, 208] width 39 height 6
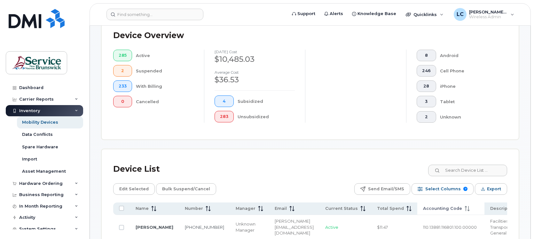
click at [437, 206] on span "Accounting Code" at bounding box center [442, 208] width 39 height 6
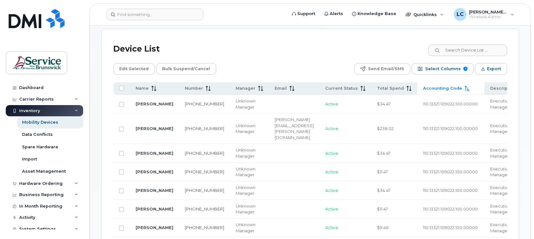
click at [424, 86] on span "Accounting Code" at bounding box center [442, 88] width 39 height 6
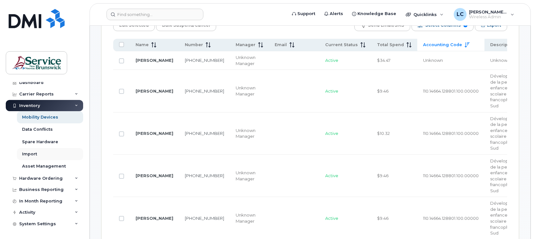
scroll to position [360, 0]
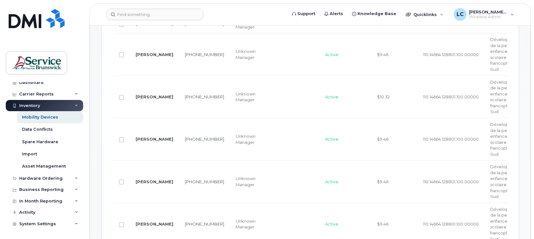
click at [71, 104] on div "Inventory" at bounding box center [44, 106] width 77 height 12
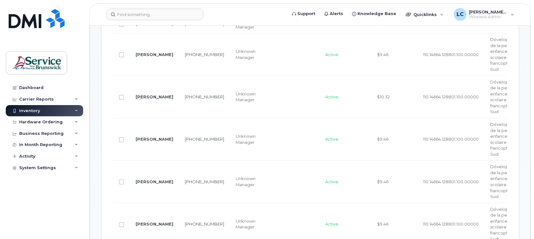
scroll to position [0, 0]
click at [45, 133] on div "Business Reporting" at bounding box center [41, 133] width 44 height 5
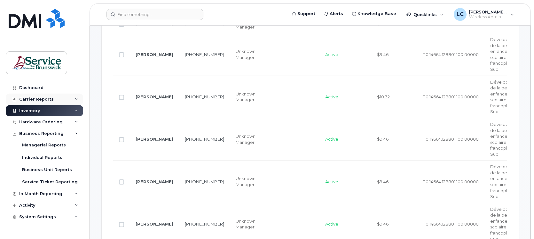
click at [39, 97] on div "Carrier Reports" at bounding box center [36, 99] width 35 height 5
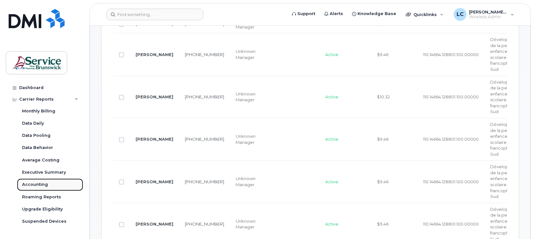
click at [34, 183] on div "Accounting" at bounding box center [35, 184] width 26 height 6
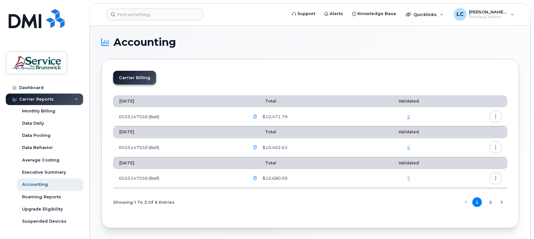
click at [257, 117] on icon "button" at bounding box center [255, 116] width 4 height 4
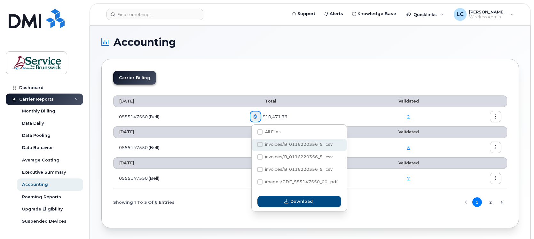
click at [259, 142] on span at bounding box center [259, 144] width 5 height 5
click at [253, 143] on input "invoices/B_0116220356_5...csv" at bounding box center [251, 144] width 3 height 3
checkbox input "true"
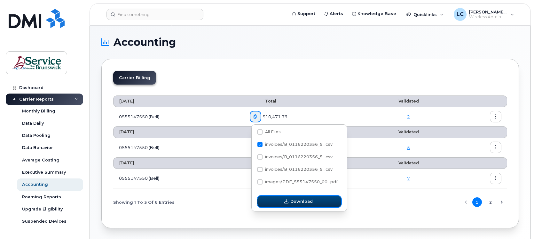
click at [290, 201] on button "Download" at bounding box center [299, 201] width 84 height 12
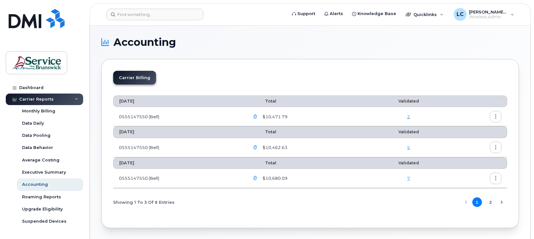
click at [256, 116] on icon "button" at bounding box center [255, 116] width 4 height 4
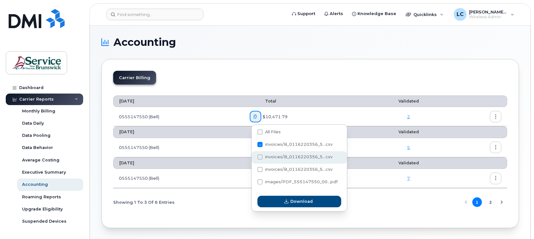
click at [260, 152] on div "invoices/B_0116220356_5...csv" at bounding box center [299, 157] width 95 height 12
checkbox input "true"
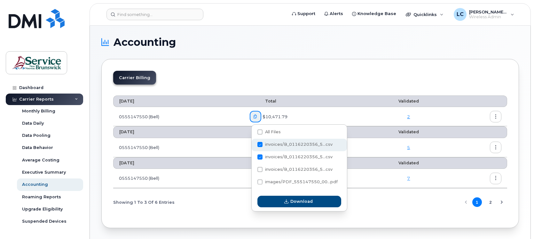
click at [260, 143] on span at bounding box center [259, 144] width 5 height 5
click at [253, 143] on input "invoices/B_0116220356_5...csv" at bounding box center [251, 144] width 3 height 3
checkbox input "false"
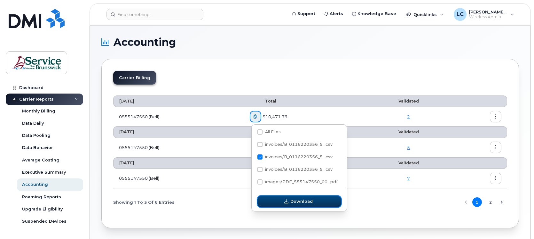
click at [283, 202] on span "button" at bounding box center [286, 201] width 6 height 6
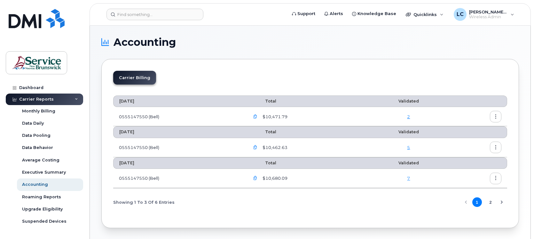
click at [255, 115] on icon "button" at bounding box center [255, 116] width 4 height 4
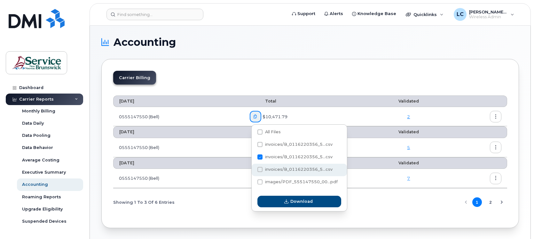
click at [260, 171] on span at bounding box center [259, 169] width 5 height 5
click at [253, 171] on input "invoices/B_0116220356_5...csv" at bounding box center [251, 169] width 3 height 3
checkbox input "true"
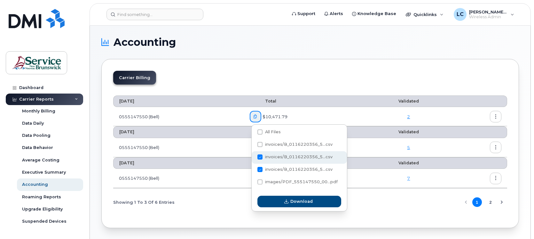
click at [259, 157] on span at bounding box center [259, 156] width 5 height 5
click at [253, 157] on input "invoices/B_0116220356_5...csv" at bounding box center [251, 156] width 3 height 3
checkbox input "false"
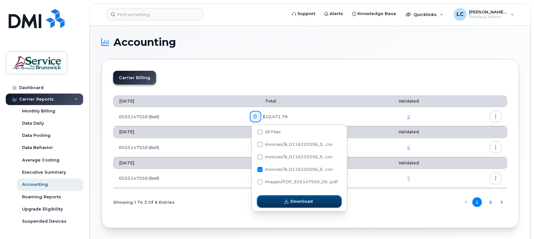
click at [275, 199] on button "Download" at bounding box center [299, 201] width 84 height 12
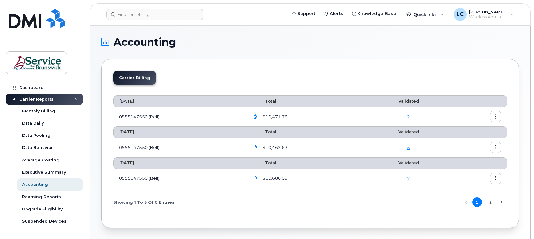
click at [257, 116] on icon "button" at bounding box center [255, 116] width 4 height 4
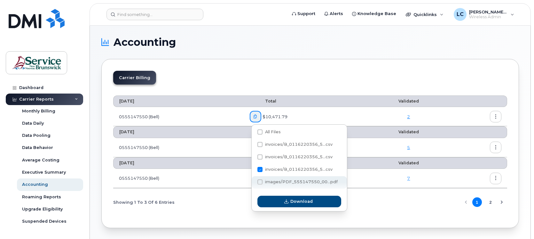
click at [260, 182] on span at bounding box center [259, 181] width 5 height 5
click at [253, 182] on input "images/PDF_555147550_00...pdf" at bounding box center [251, 181] width 3 height 3
checkbox input "true"
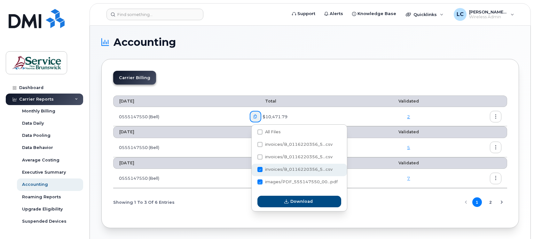
click at [260, 170] on span at bounding box center [259, 169] width 5 height 5
click at [253, 170] on input "invoices/B_0116220356_5...csv" at bounding box center [251, 169] width 3 height 3
checkbox input "false"
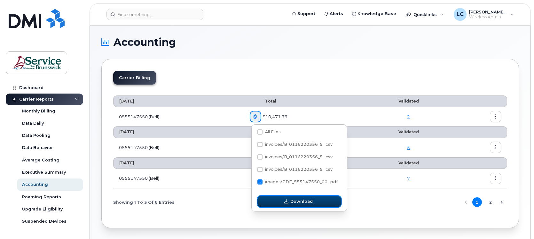
click at [273, 199] on button "Download" at bounding box center [299, 201] width 84 height 12
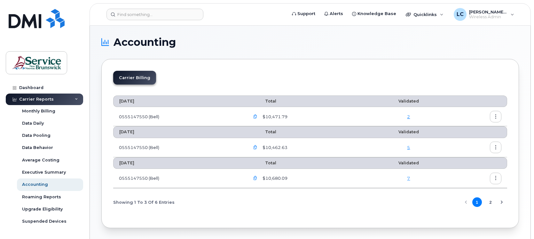
click at [493, 115] on button "button" at bounding box center [496, 117] width 12 height 12
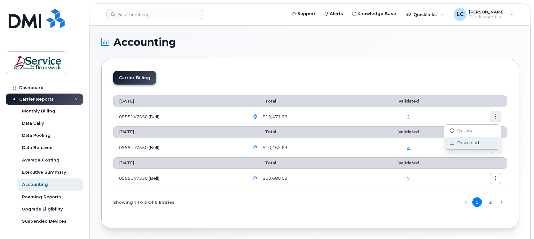
click at [466, 140] on span "Download" at bounding box center [466, 143] width 25 height 6
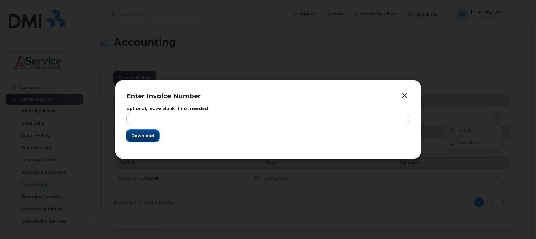
click at [141, 136] on span "Download" at bounding box center [142, 135] width 22 height 6
